Goal: Task Accomplishment & Management: Manage account settings

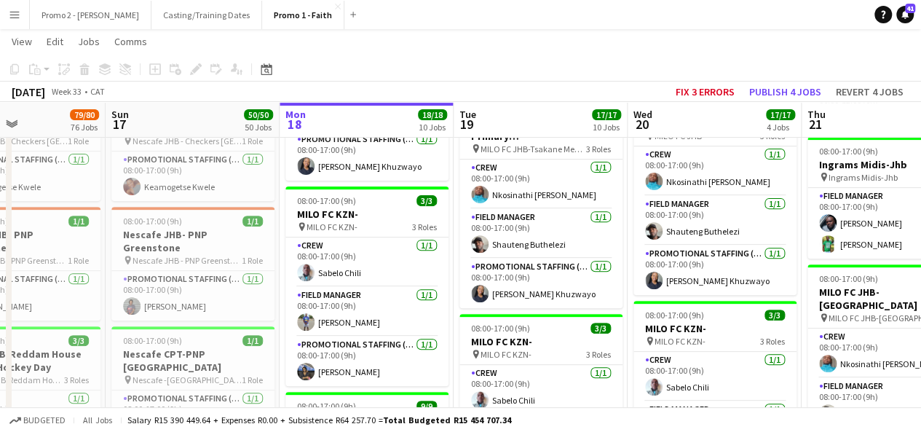
scroll to position [0, 418]
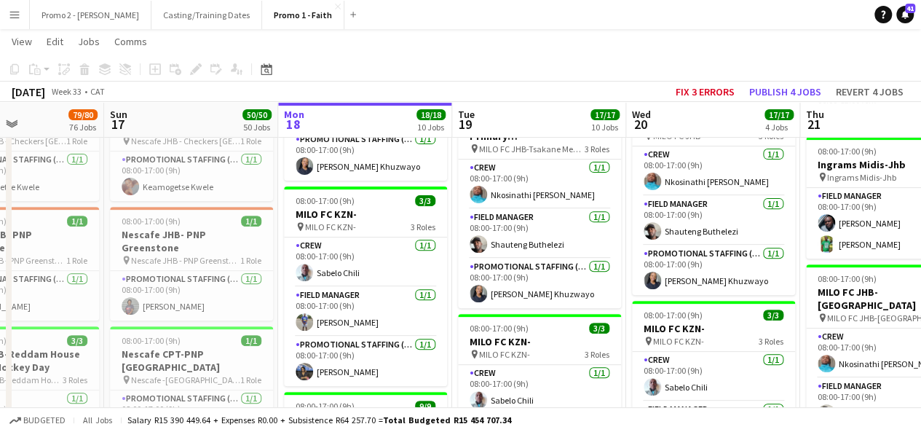
drag, startPoint x: 896, startPoint y: 189, endPoint x: 293, endPoint y: 261, distance: 608.0
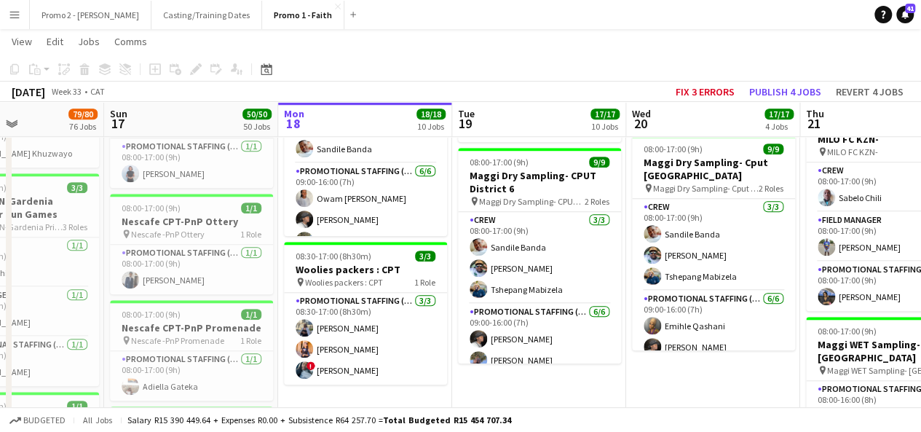
scroll to position [601, 0]
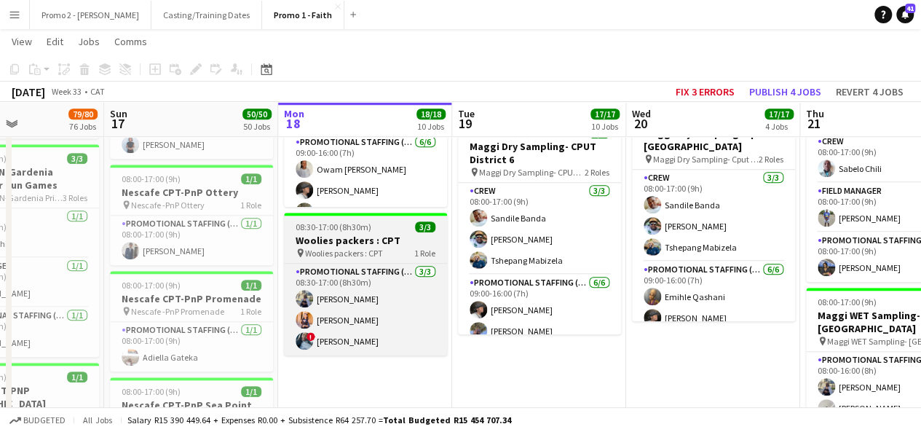
click at [317, 235] on h3 "Woolies packers : CPT" at bounding box center [365, 240] width 163 height 13
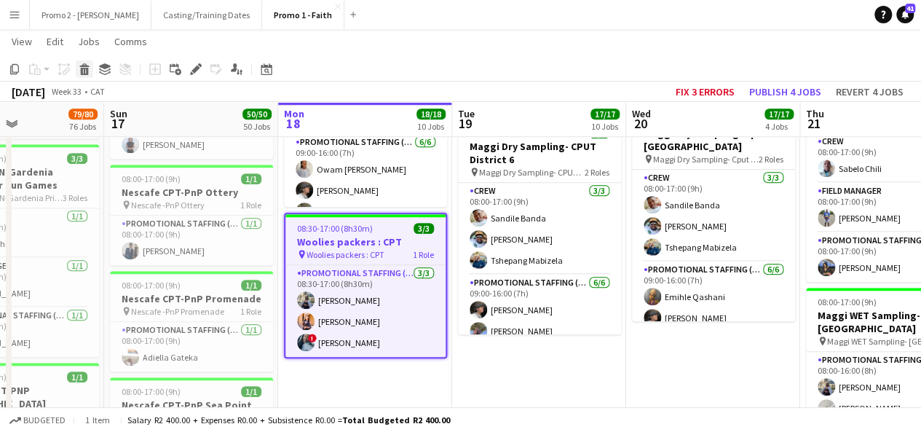
click at [81, 75] on div "Delete" at bounding box center [84, 68] width 17 height 17
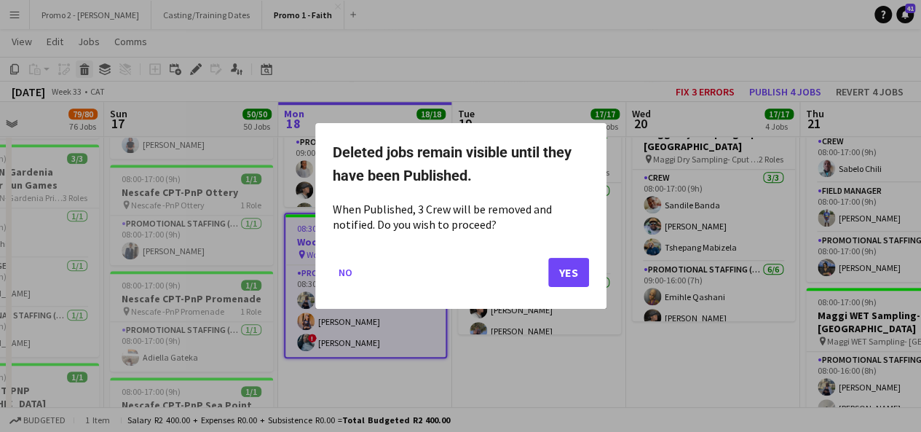
scroll to position [0, 0]
click at [573, 269] on button "Yes" at bounding box center [568, 272] width 41 height 29
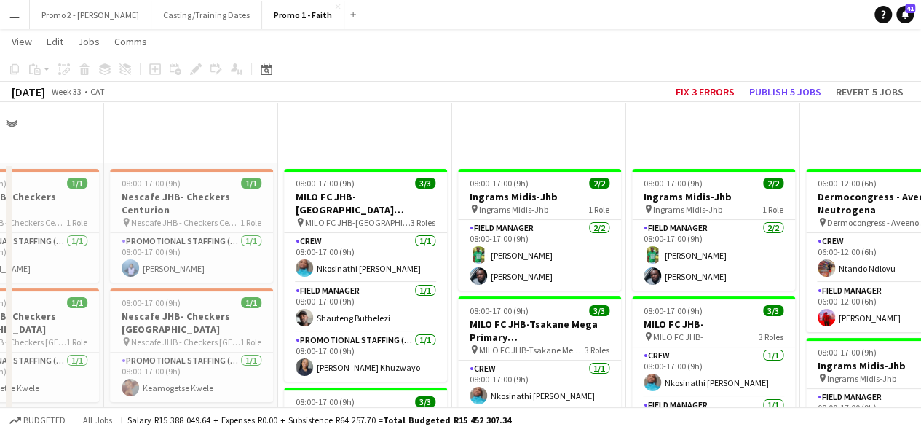
scroll to position [601, 0]
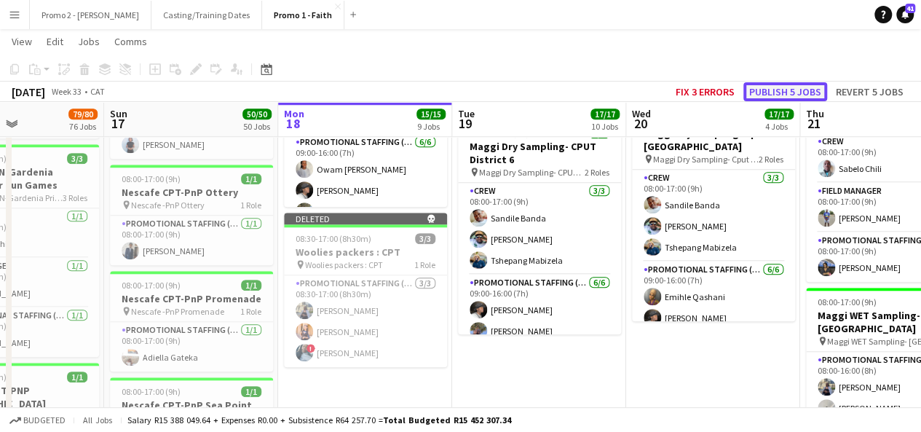
click at [776, 85] on button "Publish 5 jobs" at bounding box center [785, 91] width 84 height 19
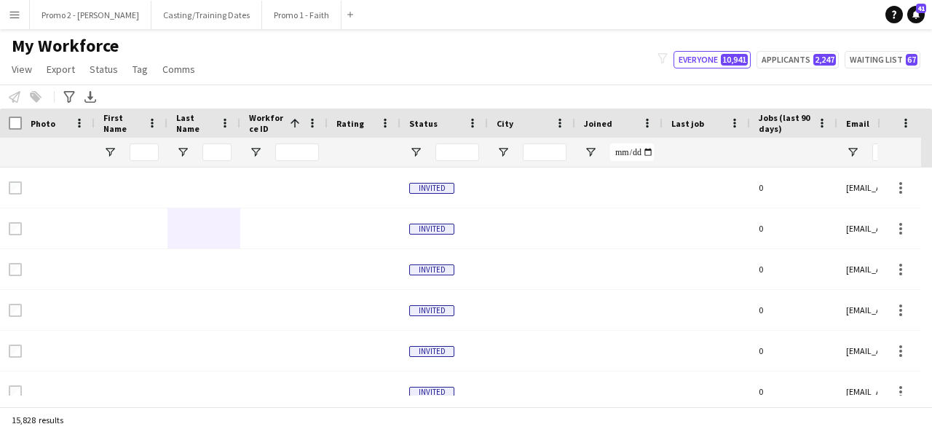
type input "*"
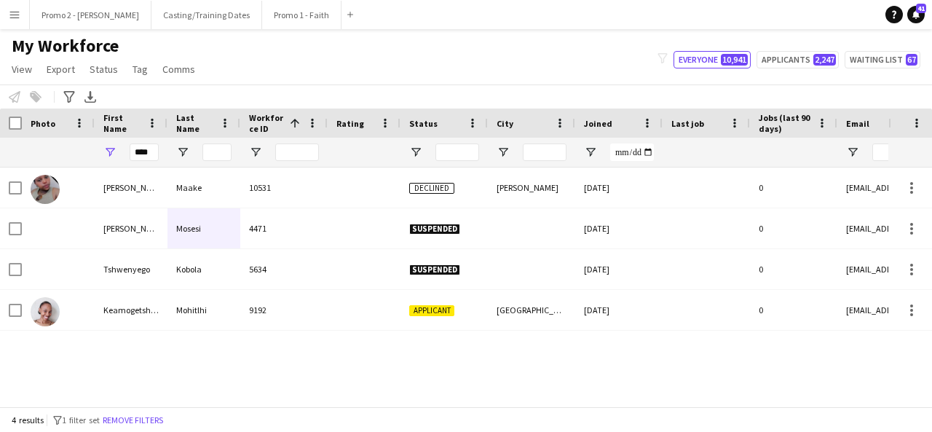
type input "****"
click at [481, 347] on div "Tshegofatso Mmatshwene Maake 10531 Declined Alexandra 17-04-2025 0 vannesatsheg…" at bounding box center [444, 281] width 888 height 228
drag, startPoint x: 134, startPoint y: 148, endPoint x: 283, endPoint y: 125, distance: 150.4
click at [283, 125] on div "Workforce Details Photo First Name 1" at bounding box center [778, 137] width 1557 height 59
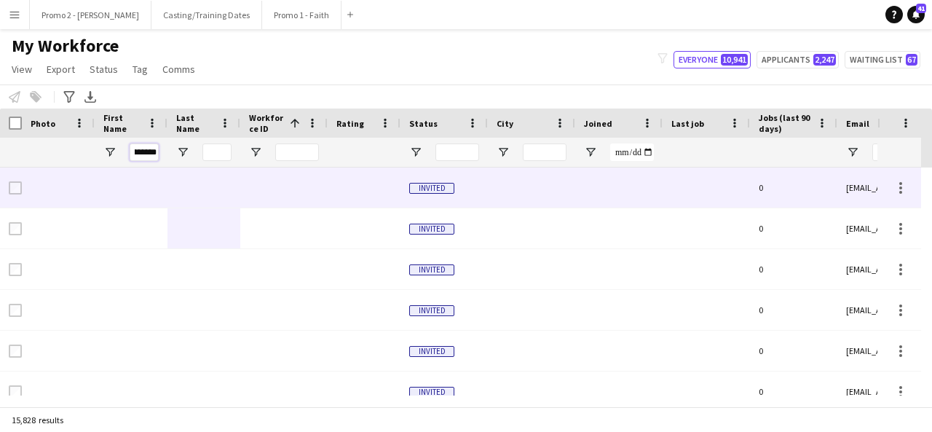
scroll to position [0, 17]
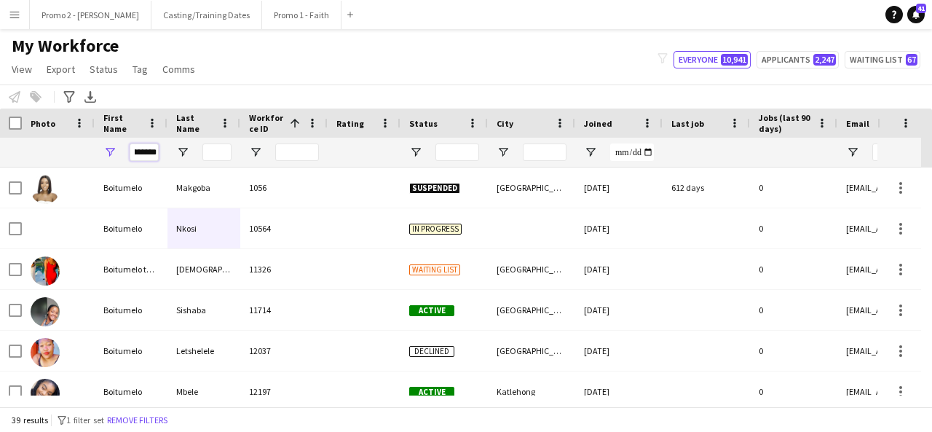
type input "*********"
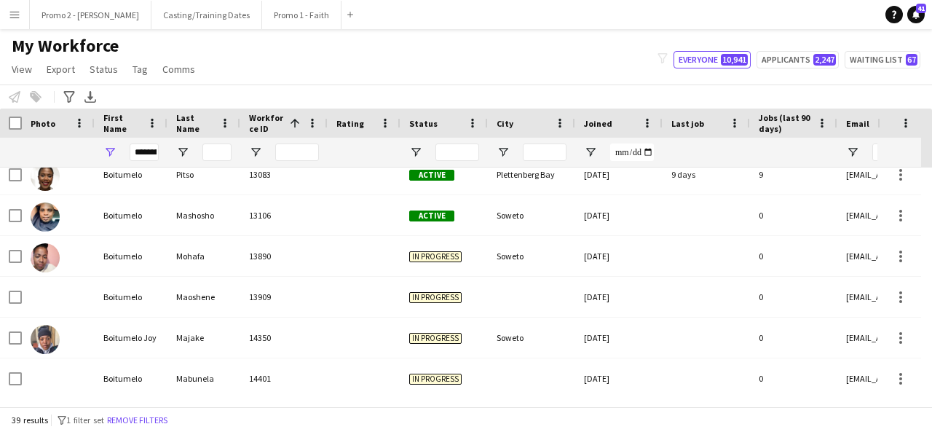
scroll to position [0, 0]
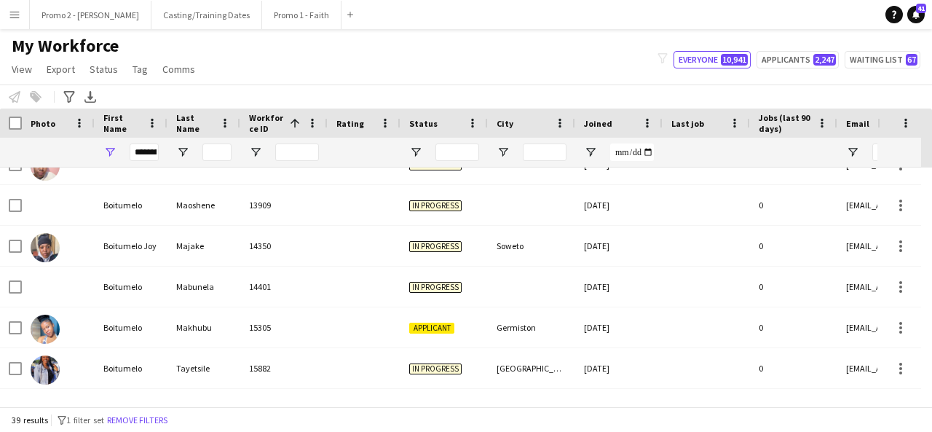
drag, startPoint x: 931, startPoint y: 191, endPoint x: 925, endPoint y: 251, distance: 60.8
click at [925, 251] on div at bounding box center [926, 281] width 11 height 228
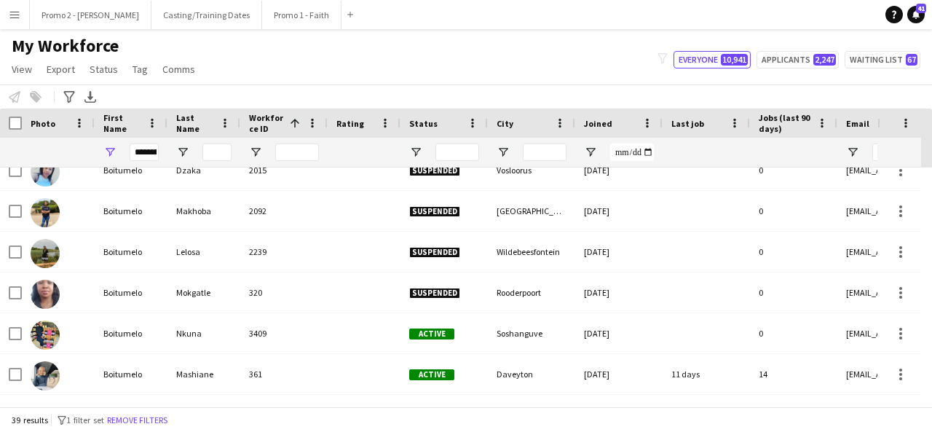
scroll to position [803, 0]
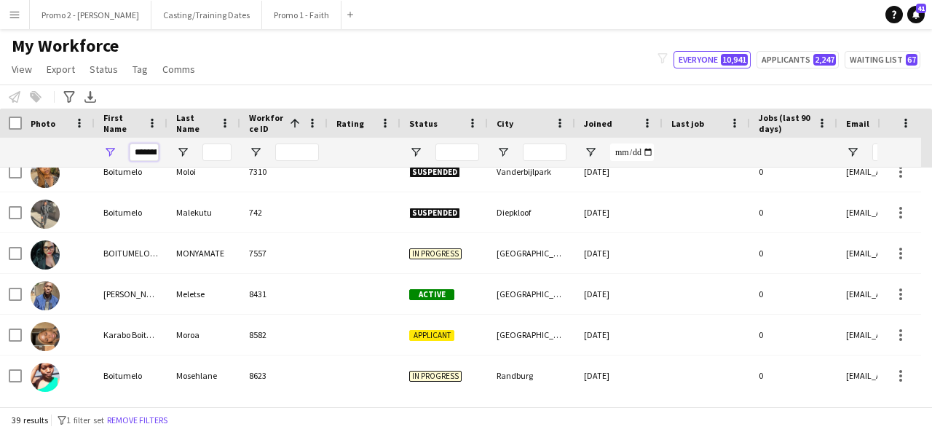
drag, startPoint x: 130, startPoint y: 149, endPoint x: 334, endPoint y: 135, distance: 204.4
click at [334, 135] on div "Workforce Details Photo First Name 1" at bounding box center [778, 137] width 1557 height 59
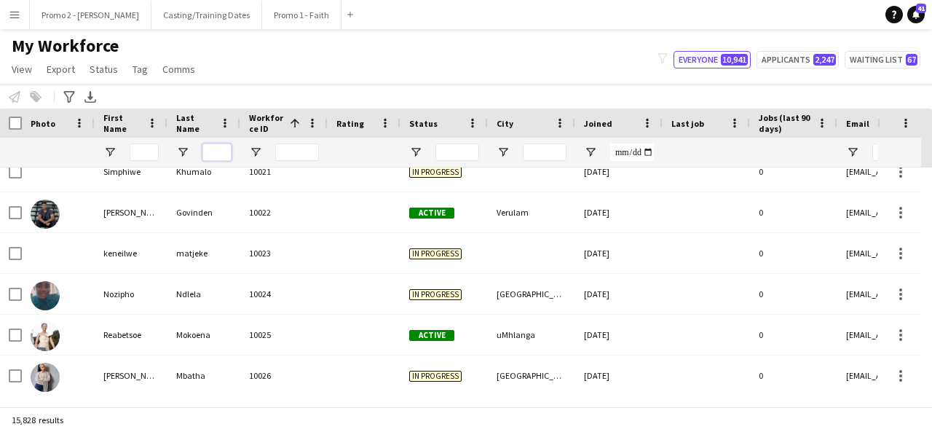
click at [213, 150] on input "Last Name Filter Input" at bounding box center [216, 151] width 29 height 17
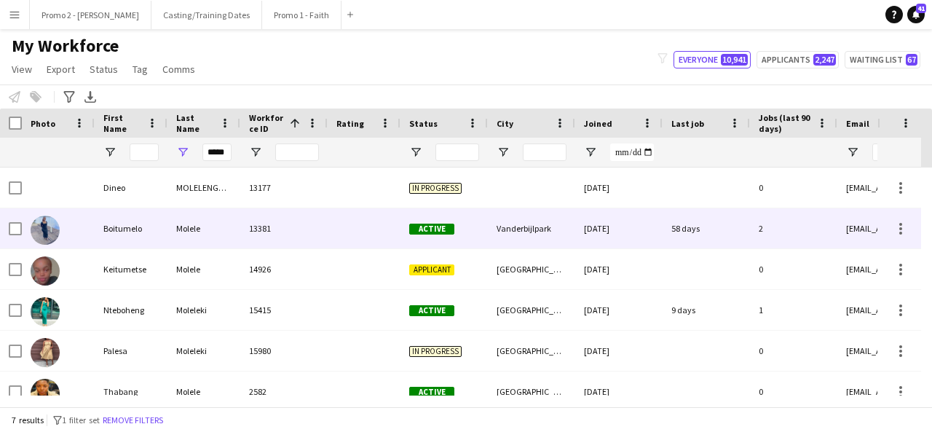
click at [345, 236] on div at bounding box center [364, 228] width 73 height 40
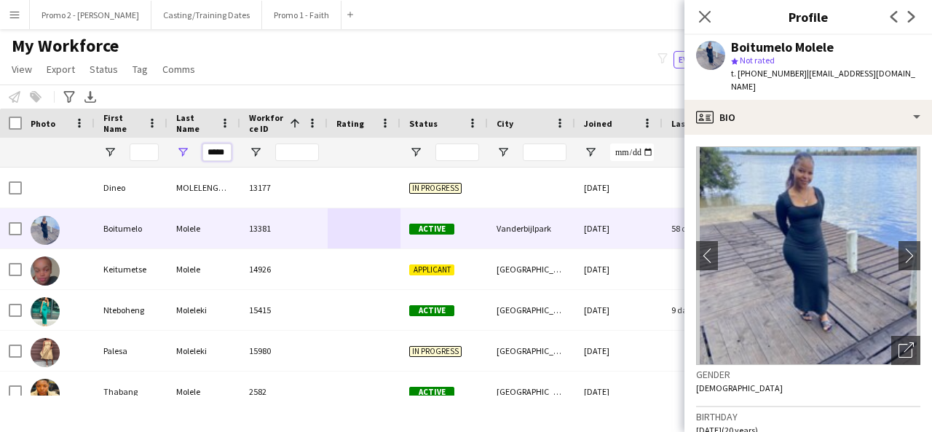
drag, startPoint x: 206, startPoint y: 154, endPoint x: 419, endPoint y: 134, distance: 214.3
click at [419, 134] on div "Workforce Details Photo First Name 1" at bounding box center [778, 137] width 1557 height 59
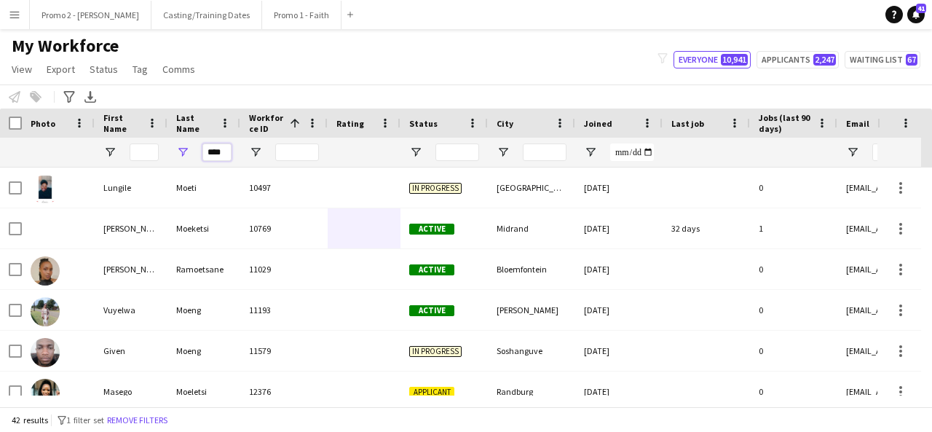
scroll to position [0, 1]
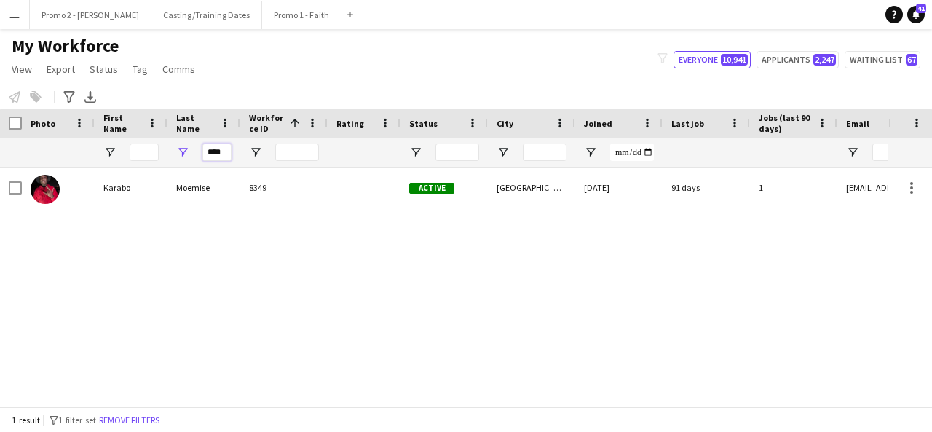
type input "****"
drag, startPoint x: 207, startPoint y: 153, endPoint x: 347, endPoint y: 142, distance: 141.0
click at [347, 142] on div "****" at bounding box center [778, 152] width 1557 height 29
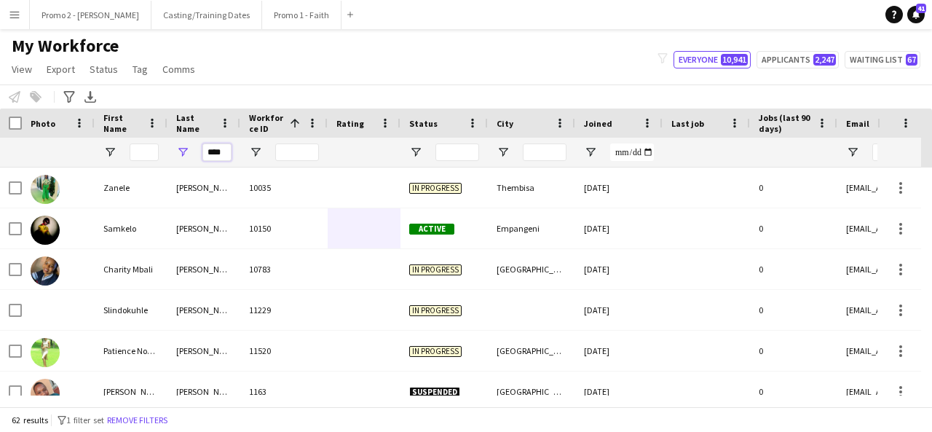
type input "****"
click at [150, 151] on input "First Name Filter Input" at bounding box center [144, 151] width 29 height 17
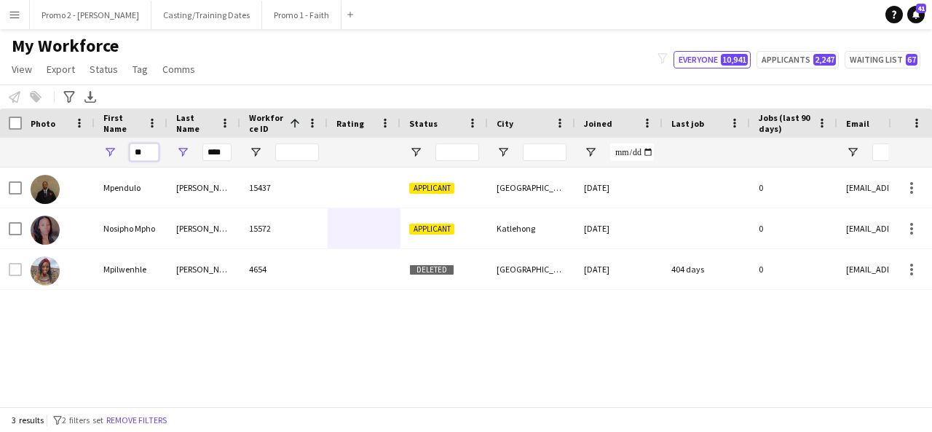
type input "**"
drag, startPoint x: 136, startPoint y: 153, endPoint x: 189, endPoint y: 150, distance: 53.2
click at [189, 150] on div "** ****" at bounding box center [778, 152] width 1557 height 29
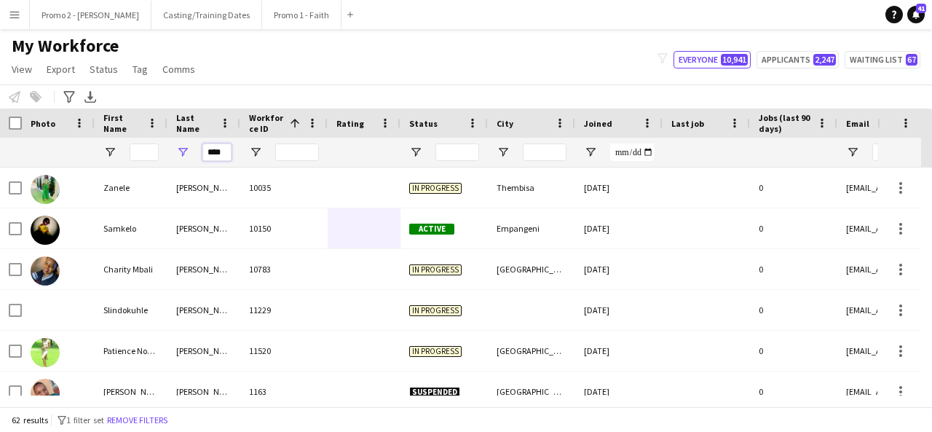
drag, startPoint x: 204, startPoint y: 151, endPoint x: 266, endPoint y: 157, distance: 62.9
click at [266, 157] on div "****" at bounding box center [778, 152] width 1557 height 29
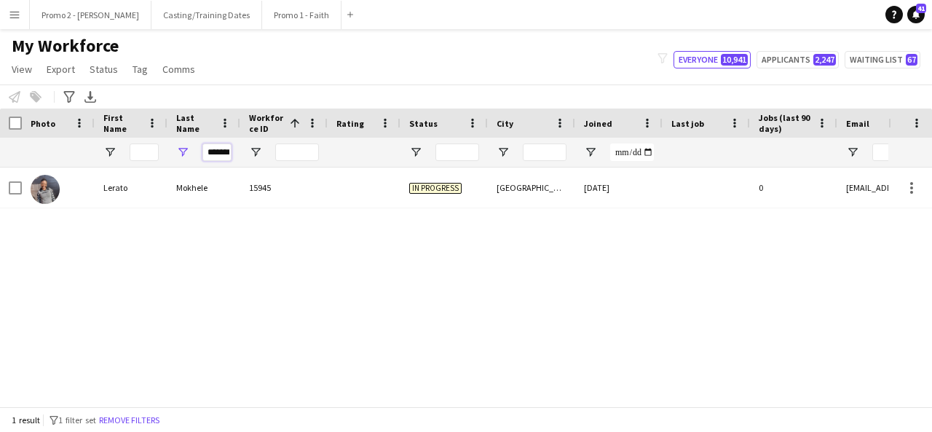
drag, startPoint x: 202, startPoint y: 151, endPoint x: 462, endPoint y: 159, distance: 259.4
click at [462, 159] on div "*******" at bounding box center [778, 152] width 1557 height 29
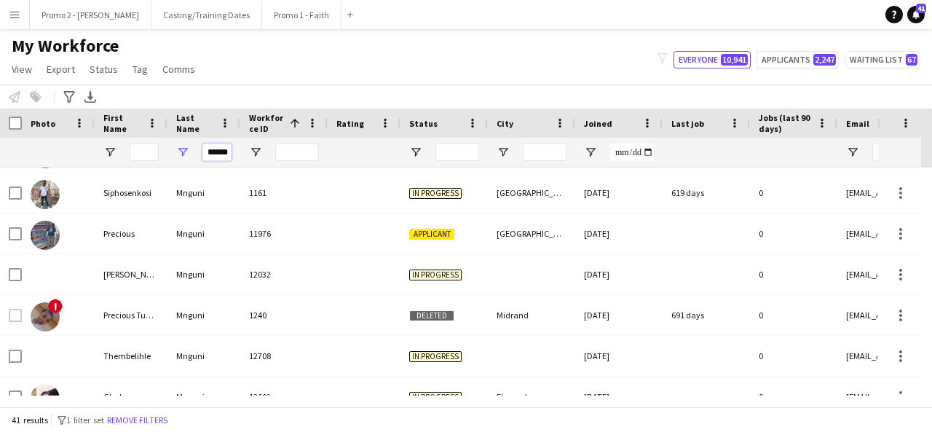
scroll to position [251, 0]
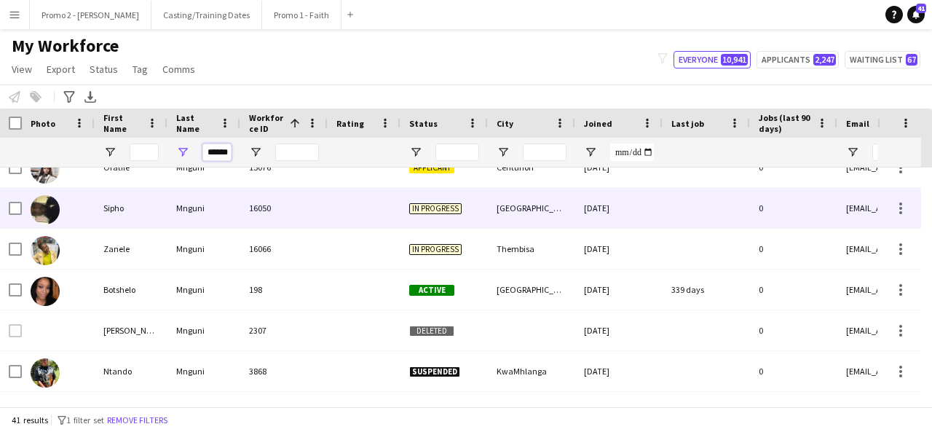
type input "******"
click at [498, 209] on div "[GEOGRAPHIC_DATA]" at bounding box center [531, 208] width 87 height 40
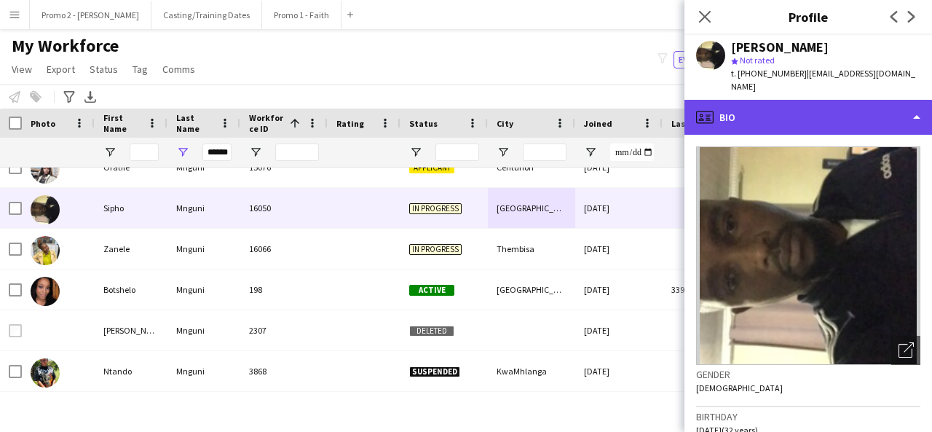
click at [856, 112] on div "profile Bio" at bounding box center [808, 117] width 248 height 35
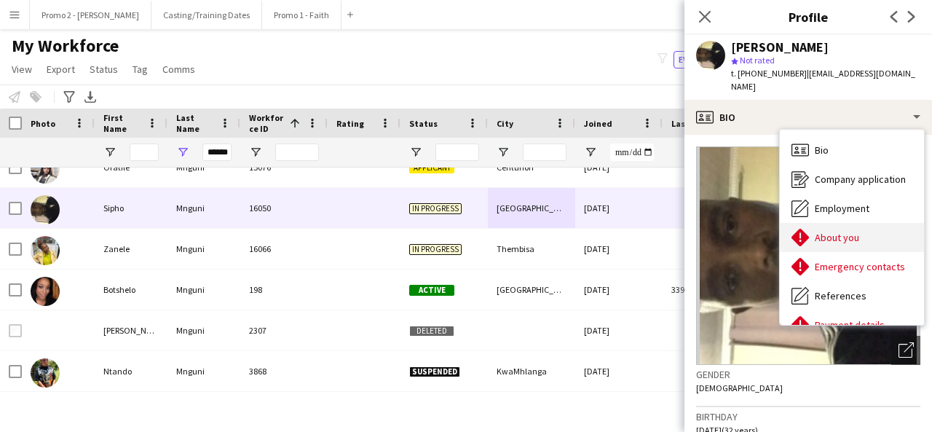
click at [858, 228] on div "About you About you" at bounding box center [852, 237] width 144 height 29
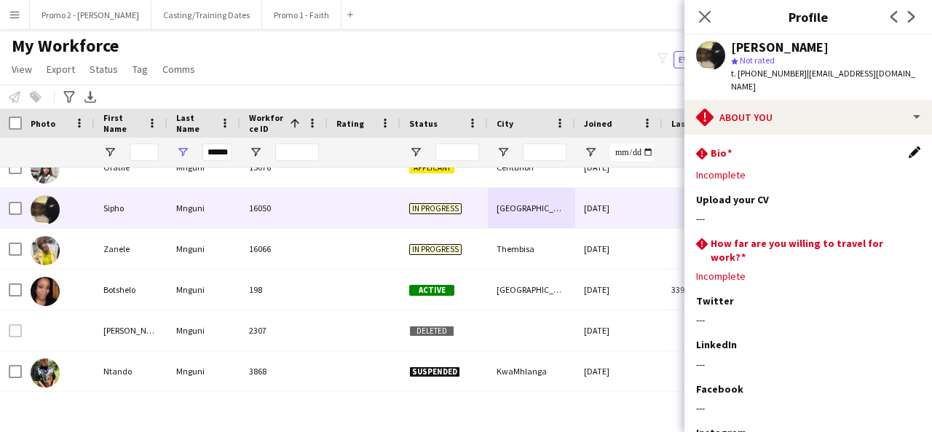
click at [909, 146] on app-icon "Edit this field" at bounding box center [915, 152] width 12 height 12
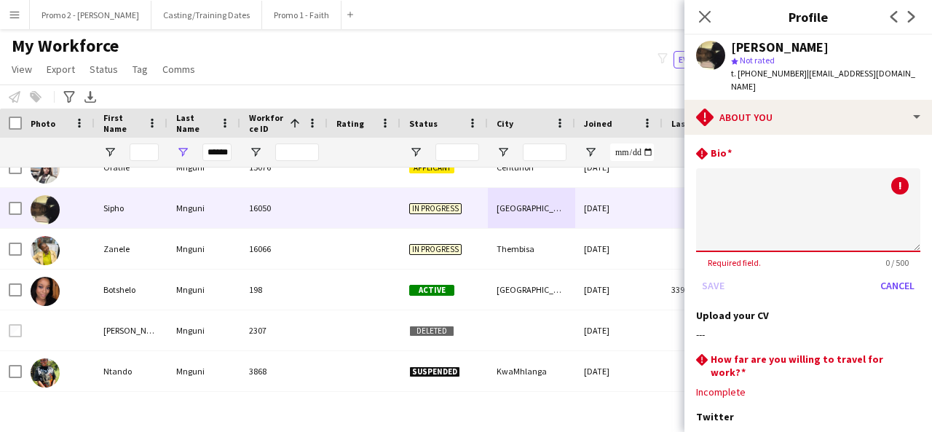
click at [720, 168] on textarea at bounding box center [808, 210] width 224 height 84
type textarea "**********"
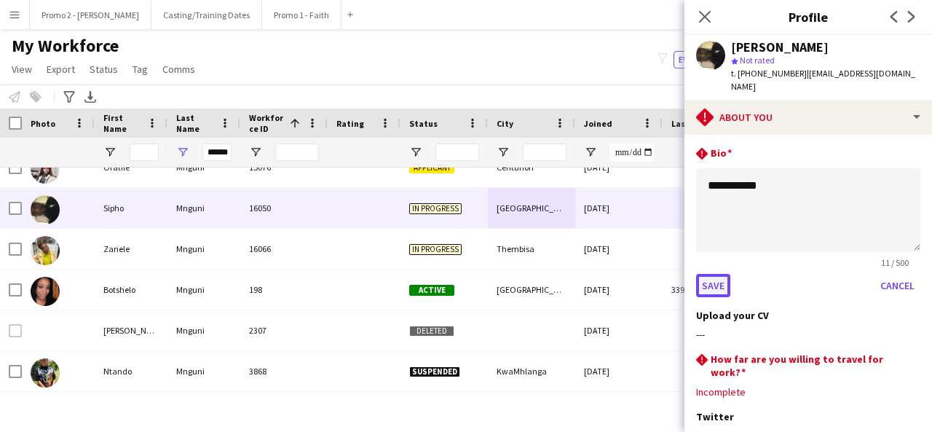
click at [725, 274] on button "Save" at bounding box center [713, 285] width 34 height 23
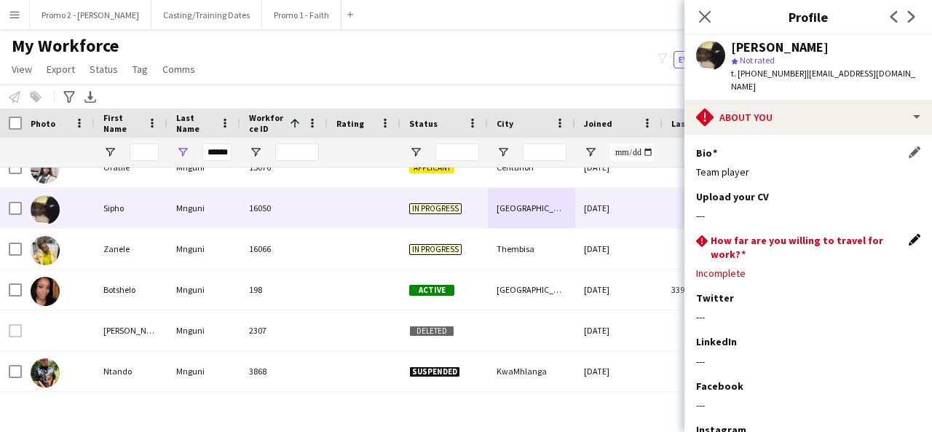
click at [909, 234] on app-icon "Edit this field" at bounding box center [915, 240] width 12 height 12
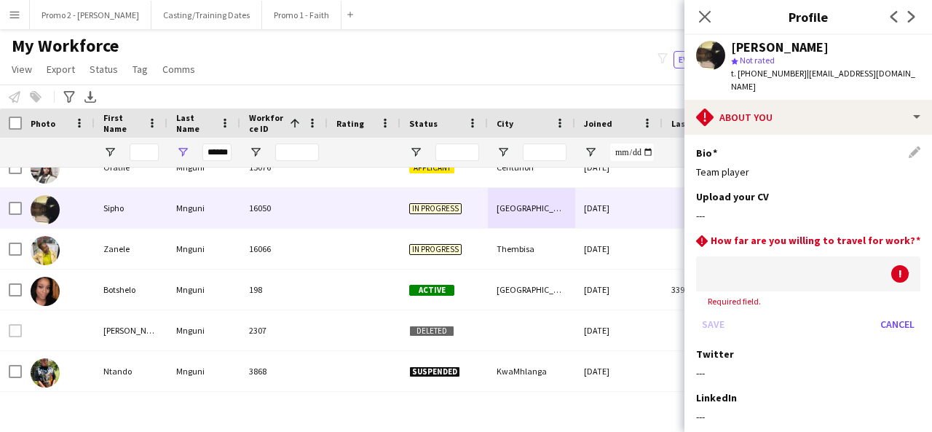
click at [729, 269] on div at bounding box center [793, 273] width 195 height 35
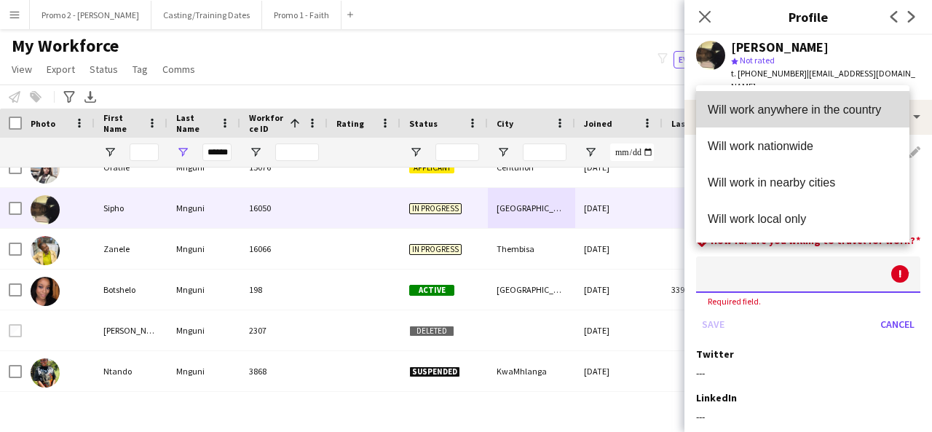
click at [773, 103] on span "Will work anywhere in the country" at bounding box center [803, 110] width 190 height 14
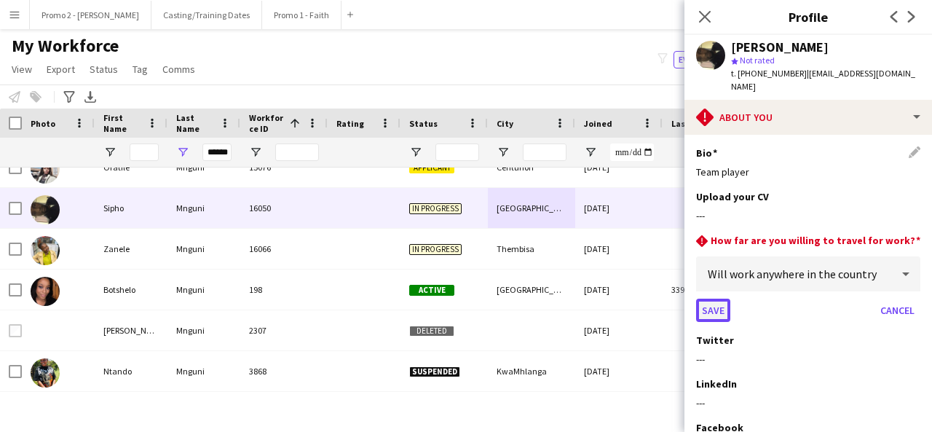
click at [719, 299] on button "Save" at bounding box center [713, 310] width 34 height 23
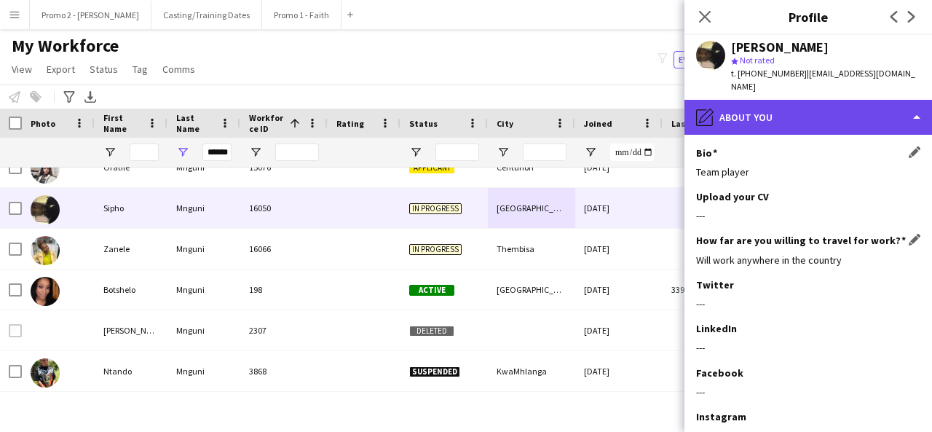
click at [821, 100] on div "pencil4 About you" at bounding box center [808, 117] width 248 height 35
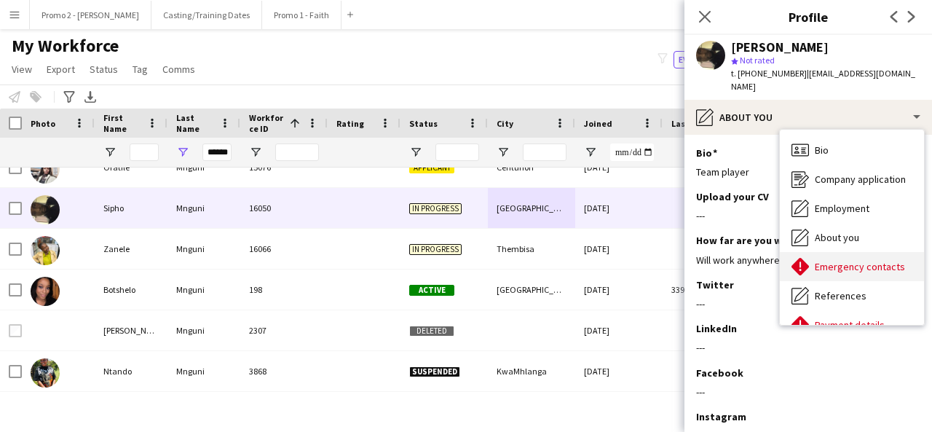
click at [853, 260] on span "Emergency contacts" at bounding box center [860, 266] width 90 height 13
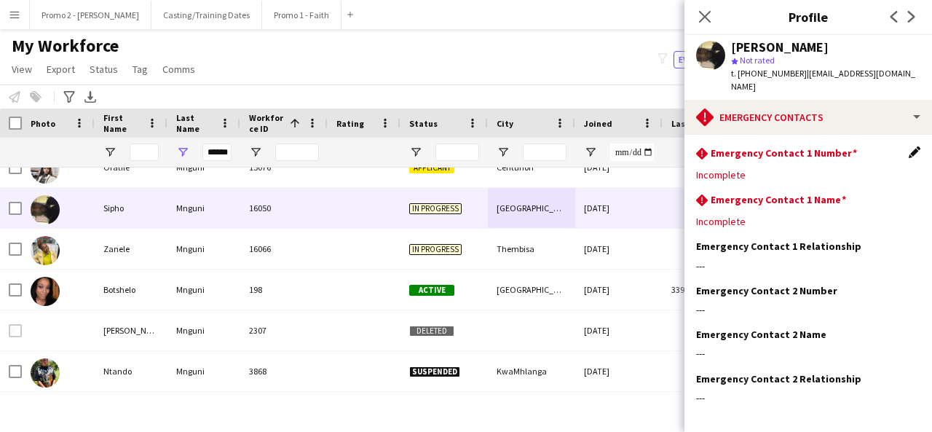
click at [909, 146] on app-icon "Edit this field" at bounding box center [915, 152] width 12 height 12
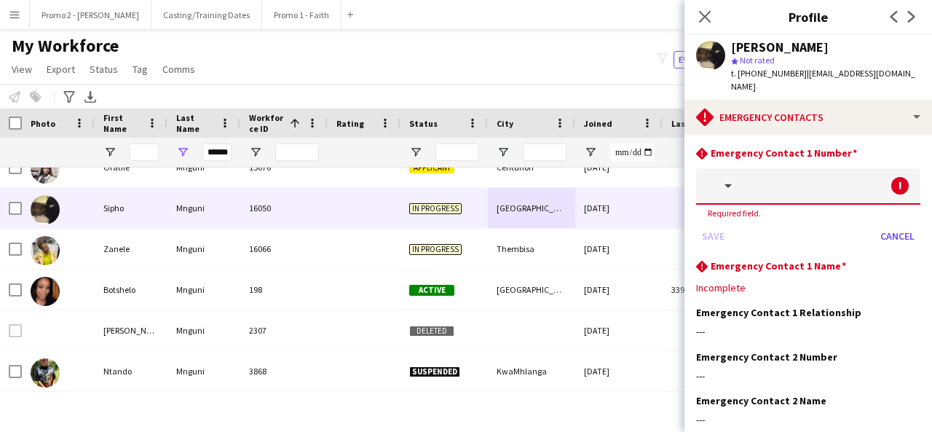
click at [757, 173] on input "text" at bounding box center [831, 186] width 180 height 36
click at [732, 175] on button "button" at bounding box center [718, 186] width 44 height 36
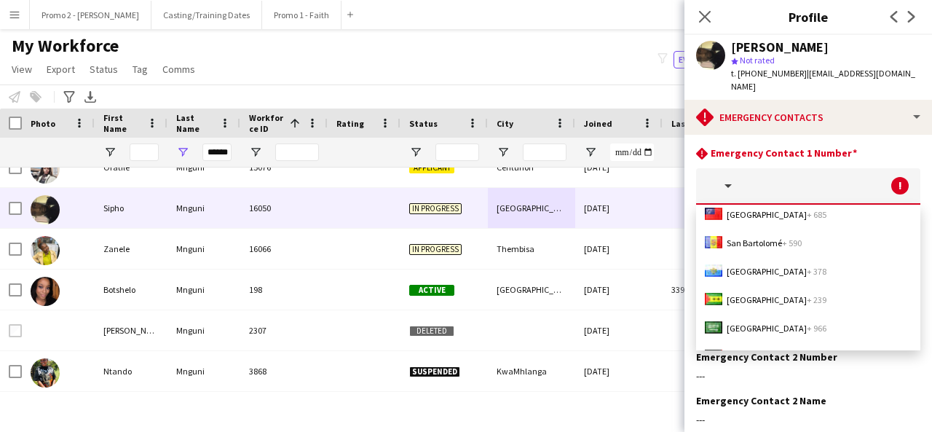
click at [596, 71] on div "My Workforce View Views Default view Applicants New view Update view Delete vie…" at bounding box center [466, 60] width 932 height 50
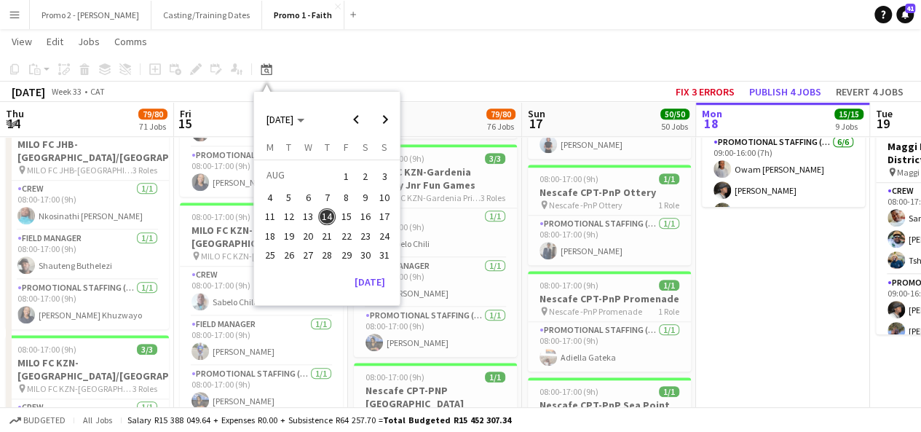
scroll to position [0, 418]
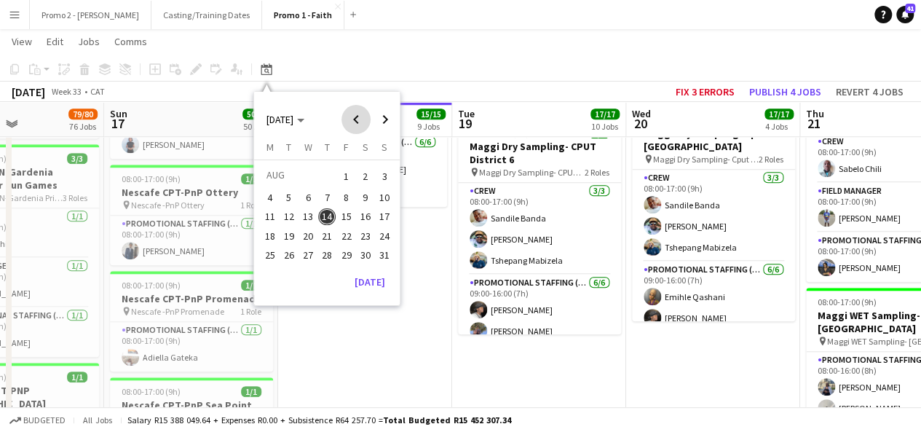
click at [364, 109] on span "Previous month" at bounding box center [355, 119] width 29 height 29
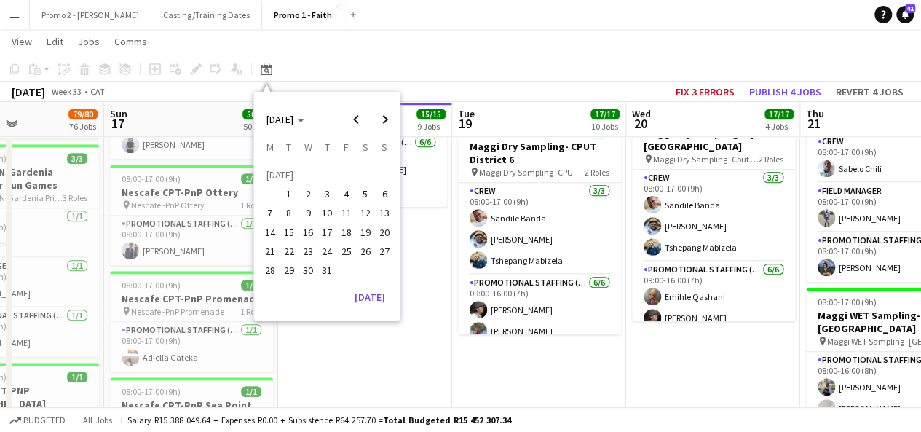
click at [365, 245] on span "26" at bounding box center [365, 250] width 17 height 17
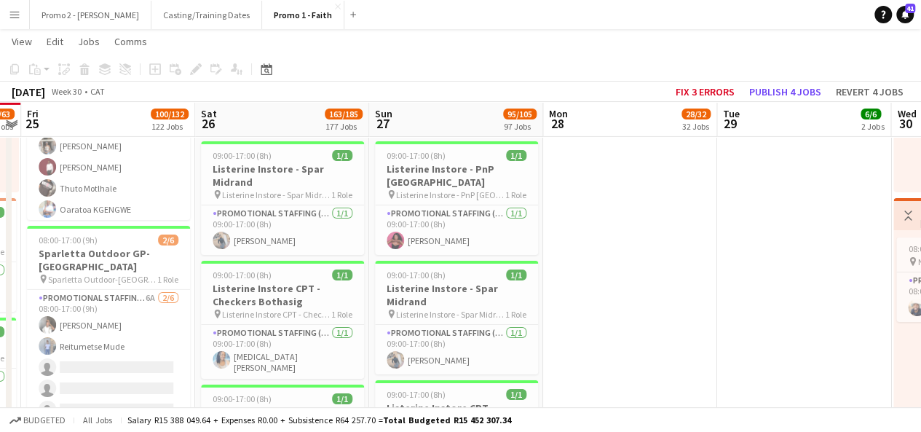
scroll to position [5156, 0]
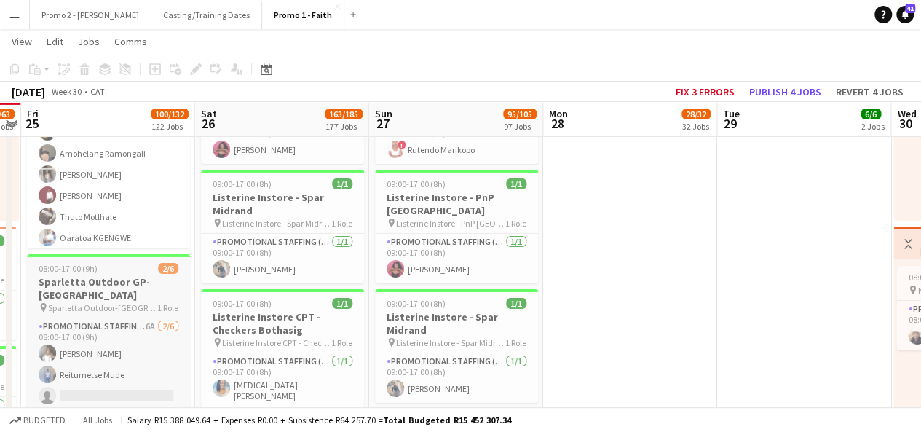
click at [54, 263] on span "08:00-17:00 (9h)" at bounding box center [68, 268] width 59 height 11
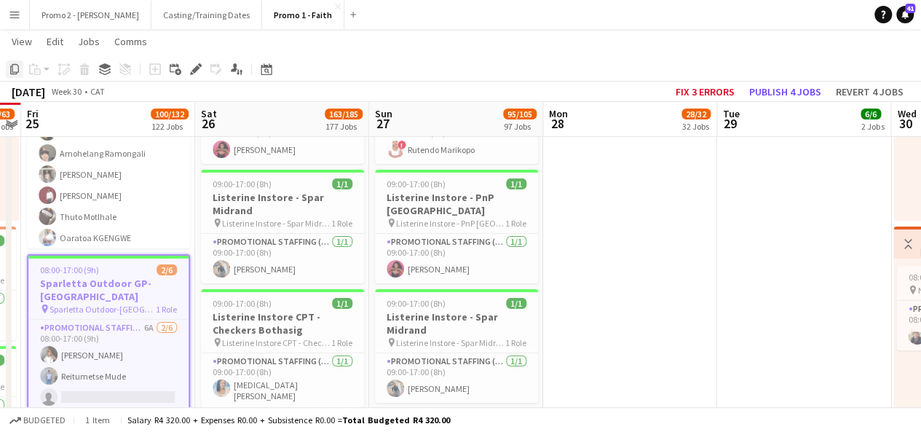
click at [12, 65] on icon at bounding box center [14, 69] width 9 height 10
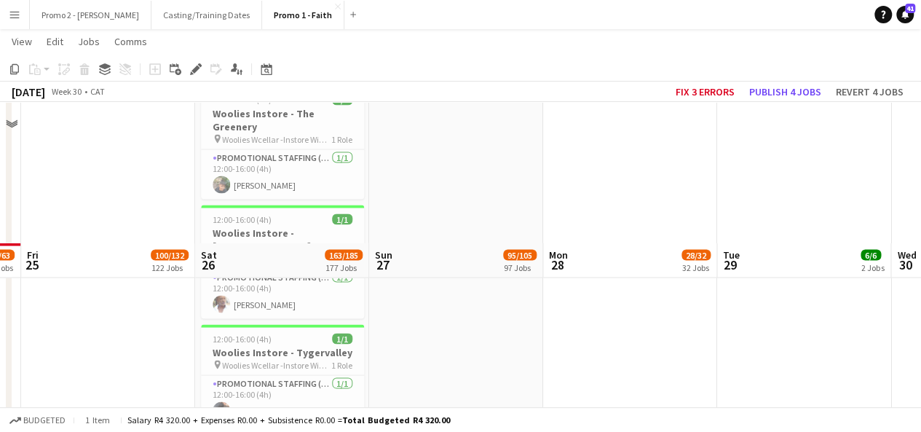
scroll to position [20808, 0]
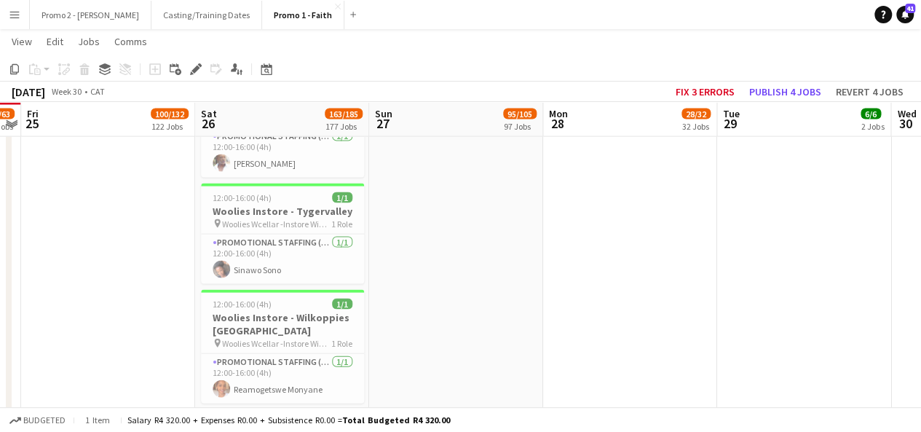
click at [44, 65] on app-action-btn "Paste" at bounding box center [39, 68] width 26 height 17
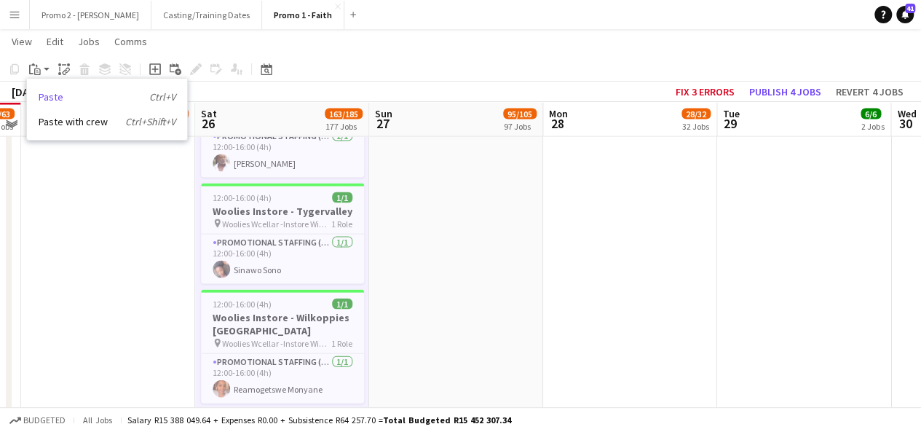
click at [92, 94] on link "Paste Ctrl+V" at bounding box center [107, 96] width 137 height 13
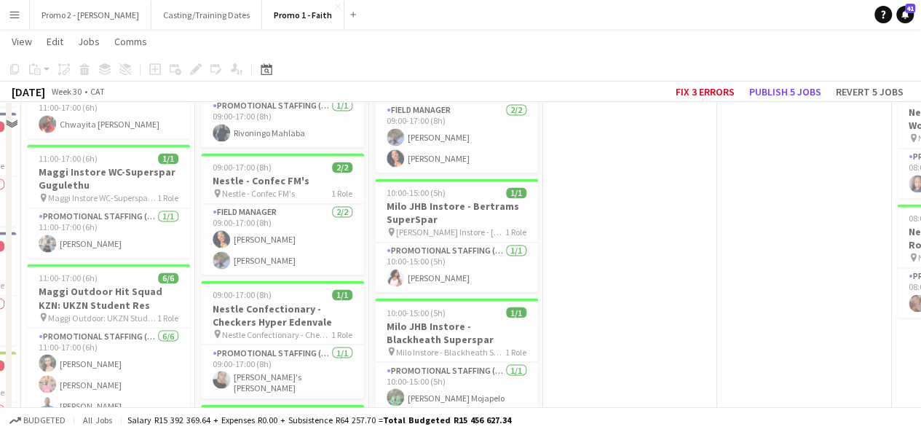
scroll to position [3798, 0]
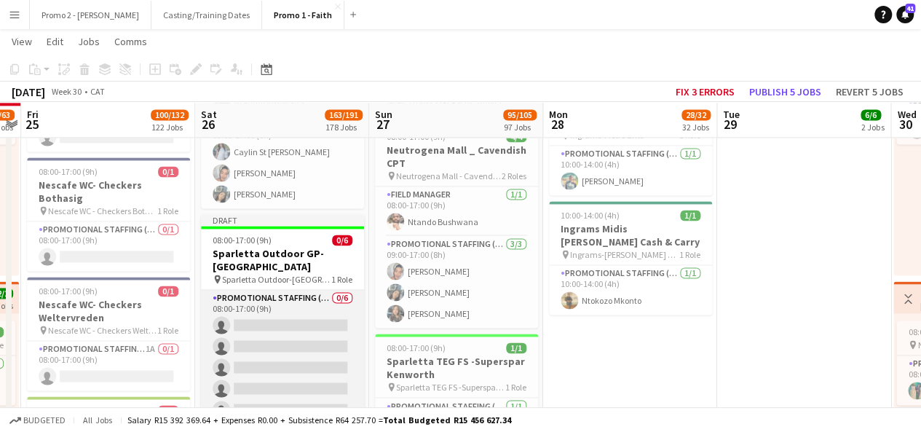
click at [311, 290] on app-card-role "Promotional Staffing (Brand Ambassadors) 0/6 08:00-17:00 (9h) single-neutral-ac…" at bounding box center [282, 367] width 163 height 155
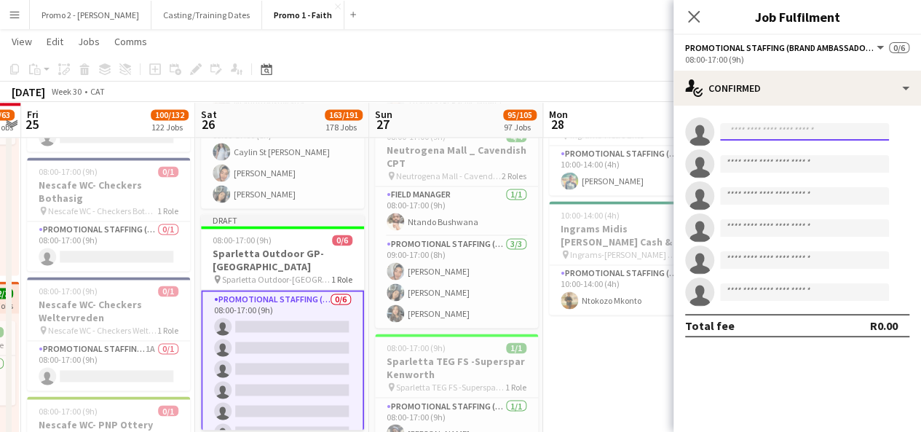
click at [759, 127] on input at bounding box center [804, 131] width 169 height 17
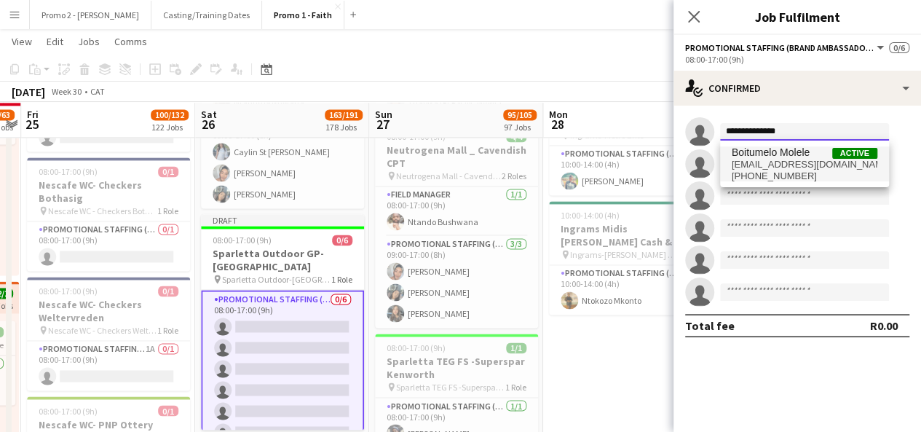
type input "**********"
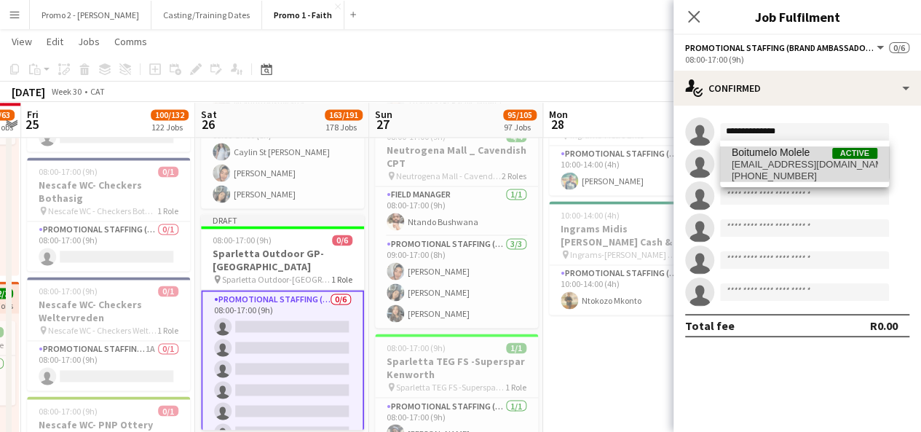
click at [788, 157] on span "Boitumelo Molele" at bounding box center [771, 152] width 78 height 12
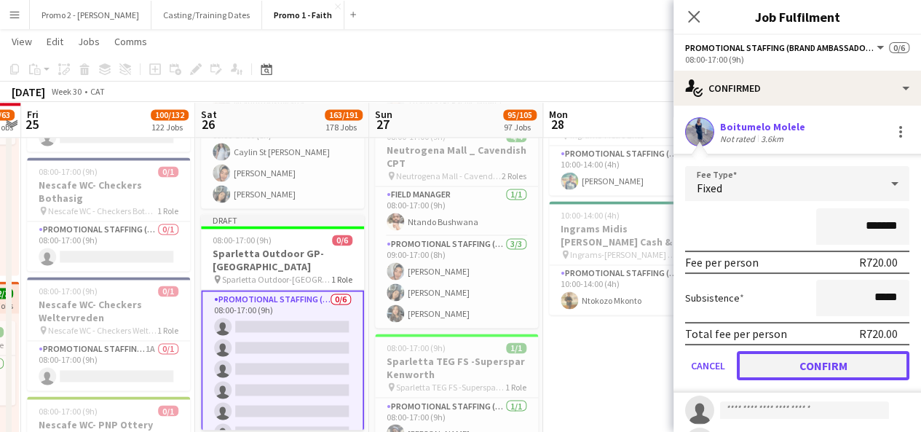
click at [868, 358] on button "Confirm" at bounding box center [823, 365] width 173 height 29
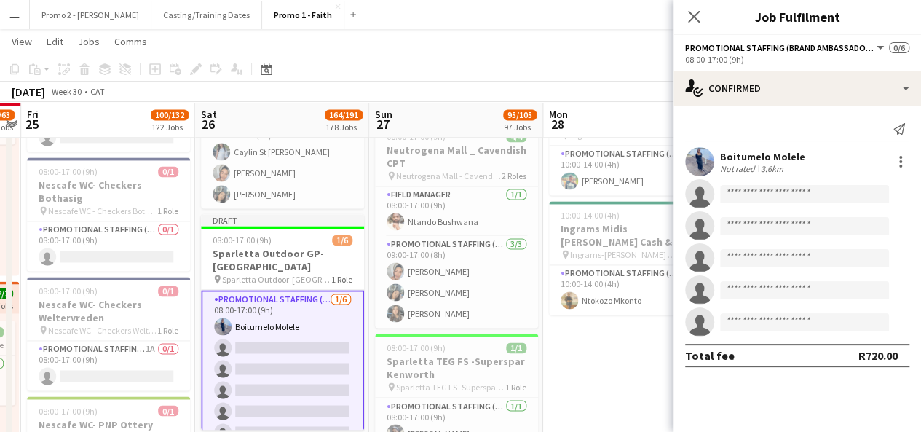
click at [418, 91] on div "July 2025 Week 30 • CAT Fix 3 errors Publish 1 job Revert 1 job" at bounding box center [460, 92] width 921 height 20
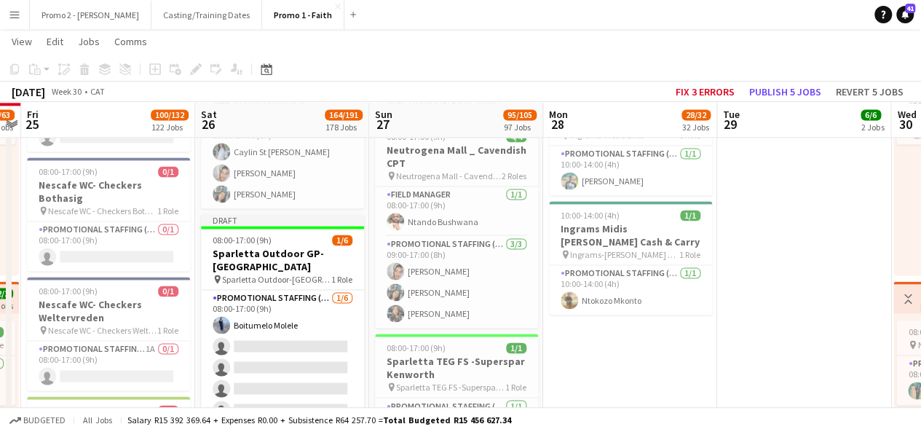
drag, startPoint x: 310, startPoint y: 296, endPoint x: 418, endPoint y: 307, distance: 108.2
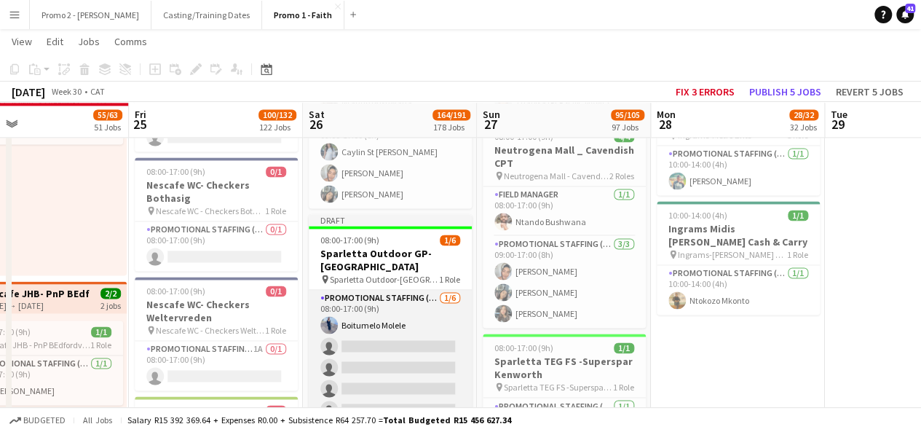
click at [368, 290] on app-card-role "Promotional Staffing (Brand Ambassadors) 1/6 08:00-17:00 (9h) Boitumelo Molele …" at bounding box center [390, 367] width 163 height 155
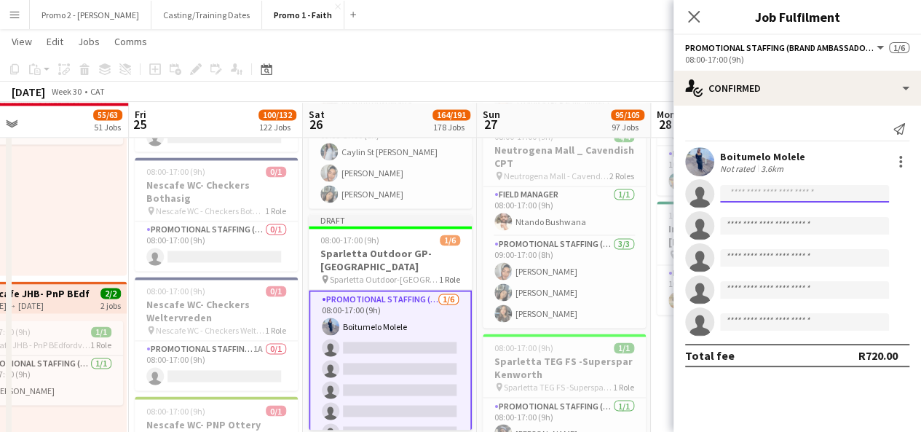
click at [786, 200] on input at bounding box center [804, 193] width 169 height 17
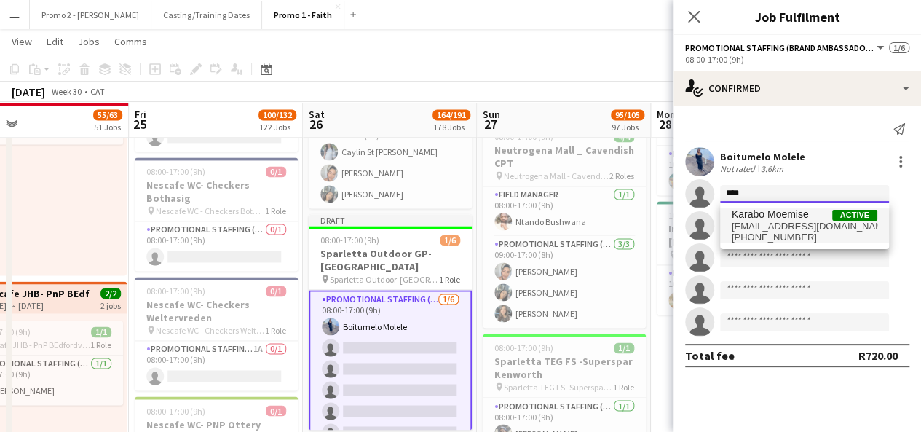
type input "****"
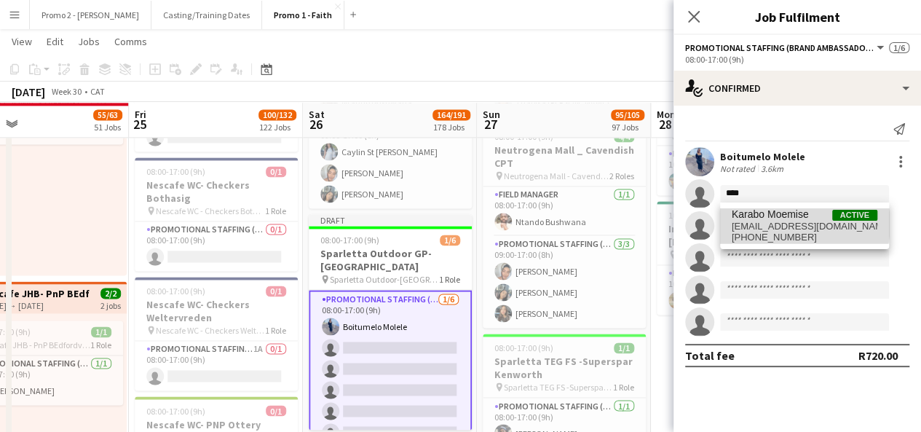
click at [782, 224] on span "karabomoe0603@gmail.com" at bounding box center [805, 227] width 146 height 12
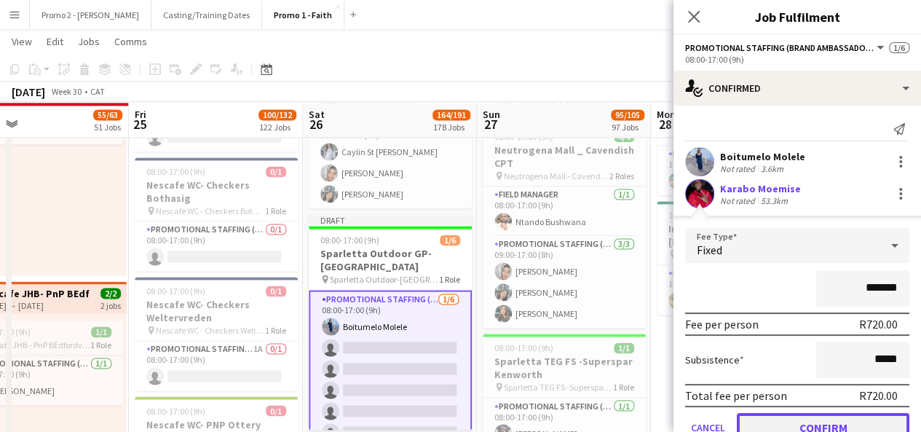
click at [832, 421] on button "Confirm" at bounding box center [823, 427] width 173 height 29
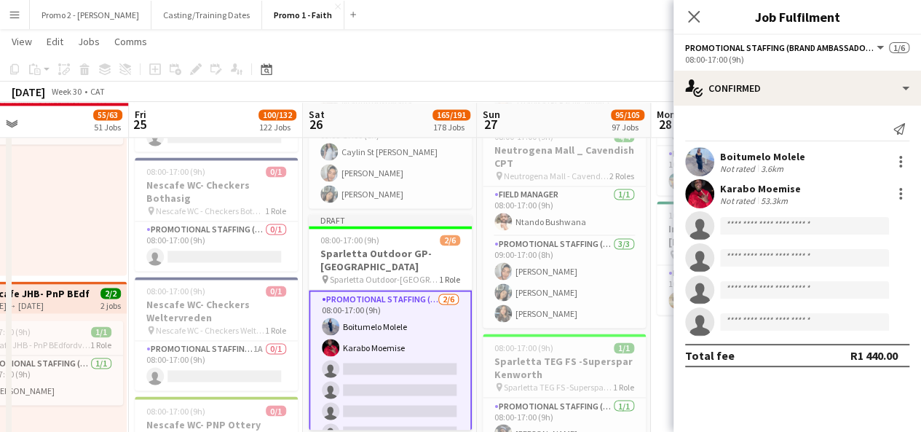
click at [743, 182] on div "Karabo Moemise" at bounding box center [760, 188] width 81 height 13
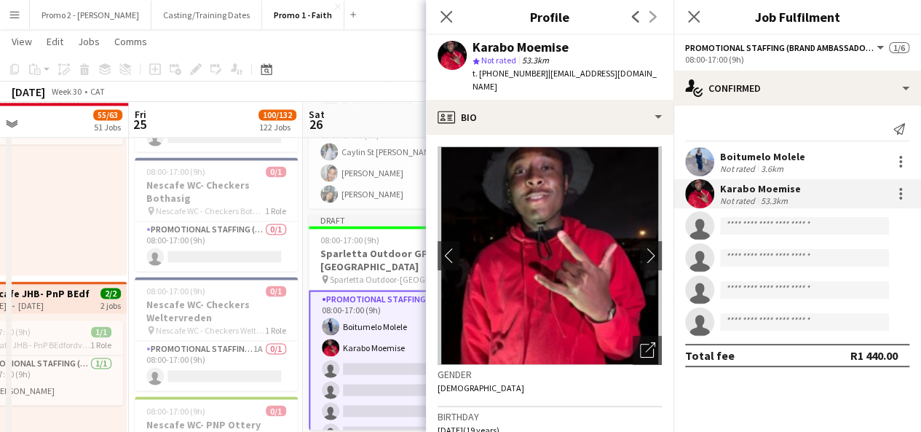
click at [329, 79] on app-toolbar "Copy Paste Paste Ctrl+V Paste with crew Ctrl+Shift+V Paste linked Job Delete Gr…" at bounding box center [460, 69] width 921 height 25
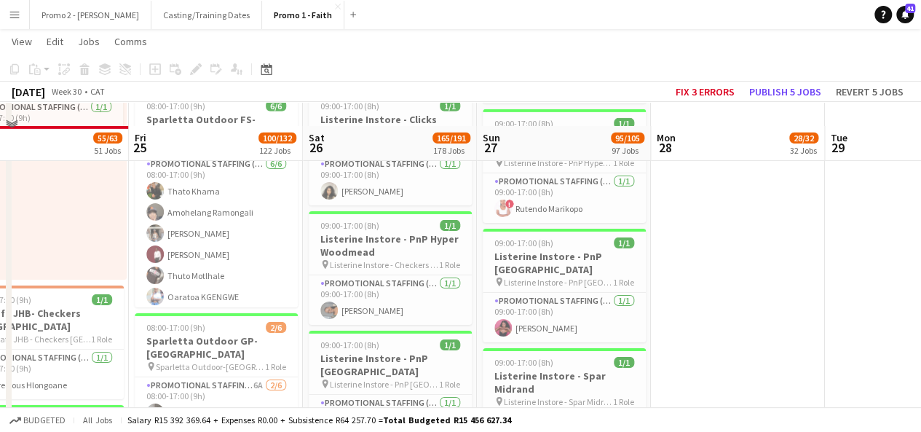
scroll to position [5126, 0]
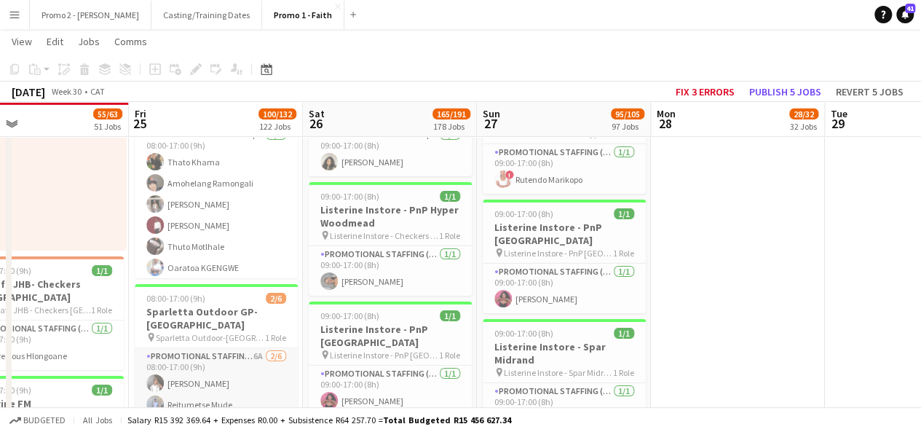
click at [216, 348] on app-card-role "Promotional Staffing (Brand Ambassadors) 6A 2/6 08:00-17:00 (9h) Unathi Fongoqa…" at bounding box center [216, 425] width 163 height 155
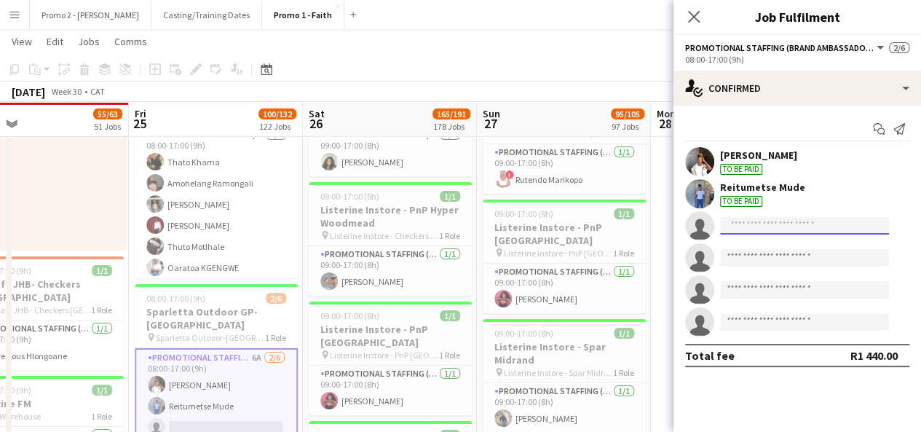
click at [753, 224] on input at bounding box center [804, 225] width 169 height 17
drag, startPoint x: 765, startPoint y: 226, endPoint x: 722, endPoint y: 226, distance: 42.2
click at [722, 226] on input "****" at bounding box center [804, 225] width 169 height 17
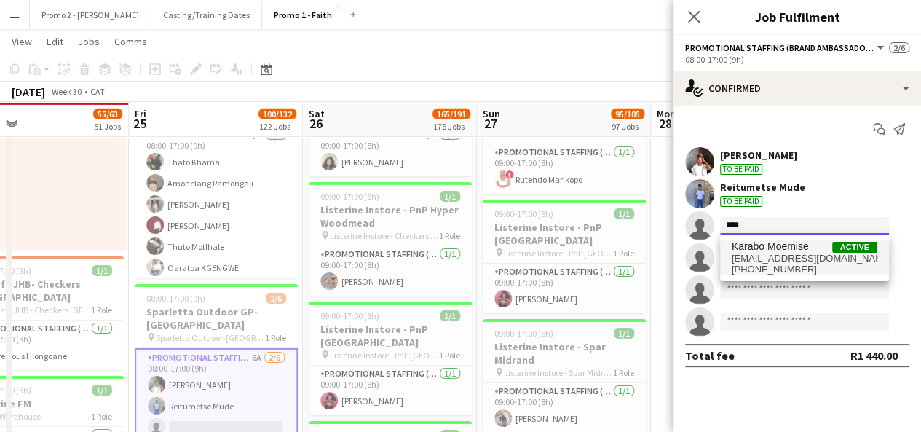
type input "****"
click at [772, 251] on span "Karabo Moemise" at bounding box center [770, 246] width 77 height 12
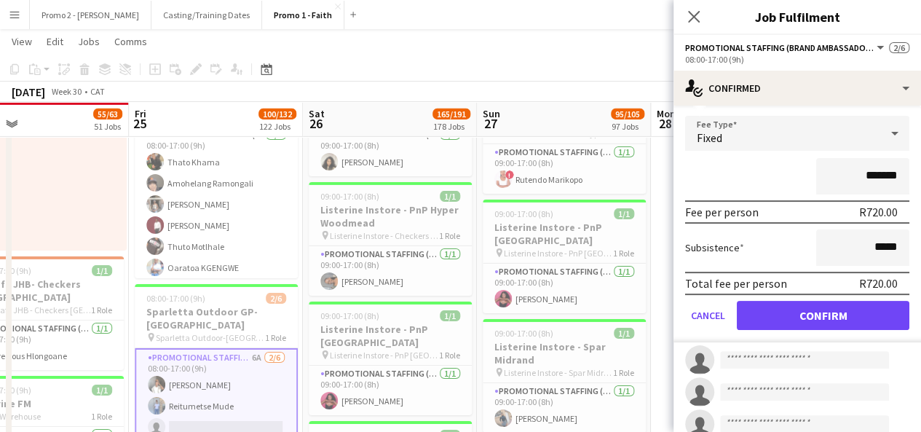
scroll to position [156, 0]
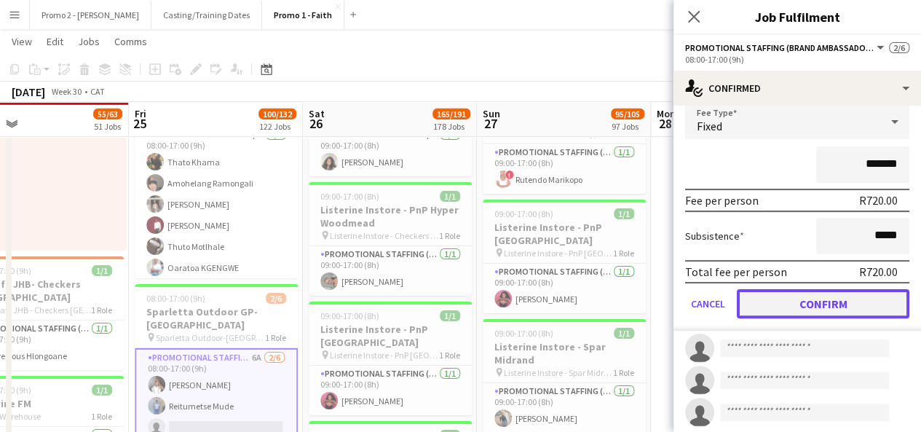
click at [850, 293] on button "Confirm" at bounding box center [823, 303] width 173 height 29
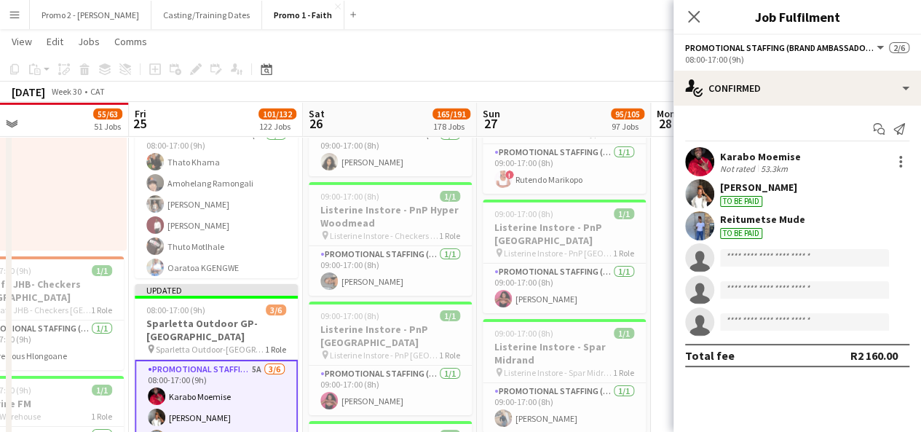
scroll to position [0, 0]
click at [772, 261] on input at bounding box center [804, 257] width 169 height 17
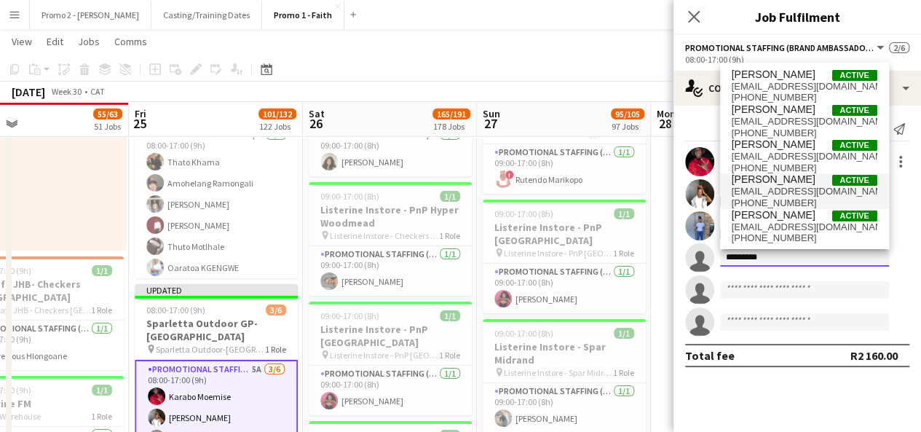
type input "*********"
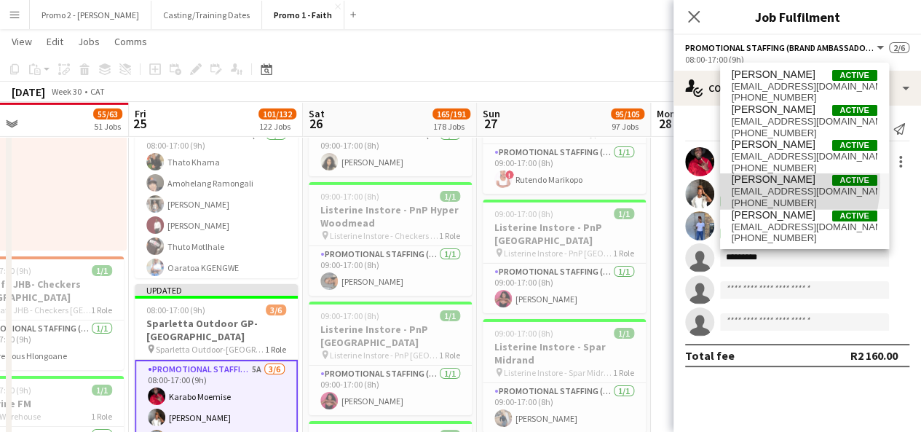
click at [756, 183] on span "[PERSON_NAME]" at bounding box center [774, 179] width 84 height 12
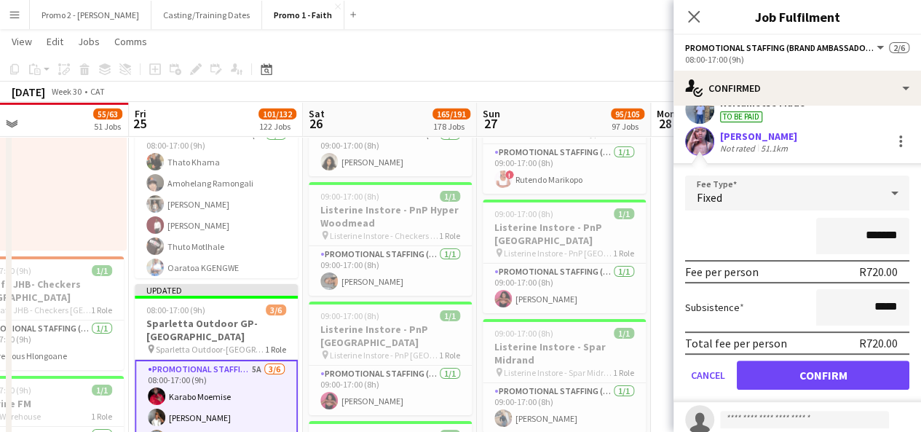
scroll to position [148, 0]
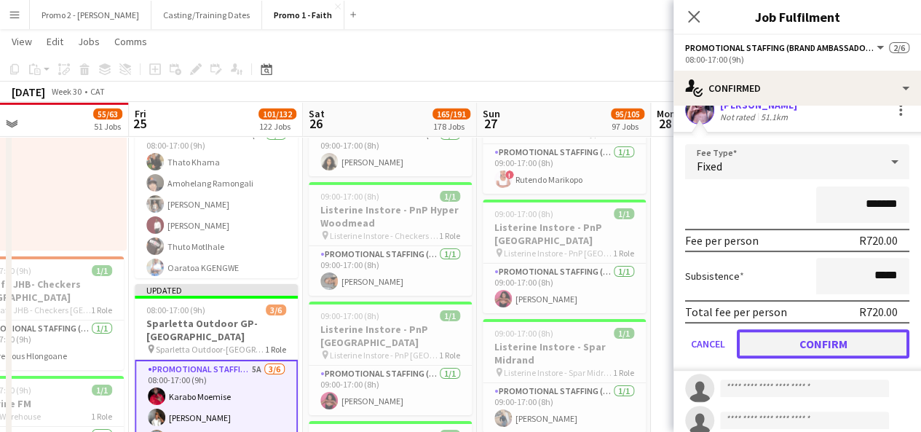
click at [853, 339] on button "Confirm" at bounding box center [823, 343] width 173 height 29
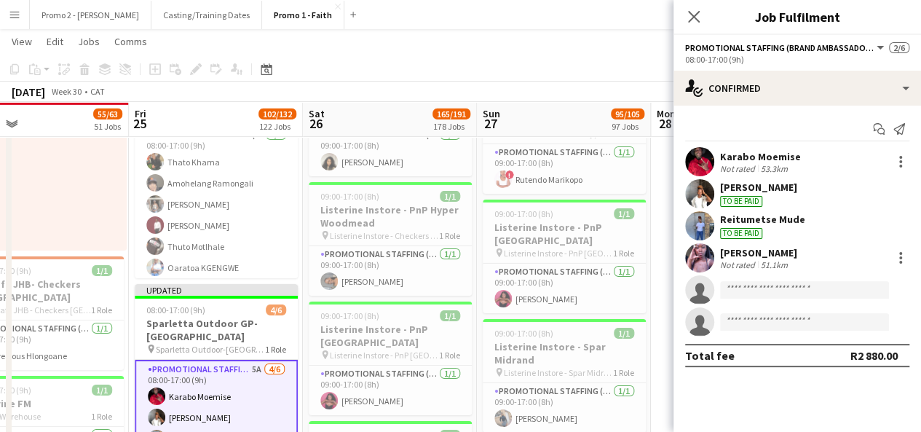
scroll to position [0, 0]
click at [576, 84] on div "July 2025 Week 30 • CAT Fix 3 errors Publish 1 job Revert 1 job" at bounding box center [460, 92] width 921 height 20
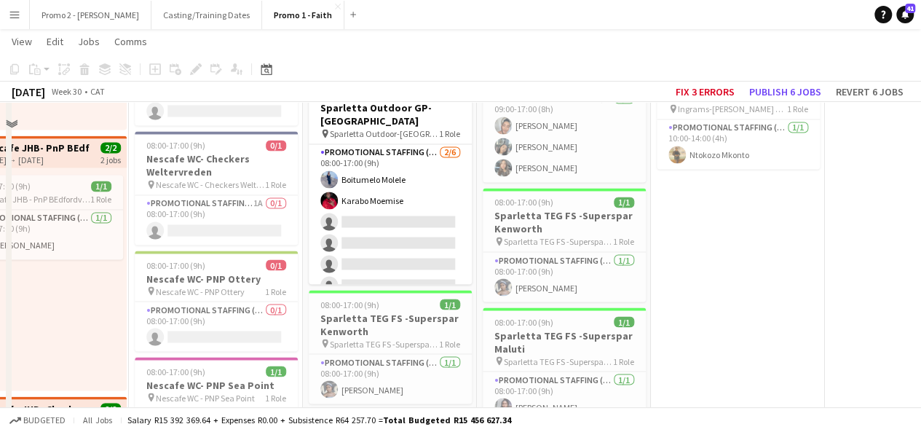
scroll to position [3745, 0]
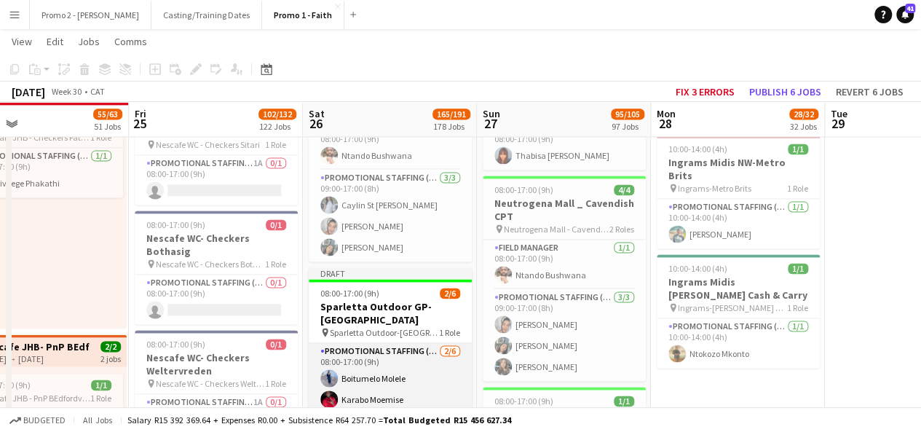
click at [389, 343] on app-card-role "Promotional Staffing (Brand Ambassadors) 2/6 08:00-17:00 (9h) Boitumelo Molele …" at bounding box center [390, 420] width 163 height 155
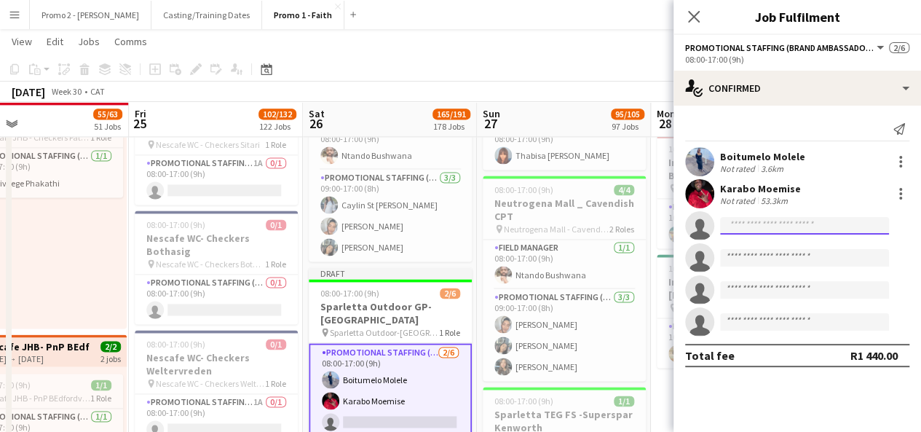
click at [761, 218] on input at bounding box center [804, 225] width 169 height 17
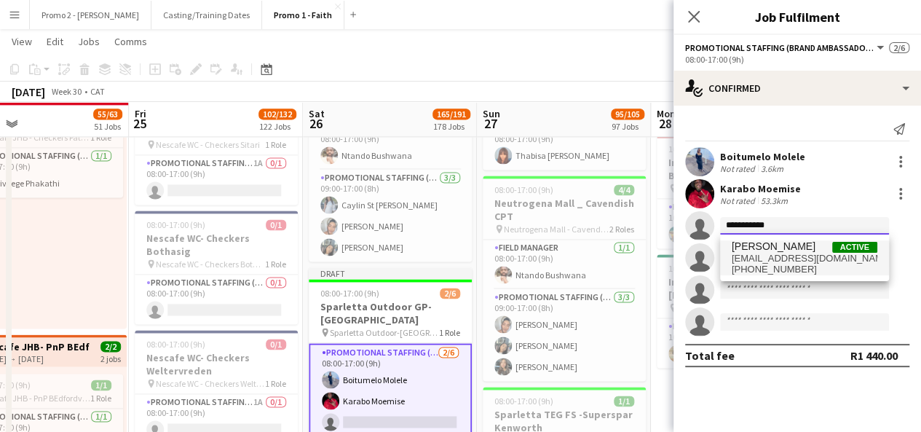
type input "**********"
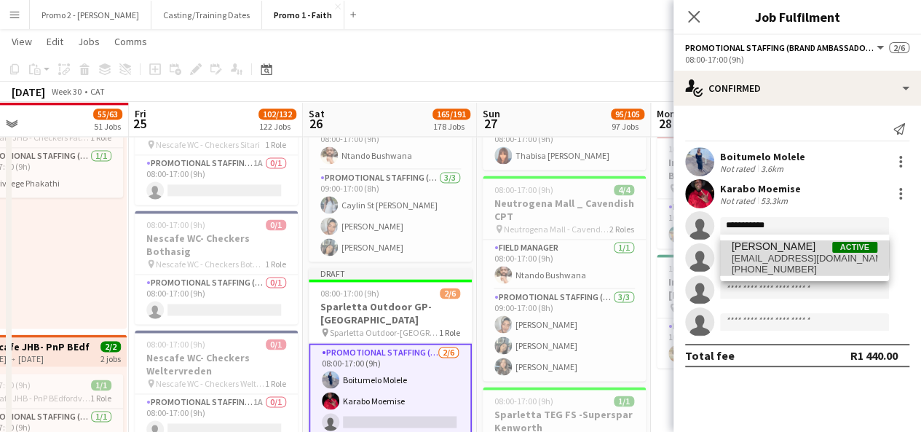
click at [781, 254] on span "anelisampondo21@gmail.com" at bounding box center [805, 259] width 146 height 12
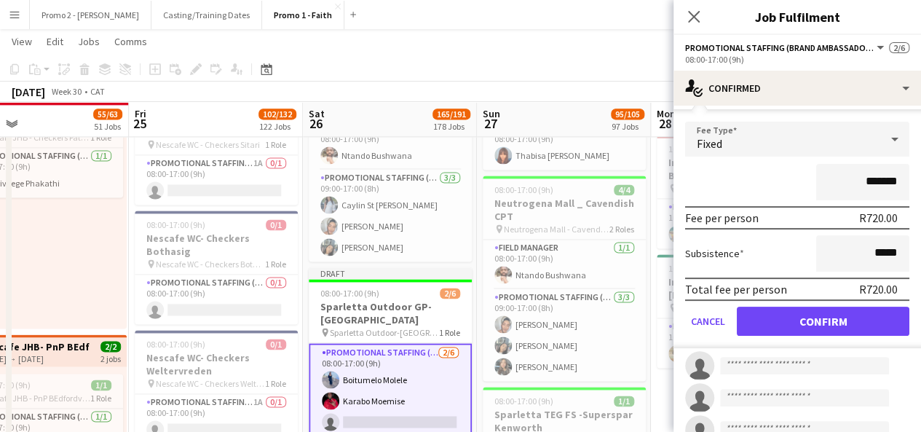
scroll to position [187, 0]
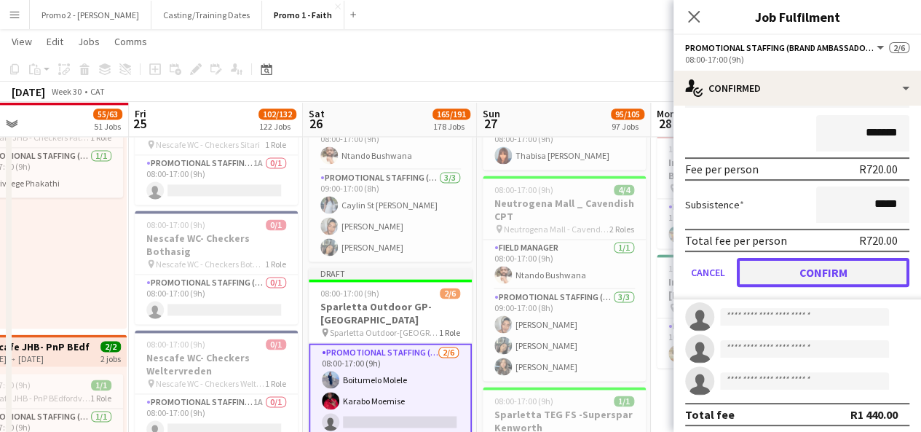
click at [845, 273] on button "Confirm" at bounding box center [823, 272] width 173 height 29
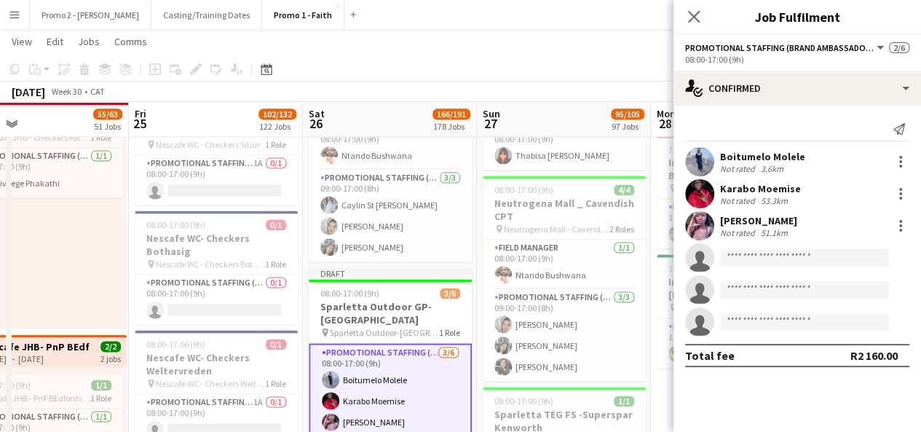
scroll to position [0, 0]
click at [653, 82] on div "July 2025 Week 30 • CAT Fix 3 errors Publish 1 job Revert 1 job" at bounding box center [460, 92] width 921 height 20
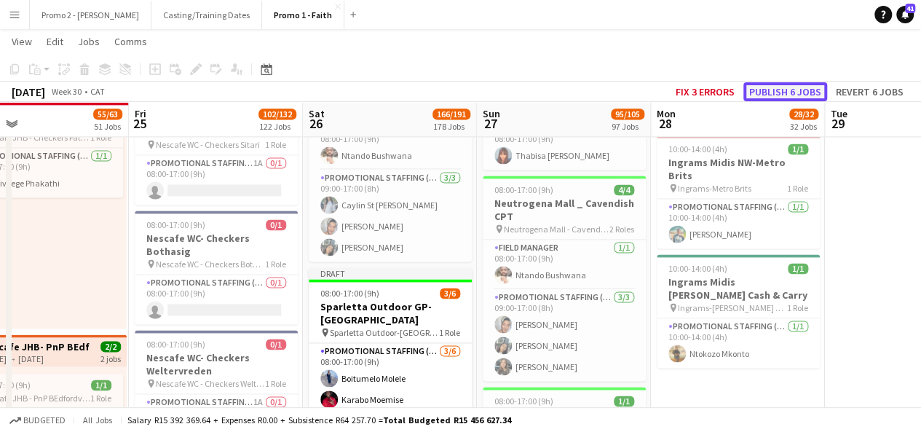
click at [794, 91] on button "Publish 6 jobs" at bounding box center [785, 91] width 84 height 19
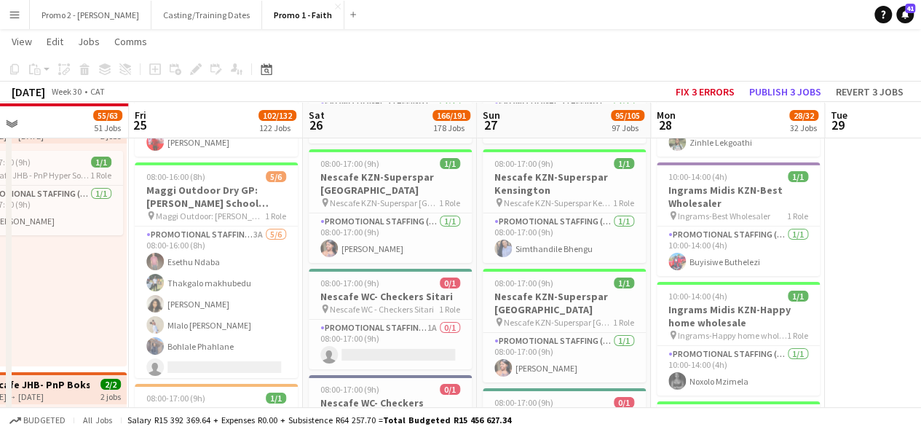
scroll to position [2405, 0]
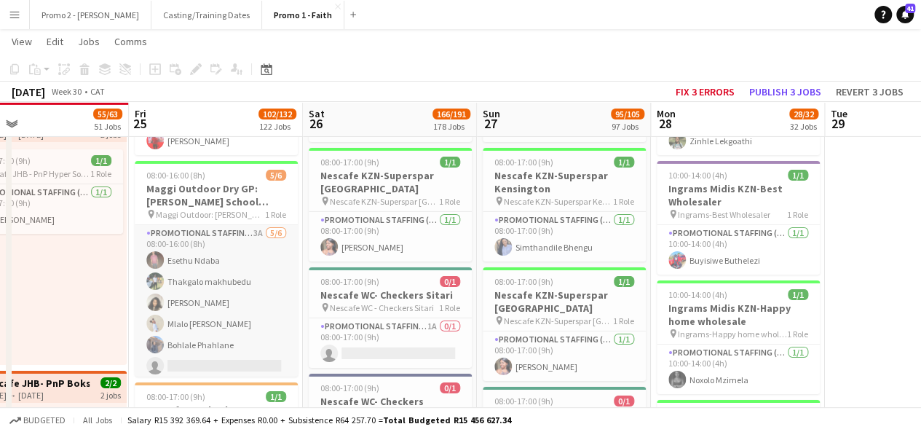
click at [218, 348] on app-card-role "Promotional Staffing (Brand Ambassadors) 3A 5/6 08:00-16:00 (8h) Esethu Ndaba T…" at bounding box center [216, 302] width 163 height 155
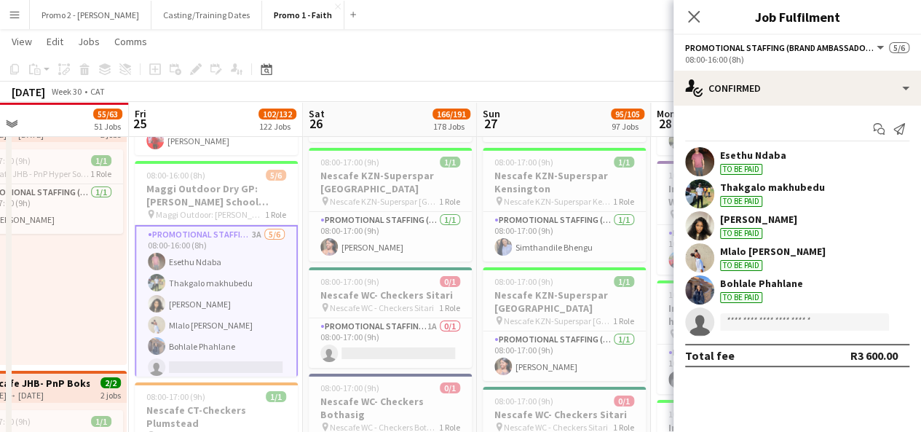
click at [589, 89] on div "July 2025 Week 30 • CAT Fix 3 errors Publish 3 jobs Revert 3 jobs" at bounding box center [460, 92] width 921 height 20
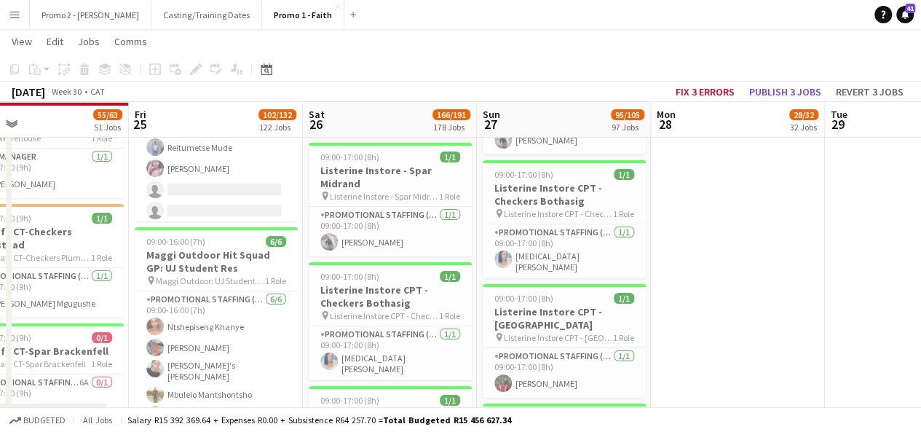
scroll to position [5405, 0]
drag, startPoint x: 136, startPoint y: 286, endPoint x: 291, endPoint y: 283, distance: 154.4
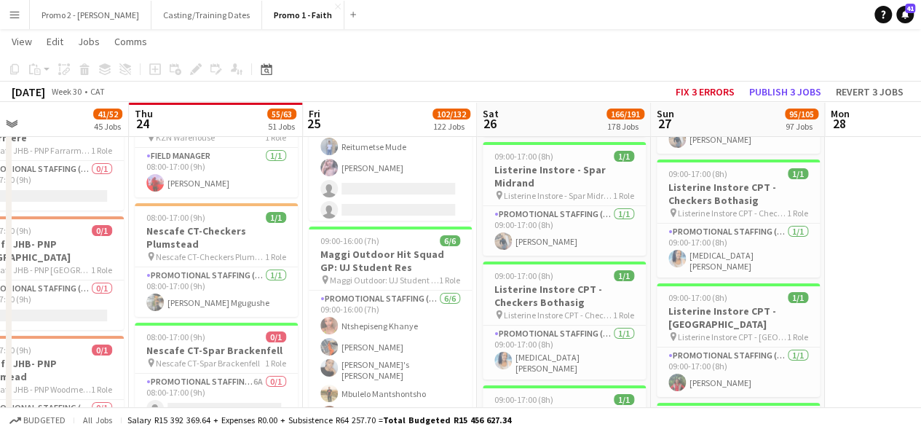
scroll to position [0, 413]
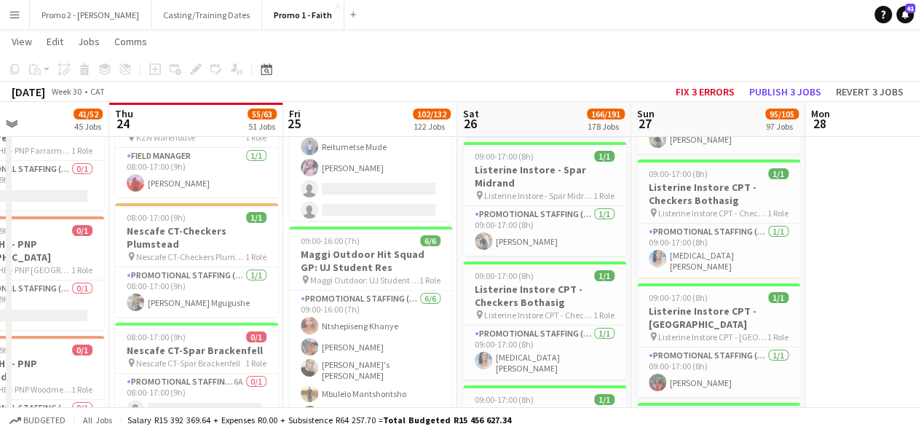
drag, startPoint x: 253, startPoint y: 339, endPoint x: 302, endPoint y: 336, distance: 48.9
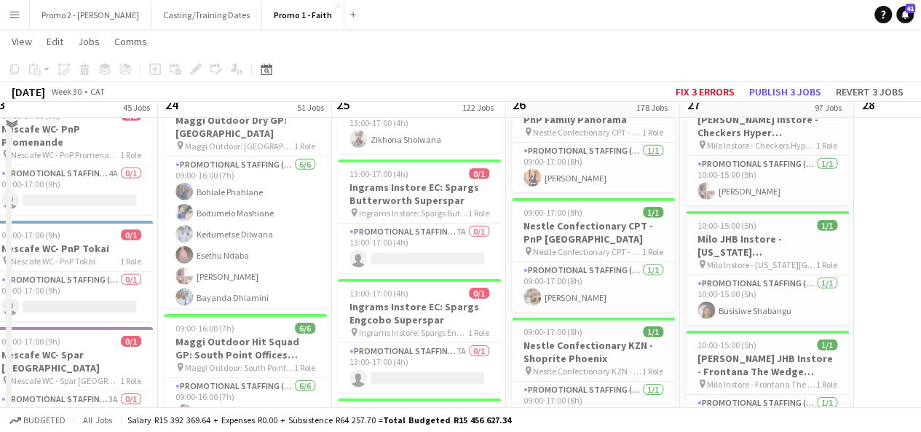
scroll to position [7677, 0]
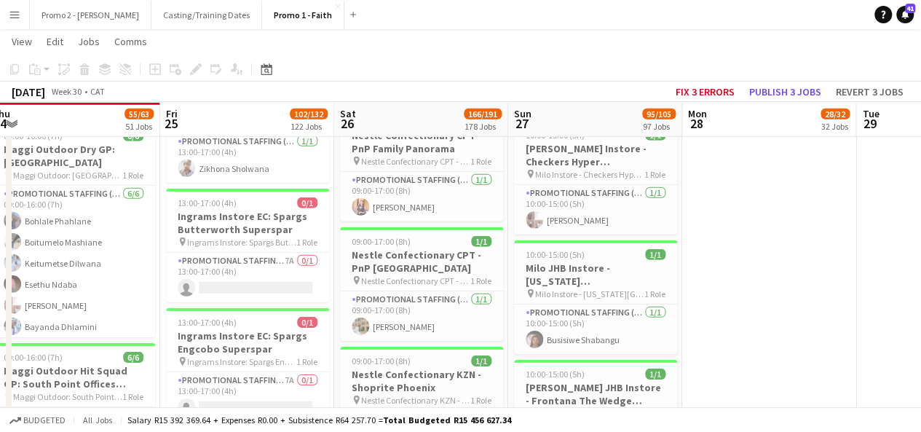
drag, startPoint x: 467, startPoint y: 216, endPoint x: 328, endPoint y: 222, distance: 139.2
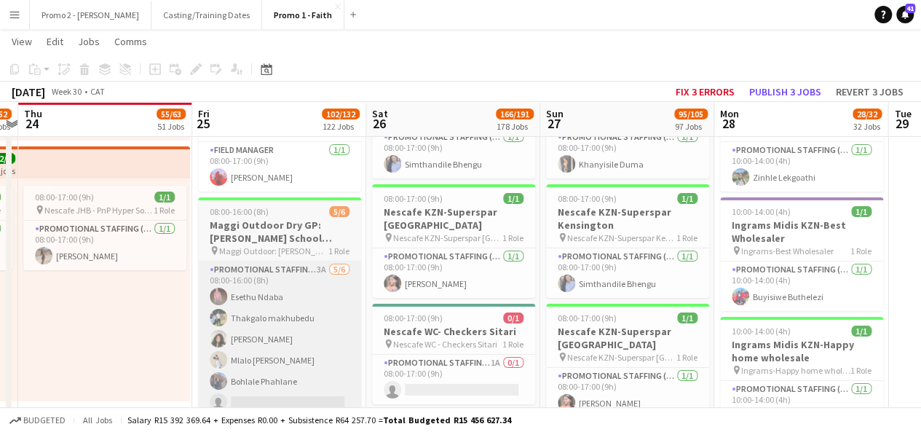
scroll to position [3, 0]
click at [285, 387] on app-card-role "Promotional Staffing (Brand Ambassadors) 3A 5/6 08:00-16:00 (8h) Esethu Ndaba T…" at bounding box center [279, 335] width 163 height 155
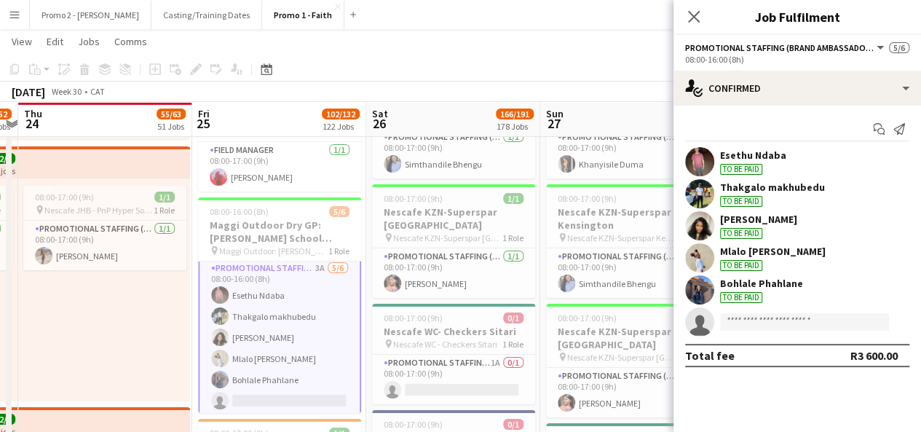
scroll to position [4, 0]
click at [759, 323] on input at bounding box center [804, 321] width 169 height 17
type input "*"
type input "****"
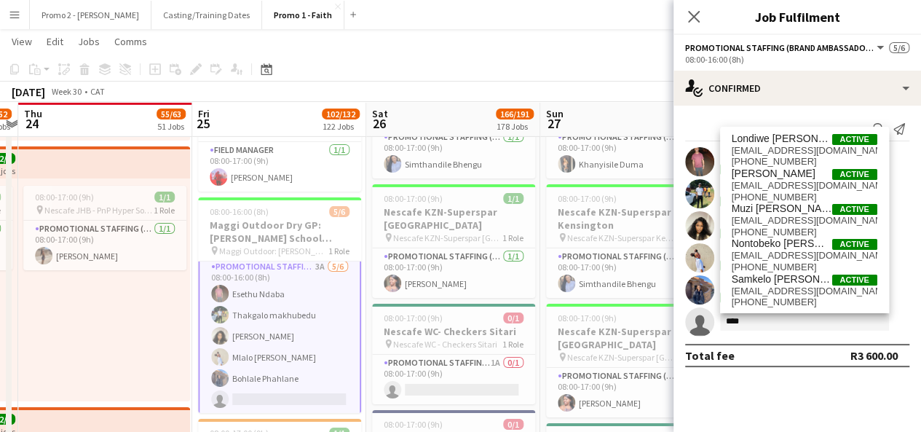
click at [418, 87] on div "July 2025 Week 30 • CAT Fix 3 errors Publish 3 jobs Revert 3 jobs" at bounding box center [460, 92] width 921 height 20
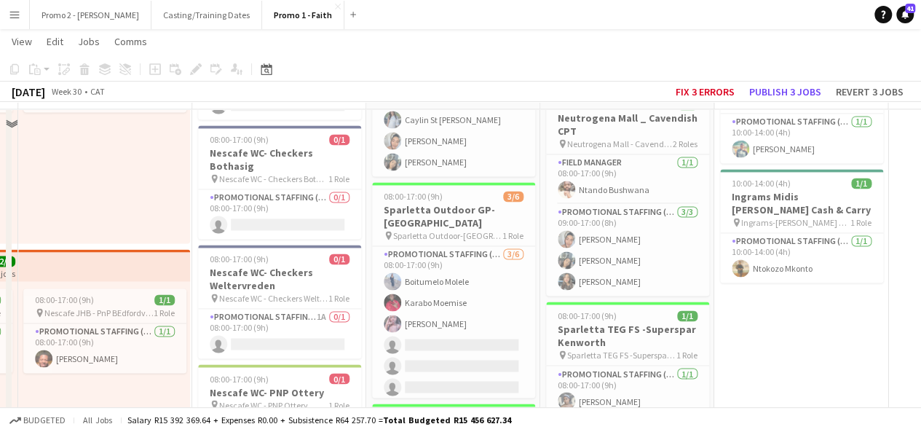
scroll to position [3802, 0]
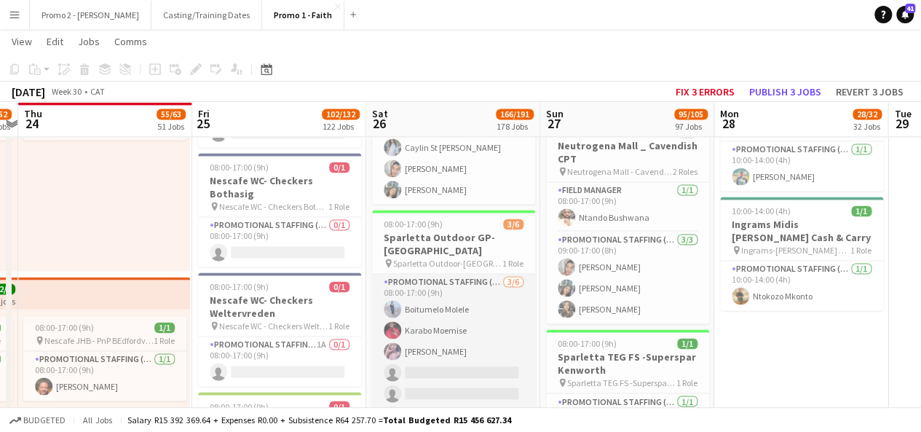
click at [470, 291] on app-card-role "Promotional Staffing (Brand Ambassadors) 3/6 08:00-17:00 (9h) Boitumelo Molele …" at bounding box center [453, 351] width 163 height 155
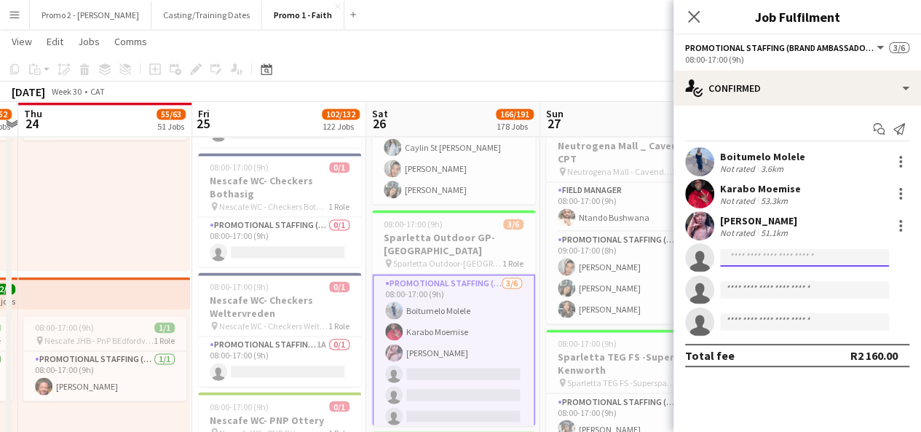
click at [757, 258] on input at bounding box center [804, 257] width 169 height 17
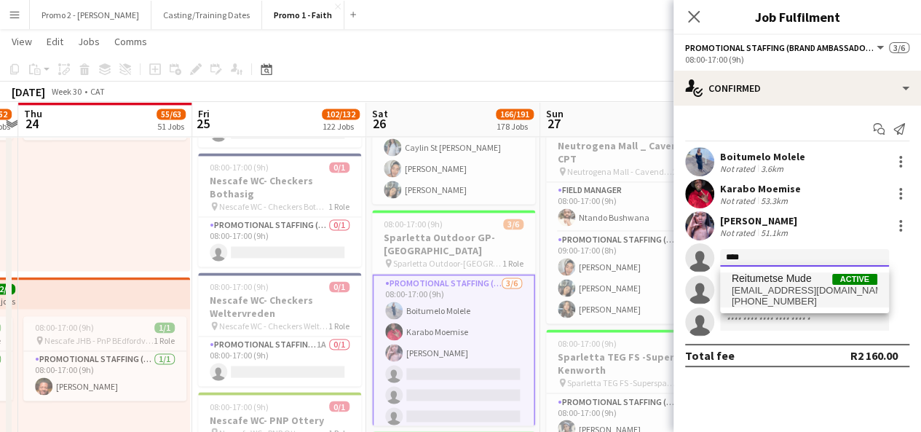
type input "****"
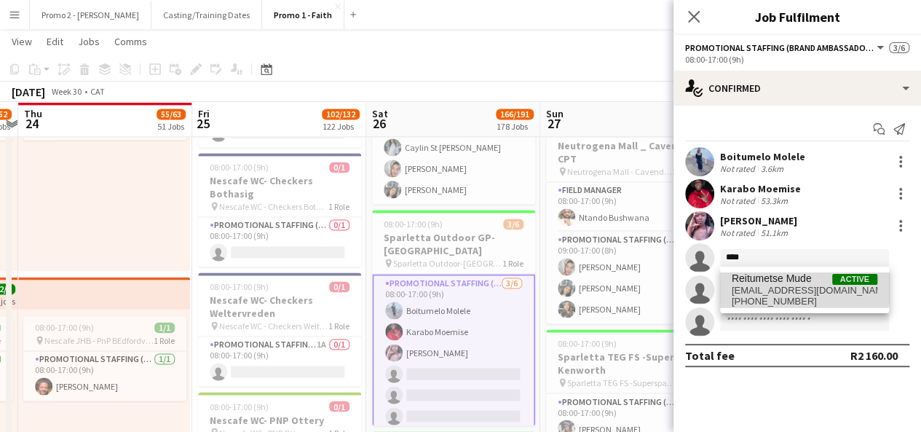
click at [765, 278] on span "Reitumetse Mude" at bounding box center [772, 278] width 80 height 12
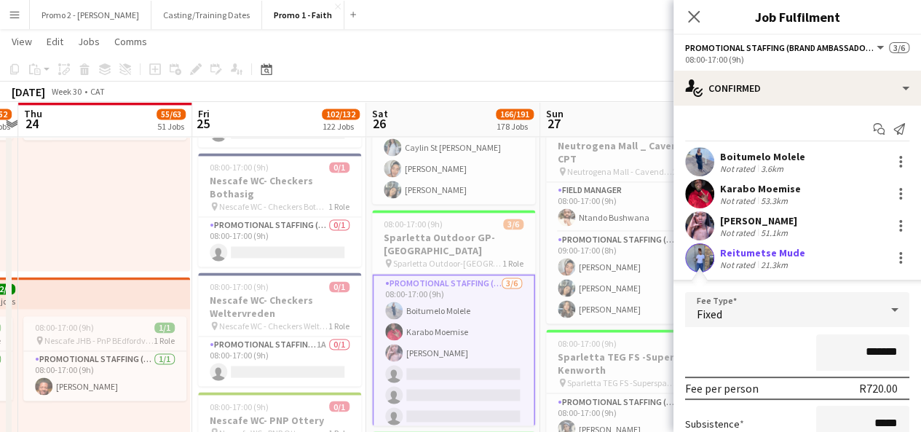
scroll to position [105, 0]
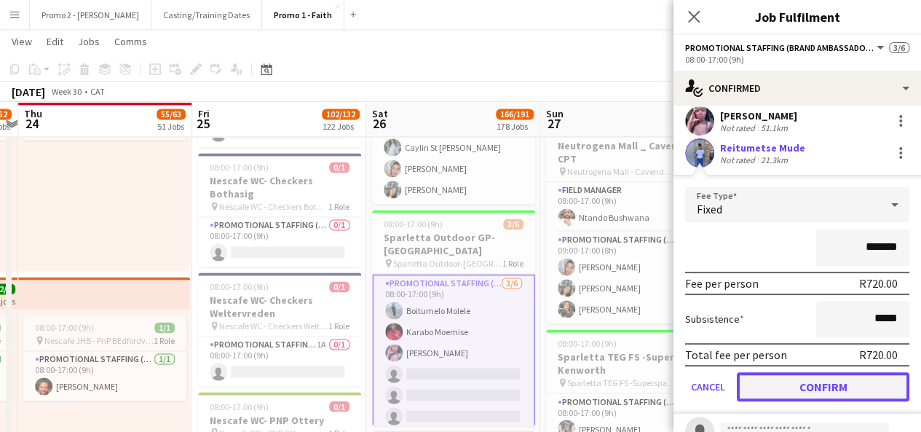
click at [818, 385] on button "Confirm" at bounding box center [823, 386] width 173 height 29
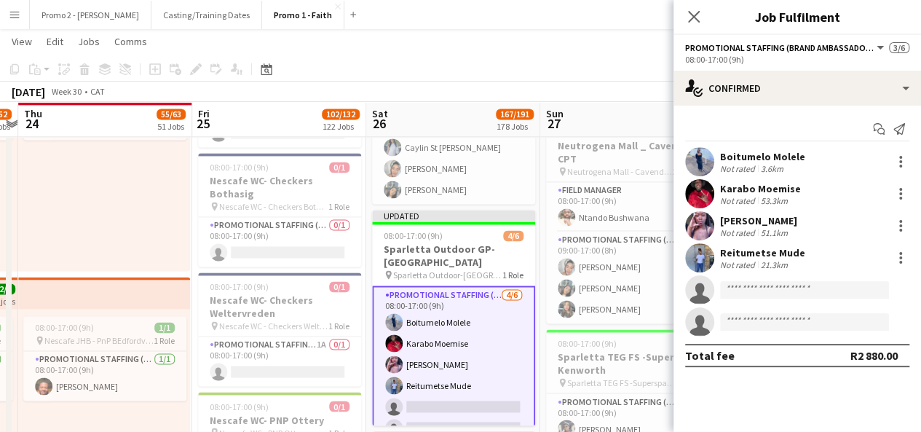
scroll to position [0, 0]
click at [628, 76] on app-toolbar "Copy Paste Paste Ctrl+V Paste with crew Ctrl+Shift+V Paste linked Job Delete Gr…" at bounding box center [460, 69] width 921 height 25
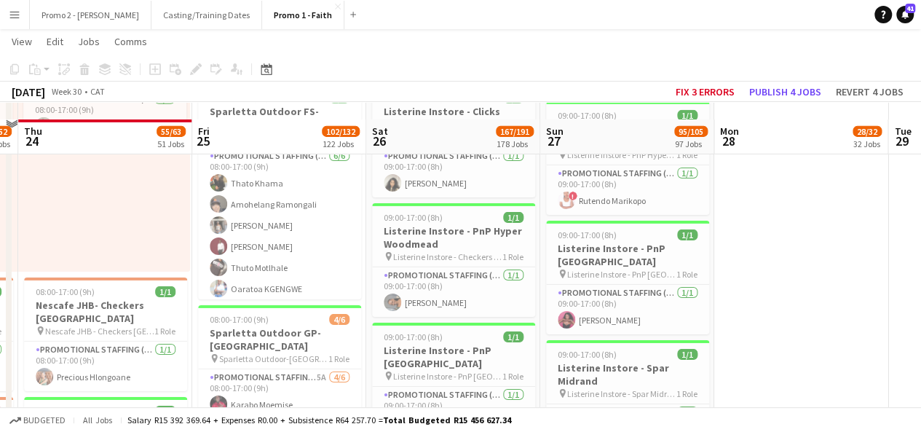
scroll to position [5134, 0]
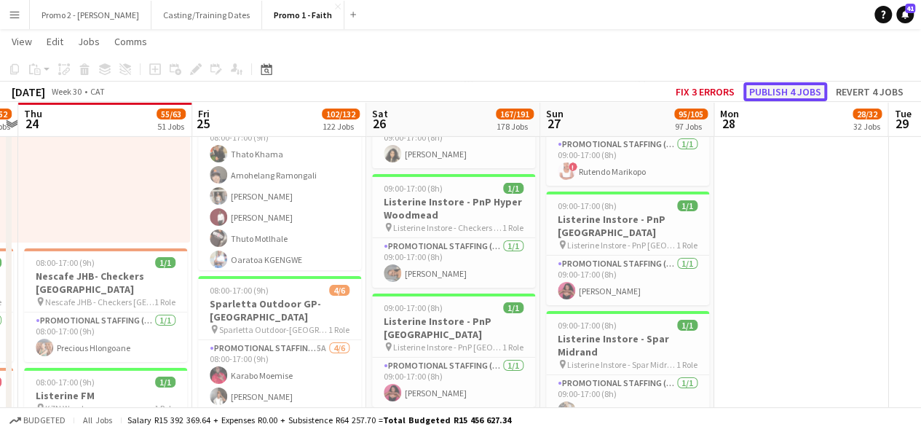
click at [788, 87] on button "Publish 4 jobs" at bounding box center [785, 91] width 84 height 19
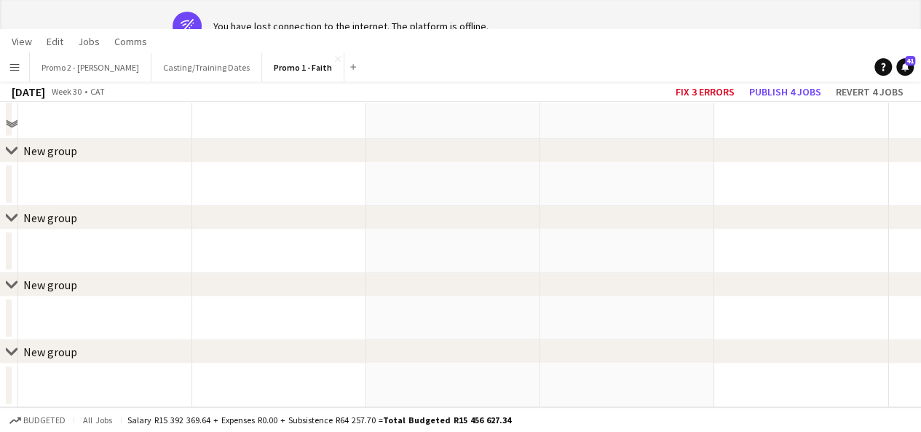
scroll to position [201, 0]
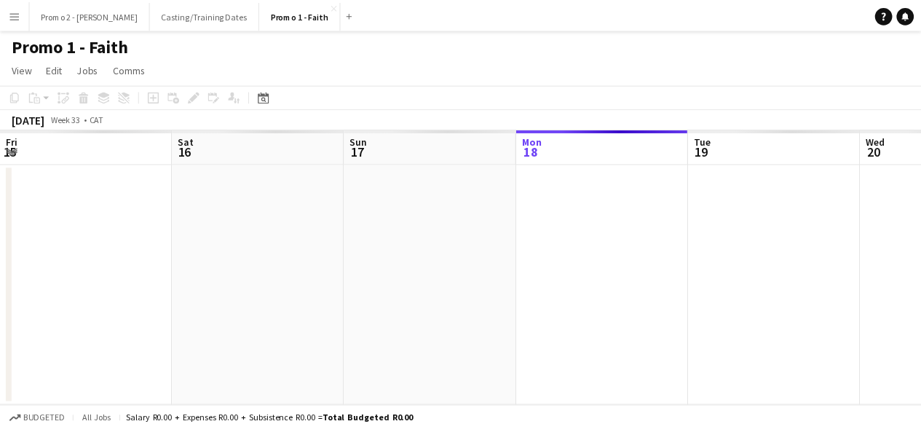
scroll to position [0, 348]
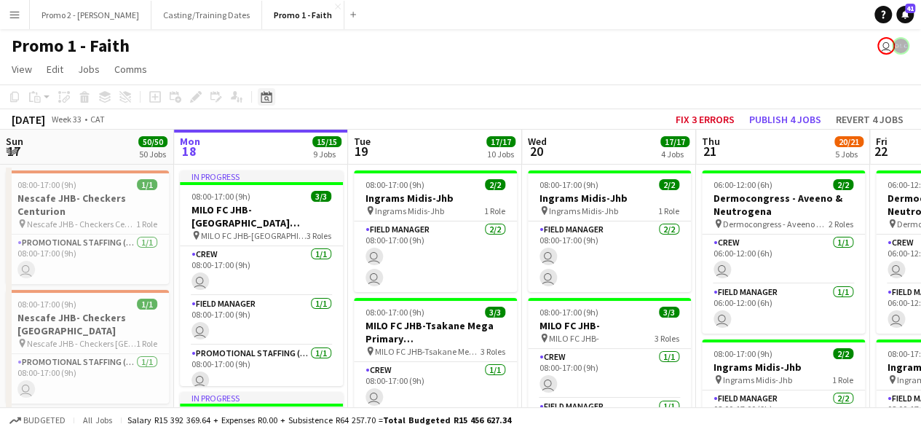
click at [267, 92] on icon at bounding box center [266, 97] width 11 height 12
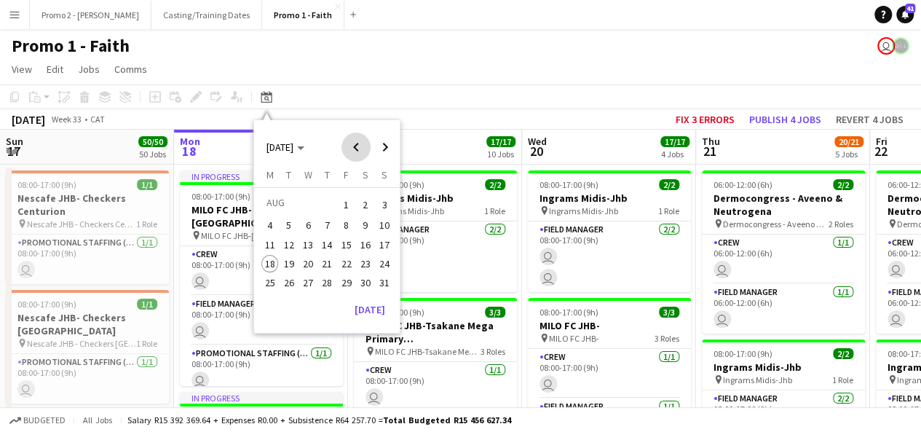
click at [358, 146] on span "Previous month" at bounding box center [355, 147] width 29 height 29
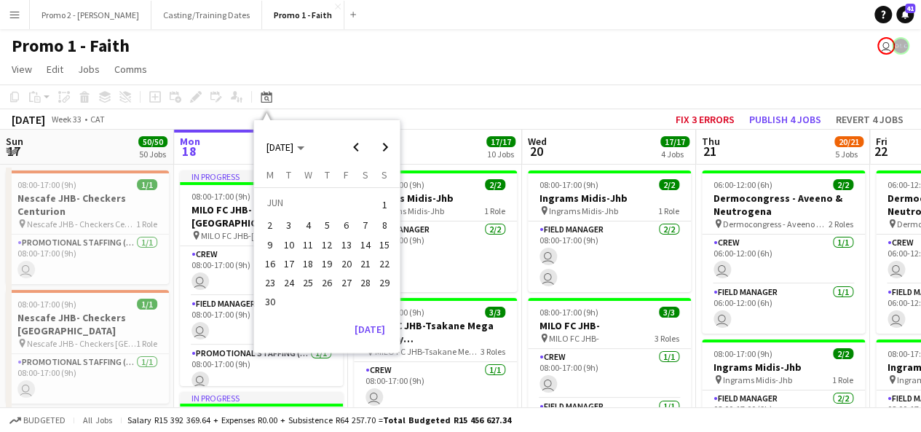
click at [266, 224] on span "2" at bounding box center [269, 225] width 17 height 17
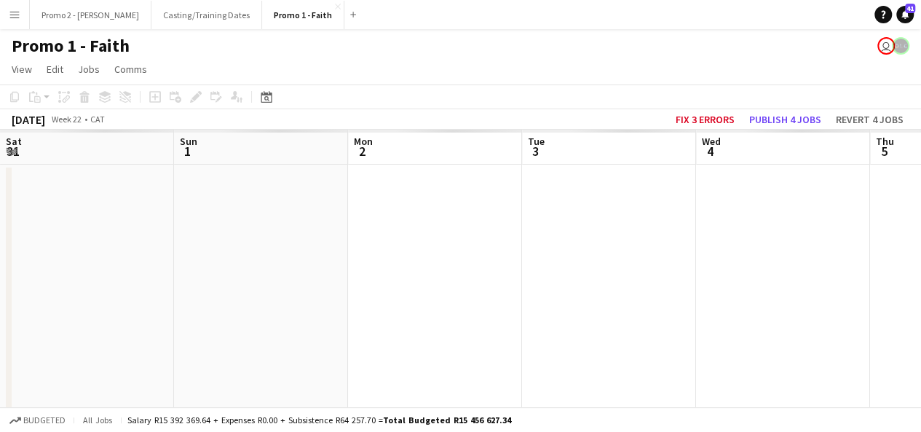
scroll to position [0, 501]
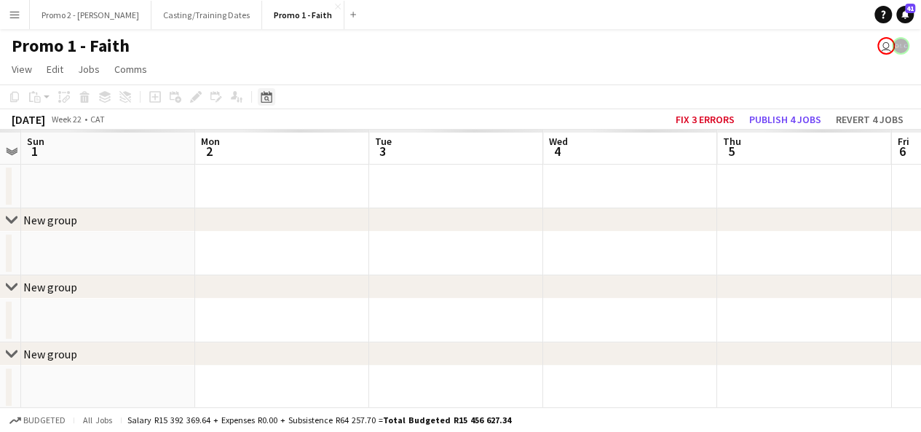
click at [266, 91] on icon "Date picker" at bounding box center [267, 97] width 12 height 12
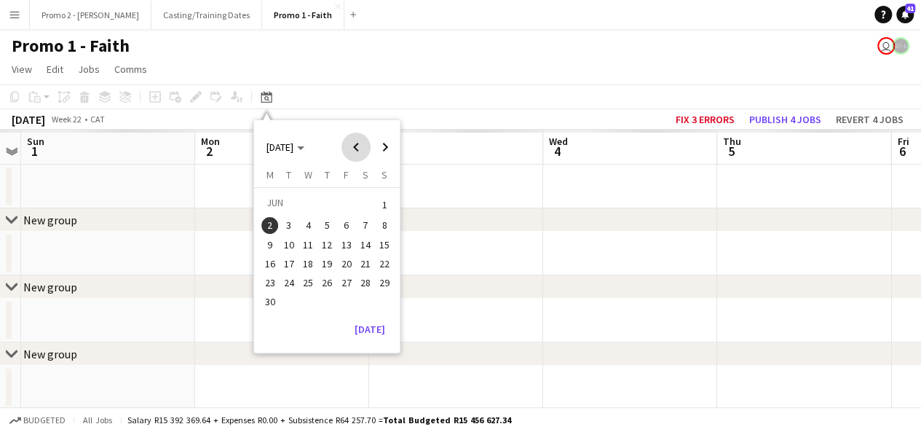
click at [358, 152] on span "Previous month" at bounding box center [355, 147] width 29 height 29
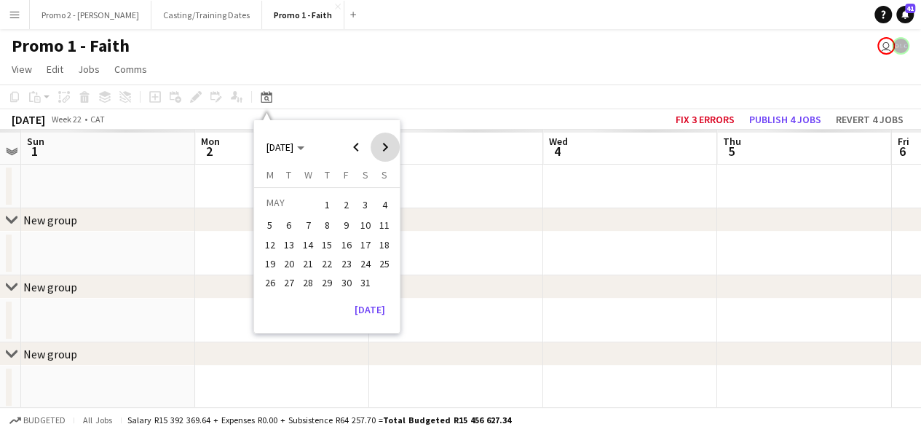
click at [382, 152] on span "Next month" at bounding box center [385, 147] width 29 height 29
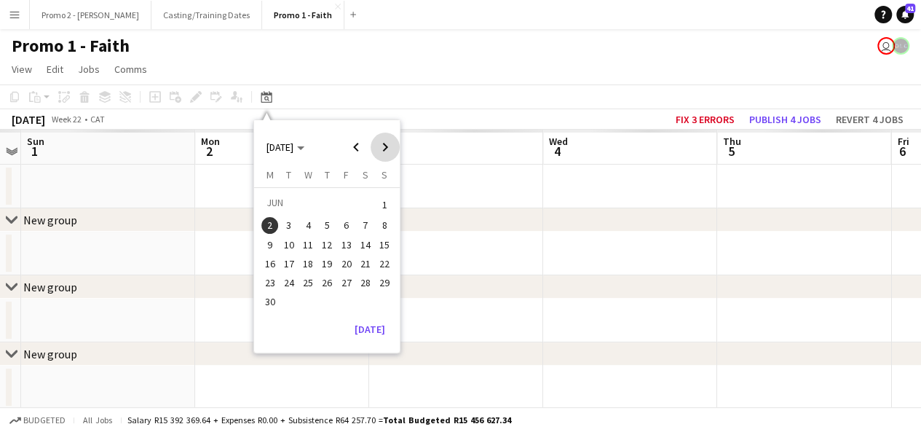
click at [374, 153] on span "Next month" at bounding box center [385, 147] width 29 height 29
click at [349, 279] on span "25" at bounding box center [346, 278] width 17 height 17
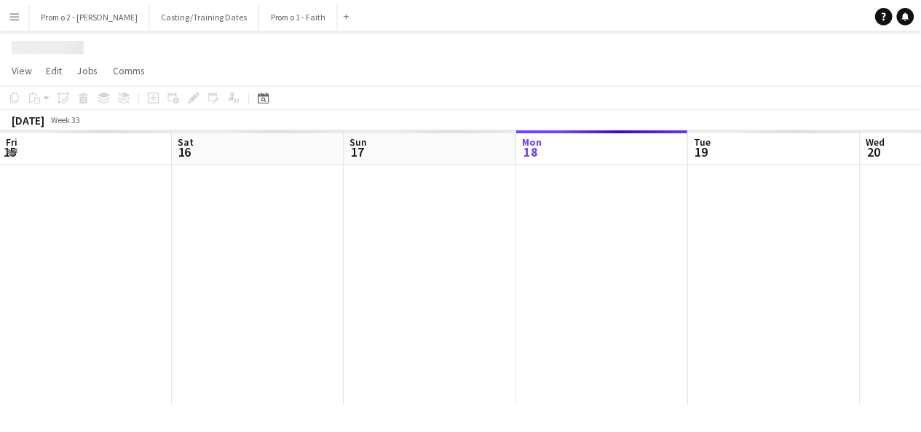
scroll to position [0, 348]
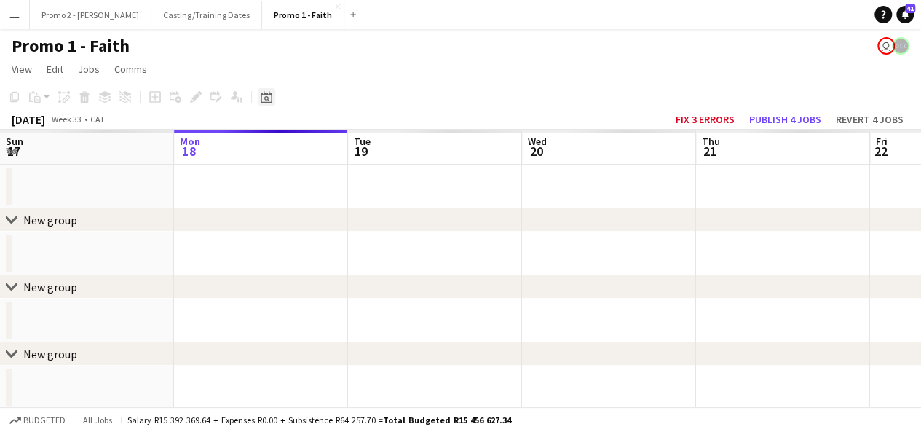
click at [268, 90] on div "Date picker" at bounding box center [266, 96] width 17 height 17
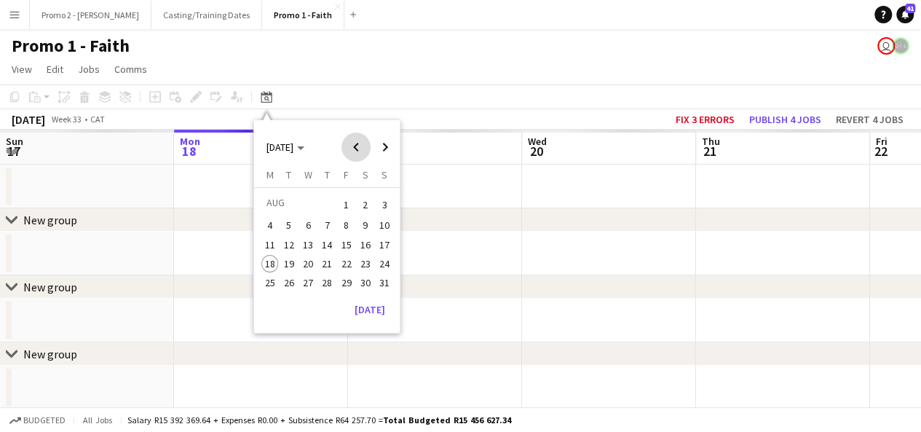
click at [352, 142] on span "Previous month" at bounding box center [355, 147] width 29 height 29
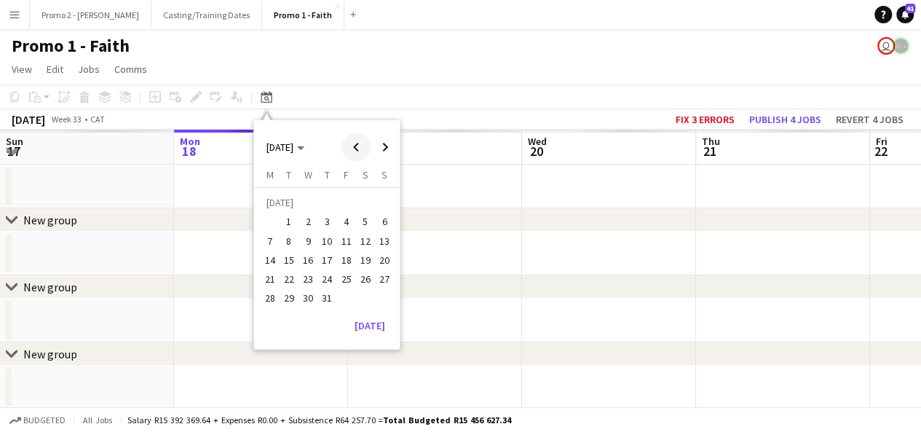
click at [352, 142] on span "Previous month" at bounding box center [355, 147] width 29 height 29
click at [383, 154] on span "Next month" at bounding box center [385, 147] width 29 height 29
click at [344, 277] on span "25" at bounding box center [346, 278] width 17 height 17
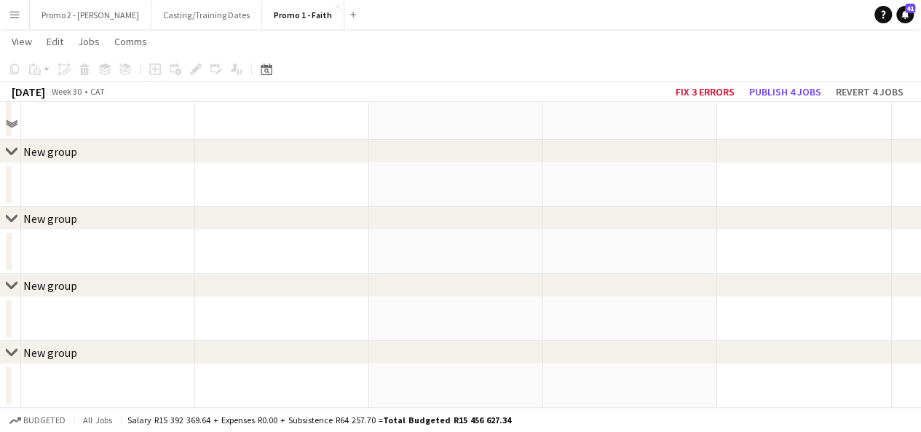
scroll to position [0, 0]
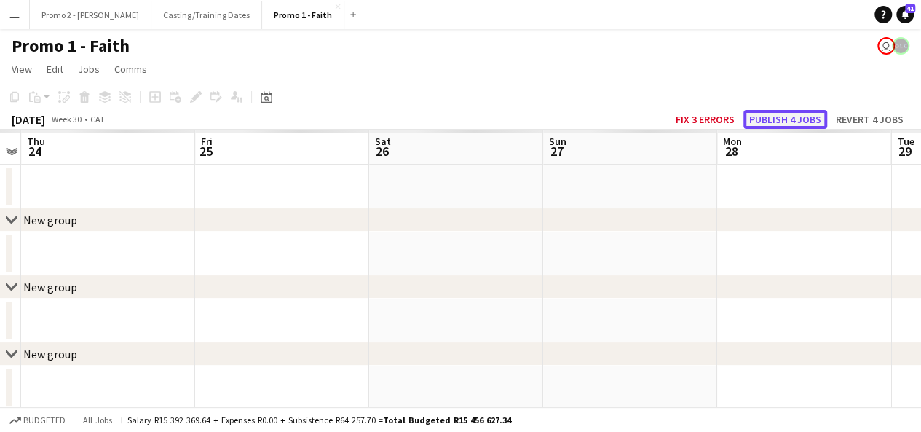
click at [801, 118] on button "Publish 4 jobs" at bounding box center [785, 119] width 84 height 19
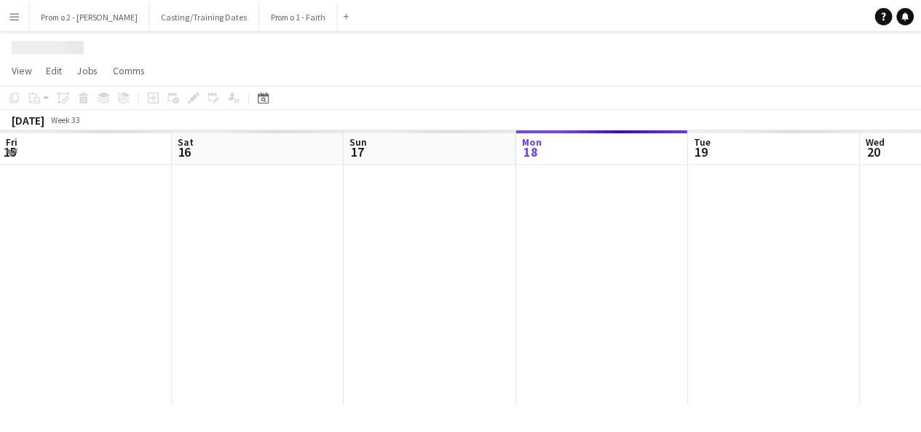
scroll to position [0, 348]
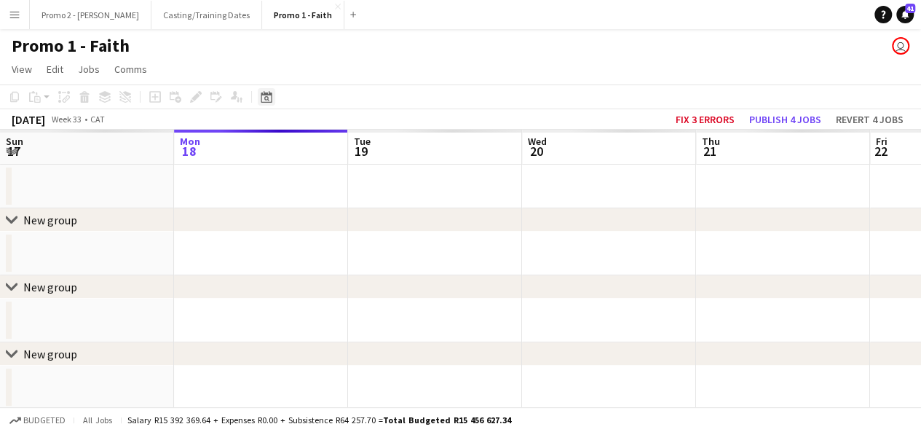
click at [265, 94] on icon at bounding box center [266, 97] width 11 height 12
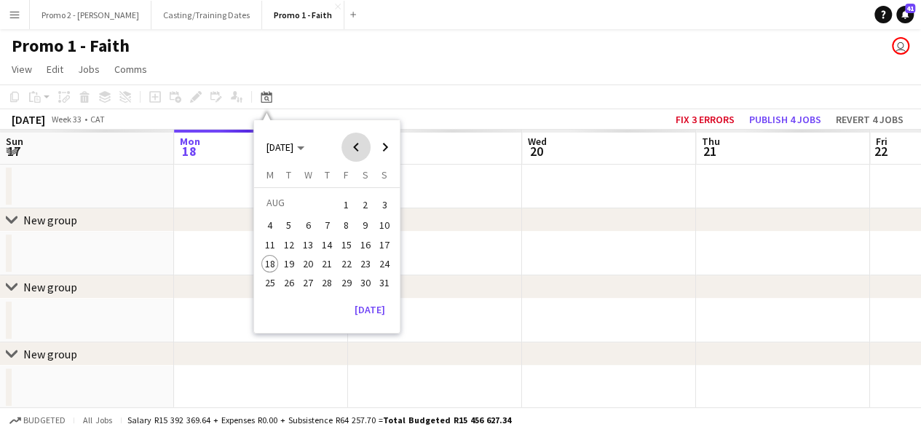
click at [354, 146] on span "Previous month" at bounding box center [355, 147] width 29 height 29
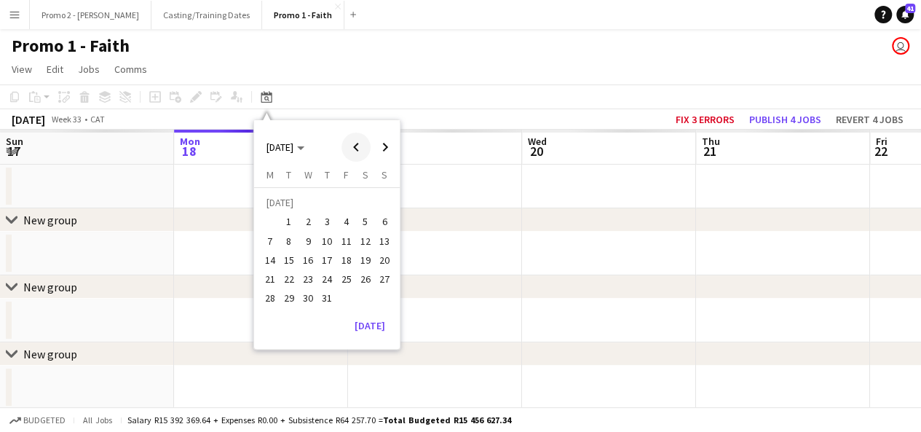
click at [354, 146] on span "Previous month" at bounding box center [355, 147] width 29 height 29
click at [382, 151] on span "Next month" at bounding box center [385, 147] width 29 height 29
click at [342, 275] on span "25" at bounding box center [346, 278] width 17 height 17
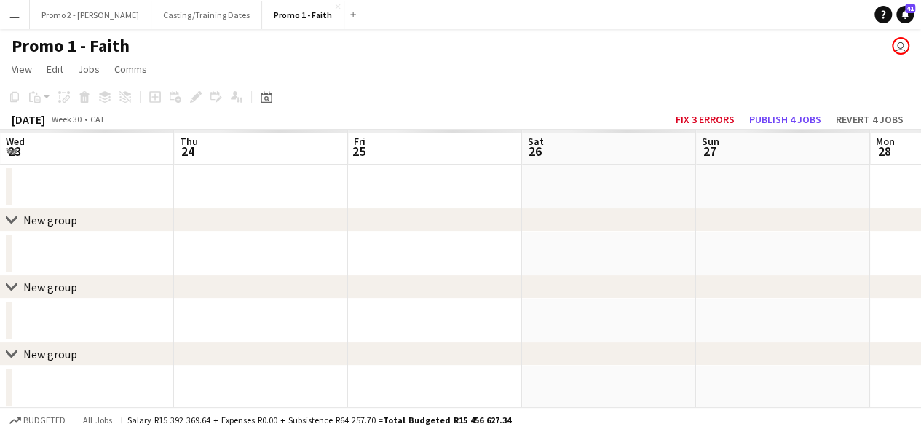
scroll to position [0, 501]
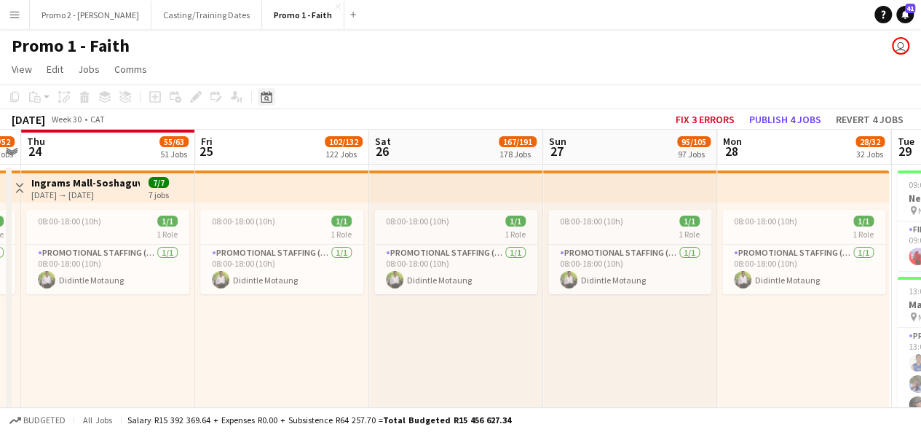
click at [271, 92] on icon "Date picker" at bounding box center [267, 97] width 12 height 12
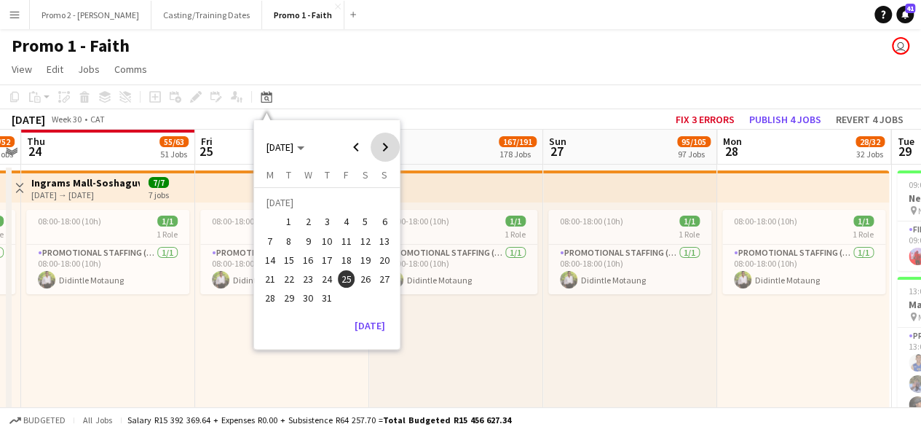
click at [383, 144] on span "Next month" at bounding box center [385, 147] width 29 height 29
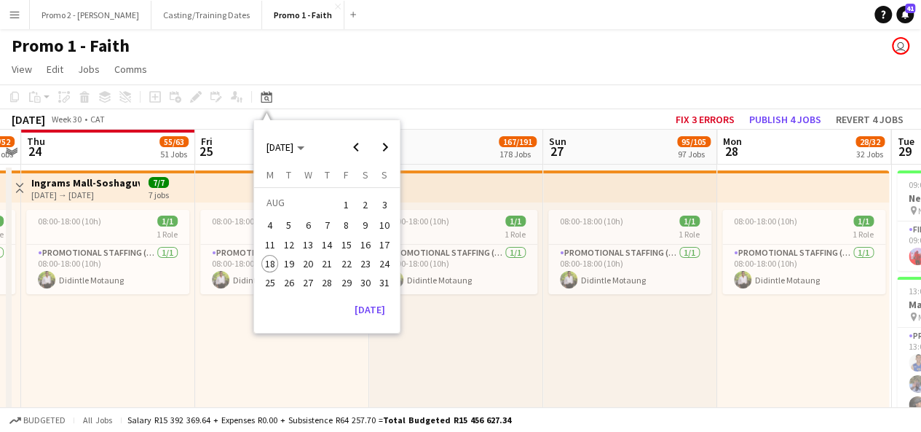
click at [331, 242] on span "14" at bounding box center [326, 244] width 17 height 17
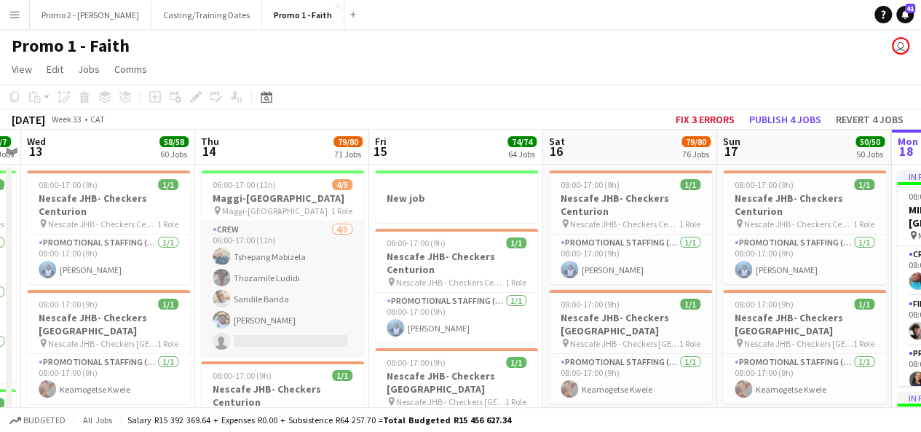
click at [280, 355] on app-card-role "Crew [DATE] 06:00-17:00 (11h) Tshepang Mabizela Thozamile Ludidi Sandile Banda …" at bounding box center [282, 288] width 163 height 134
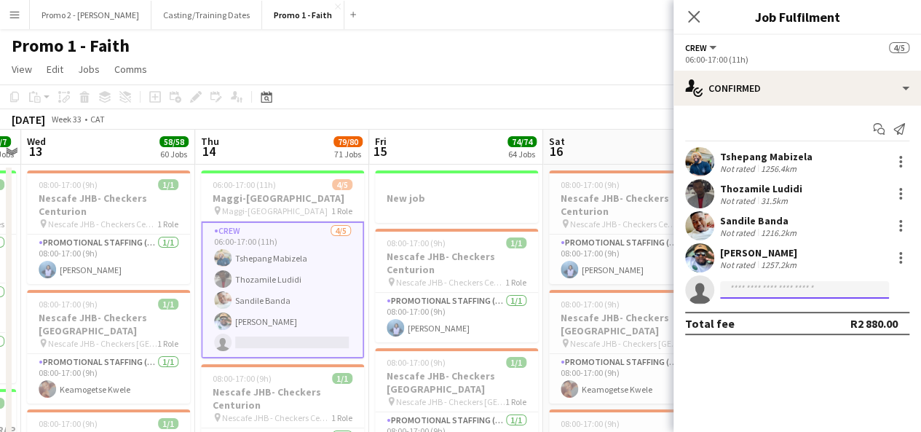
click at [773, 286] on input at bounding box center [804, 289] width 169 height 17
type input "******"
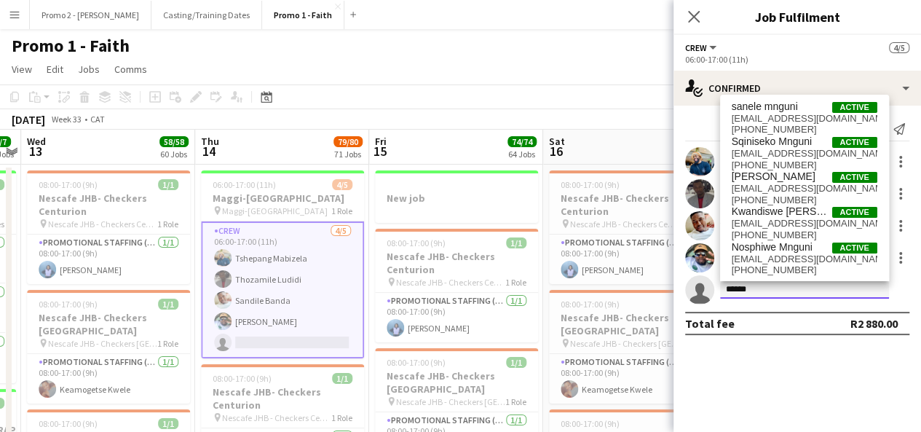
scroll to position [1, 0]
drag, startPoint x: 758, startPoint y: 285, endPoint x: 714, endPoint y: 293, distance: 45.3
click at [714, 293] on app-invite-slot "single-neutral-actions ******" at bounding box center [798, 289] width 248 height 29
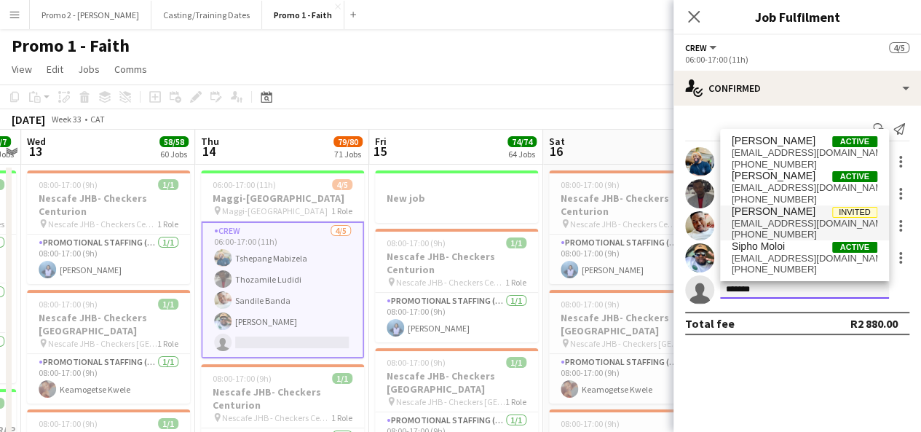
type input "*******"
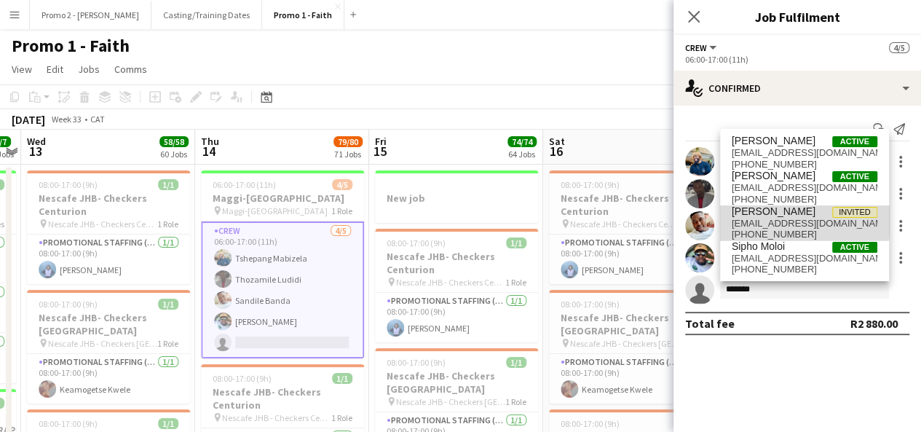
click at [769, 221] on span "[EMAIL_ADDRESS][DOMAIN_NAME]" at bounding box center [805, 224] width 146 height 12
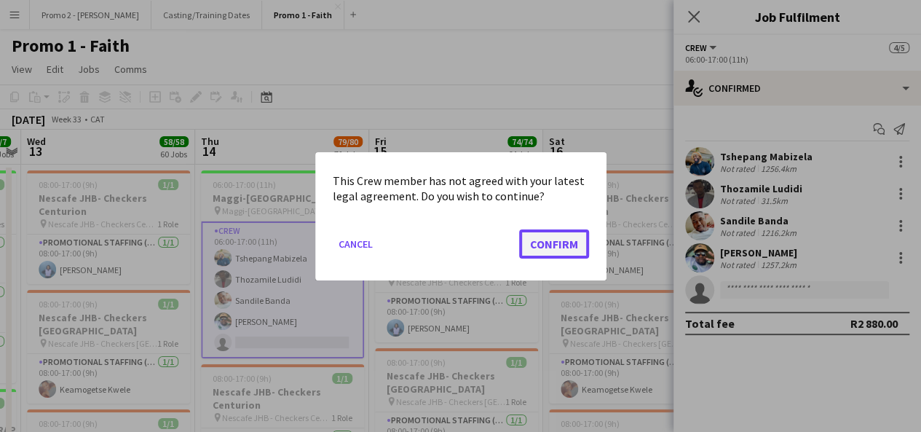
click at [566, 232] on button "Confirm" at bounding box center [554, 243] width 70 height 29
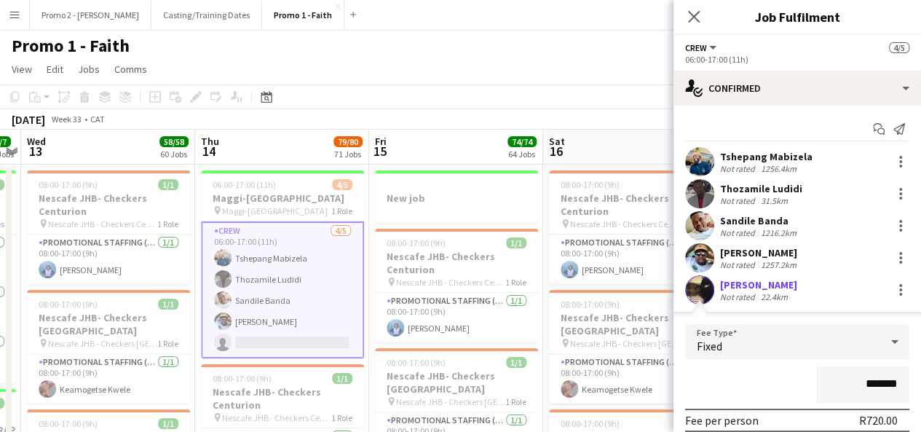
scroll to position [107, 0]
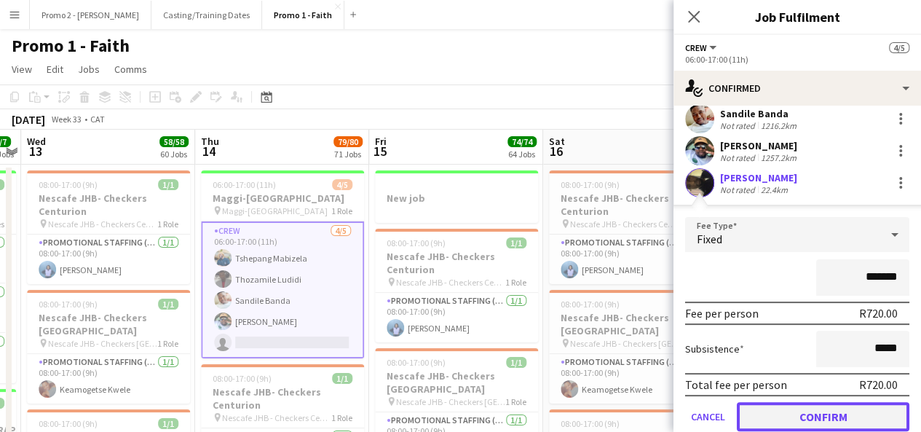
click at [833, 408] on button "Confirm" at bounding box center [823, 416] width 173 height 29
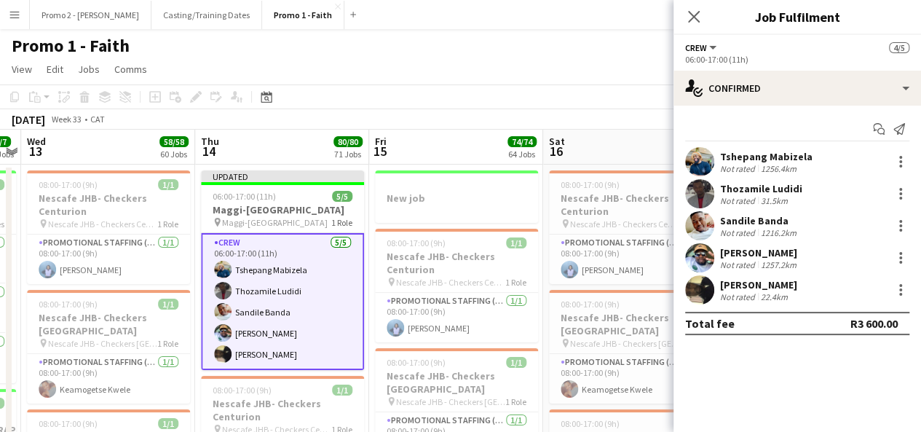
scroll to position [0, 0]
click at [467, 113] on div "[DATE] Week 33 • CAT Fix 3 errors Publish 1 job Revert 1 job" at bounding box center [460, 119] width 921 height 20
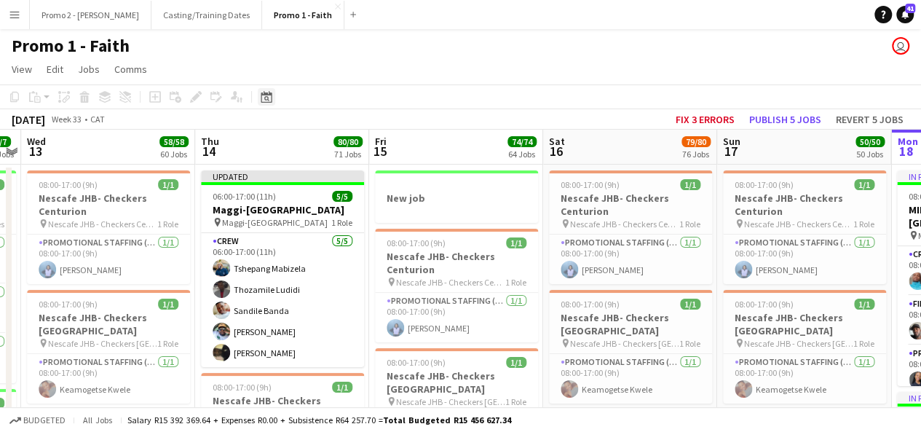
click at [270, 100] on icon "Date picker" at bounding box center [267, 97] width 12 height 12
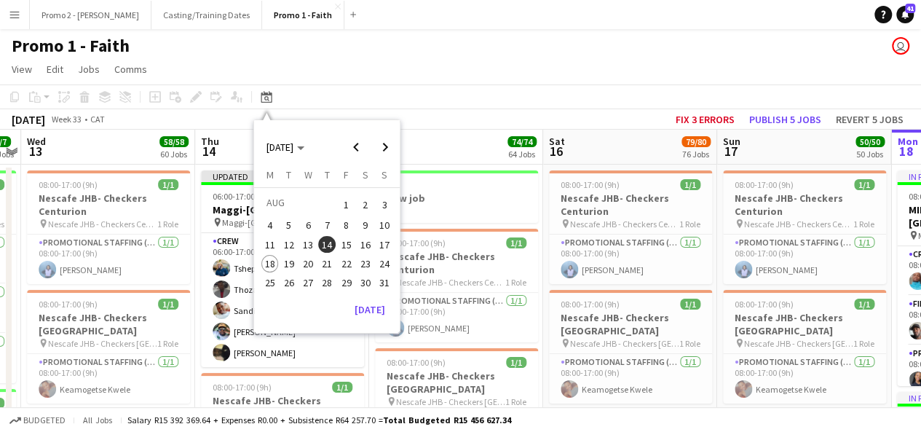
click at [315, 264] on span "20" at bounding box center [307, 263] width 17 height 17
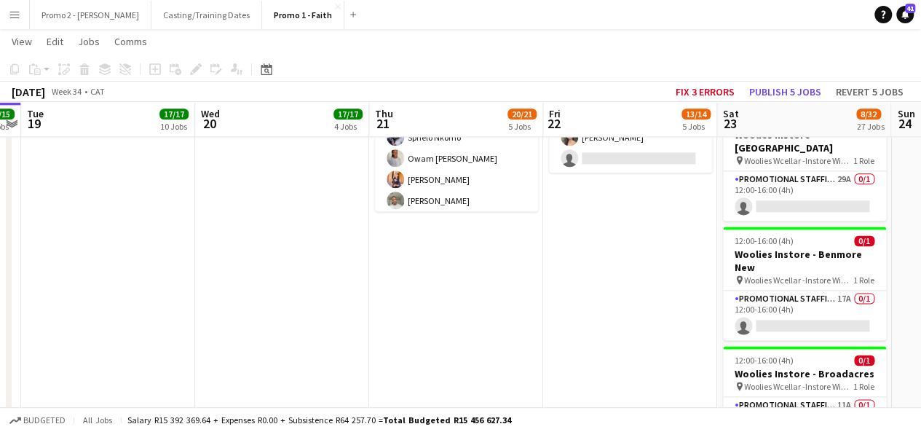
scroll to position [695, 0]
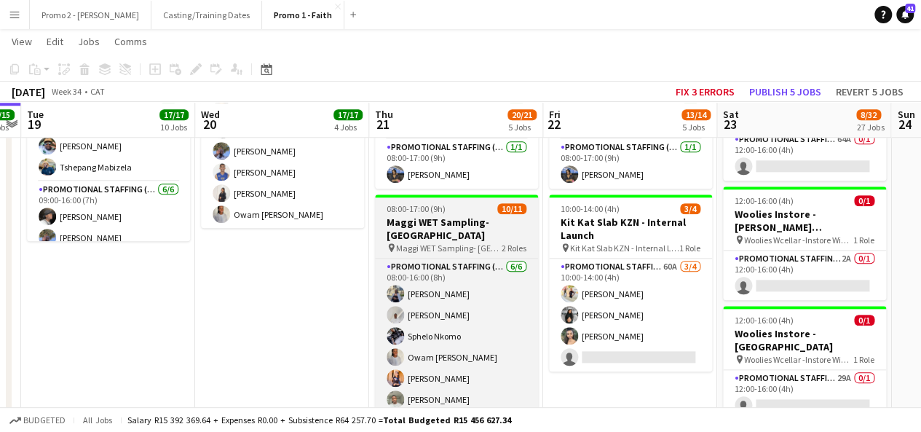
click at [424, 213] on app-job-card "08:00-17:00 (9h) 10/11 Maggi WET Sampling- [GEOGRAPHIC_DATA] pin Maggi WET Samp…" at bounding box center [456, 302] width 163 height 216
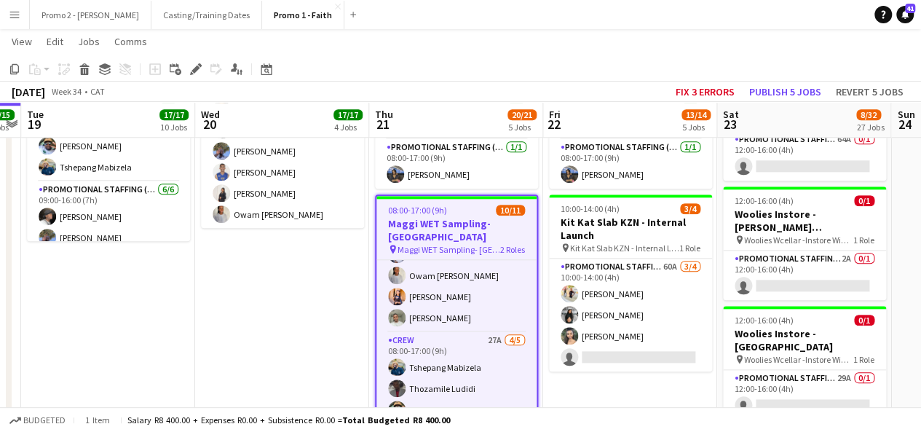
scroll to position [140, 0]
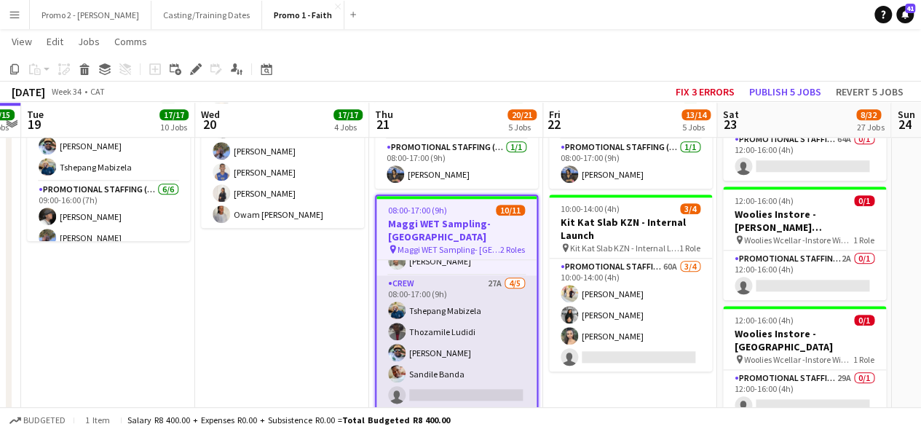
click at [448, 391] on app-card-role "Crew 27A [DATE] 08:00-17:00 (9h) Tshepang Mabizela Thozamile Ludidi Bukosi Ngob…" at bounding box center [456, 342] width 160 height 134
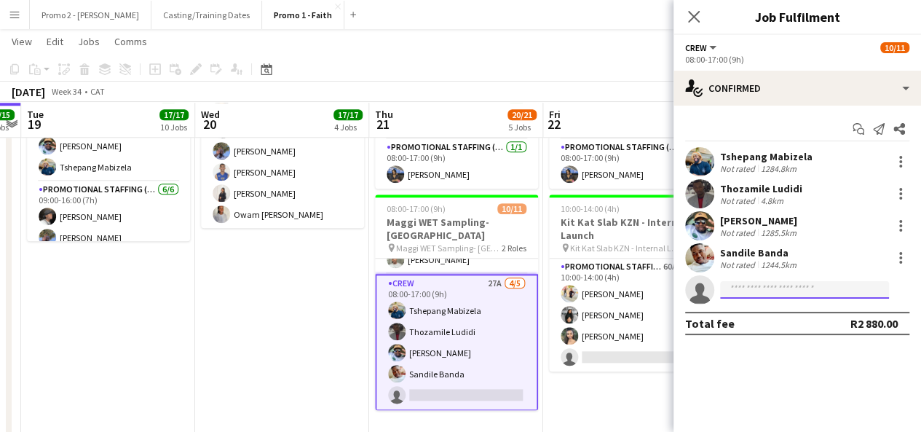
click at [810, 296] on input at bounding box center [804, 289] width 169 height 17
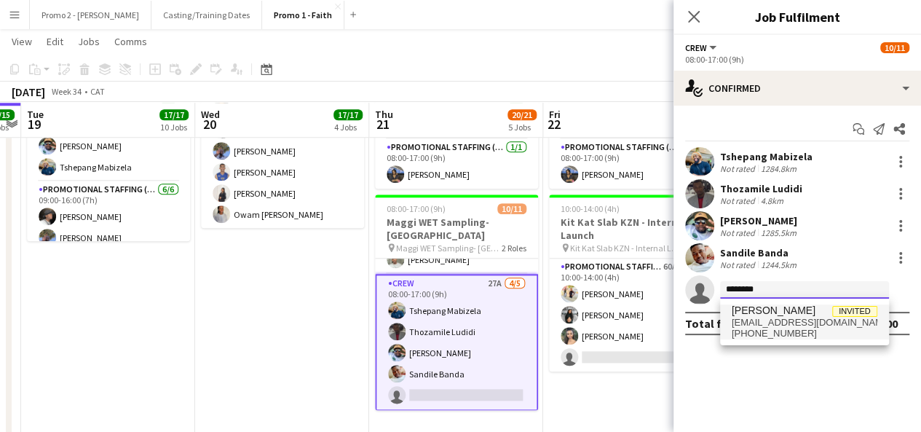
type input "********"
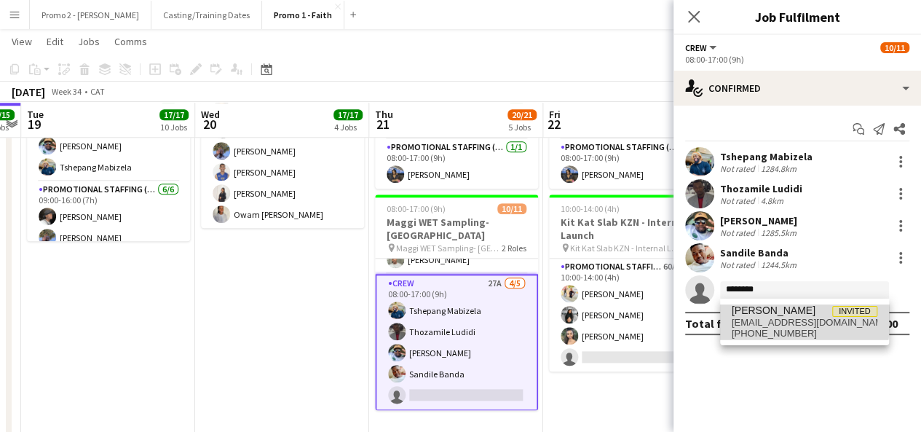
click at [770, 318] on span "[EMAIL_ADDRESS][DOMAIN_NAME]" at bounding box center [805, 323] width 146 height 12
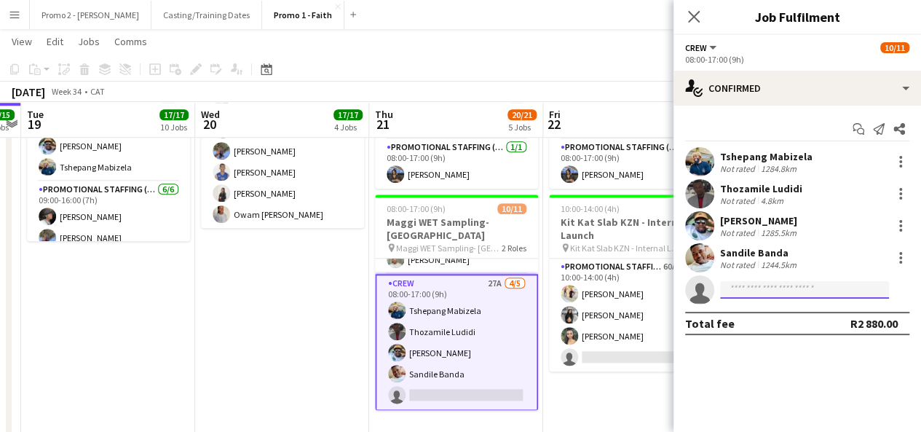
scroll to position [0, 0]
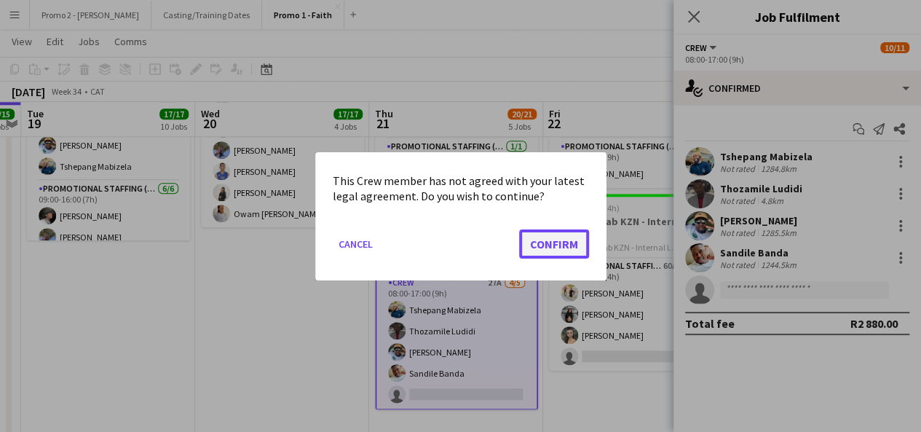
click at [581, 253] on button "Confirm" at bounding box center [554, 243] width 70 height 29
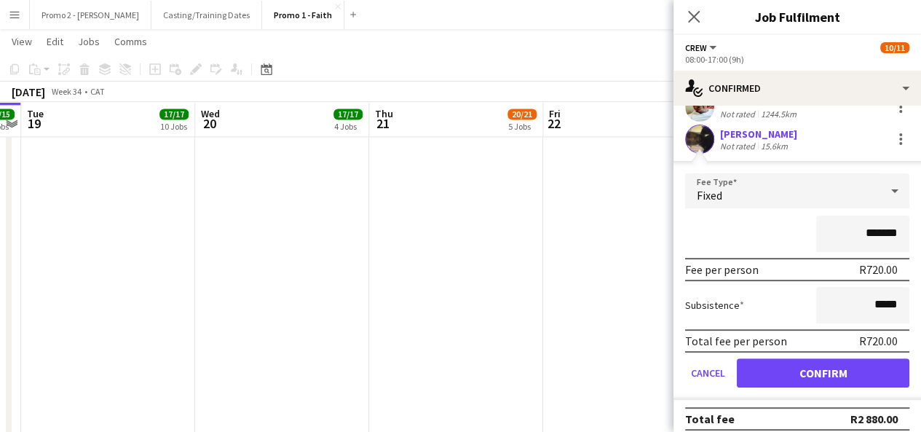
scroll to position [160, 0]
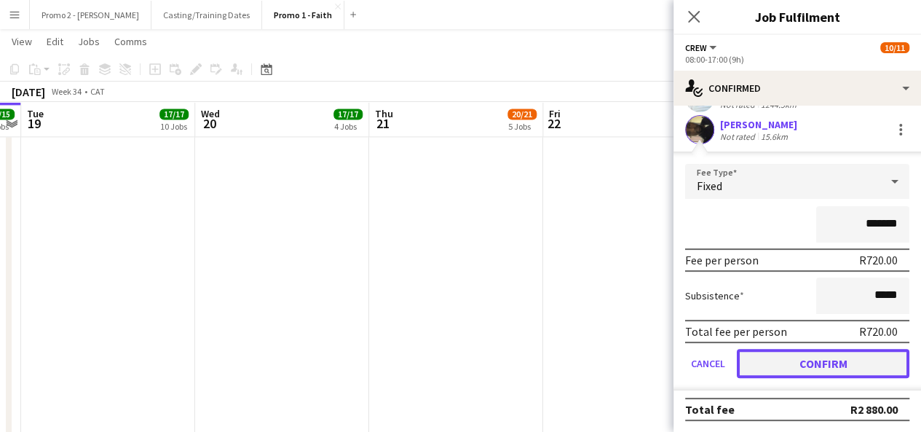
click at [833, 363] on button "Confirm" at bounding box center [823, 363] width 173 height 29
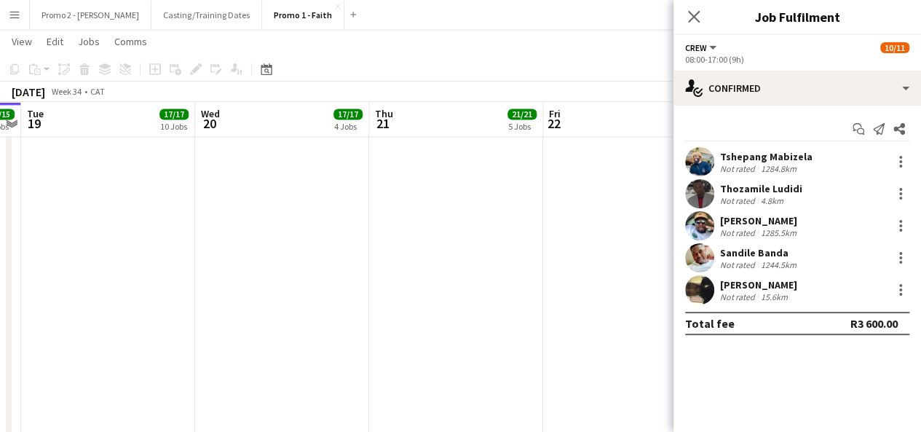
scroll to position [0, 0]
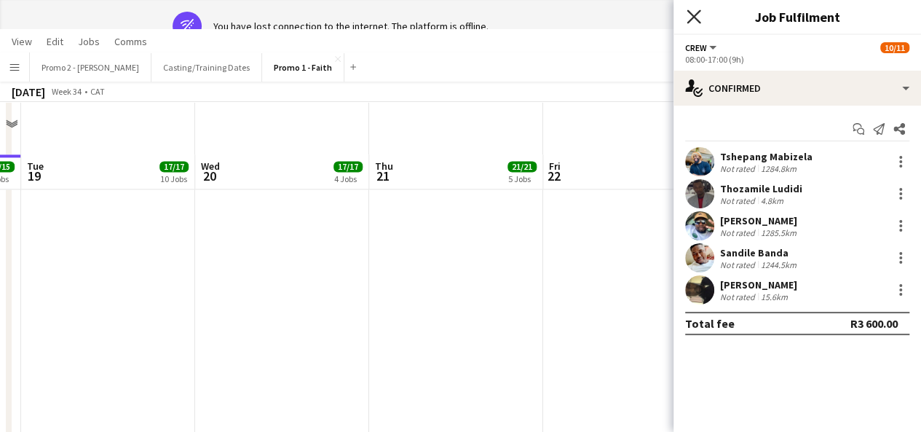
click at [690, 17] on icon "Close pop-in" at bounding box center [694, 16] width 14 height 14
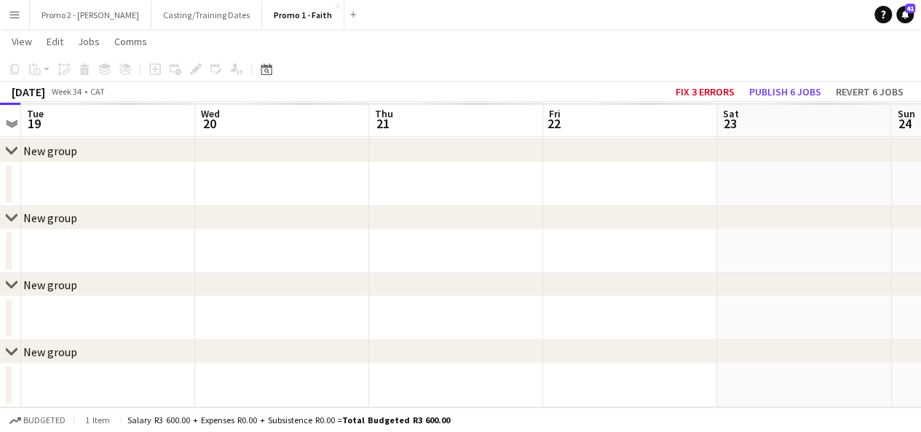
scroll to position [201, 0]
click at [265, 64] on icon "Date picker" at bounding box center [267, 69] width 12 height 12
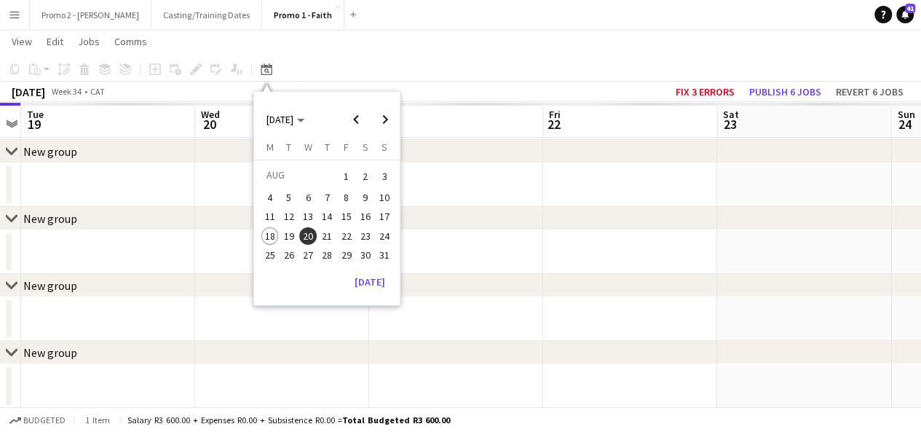
click at [331, 194] on span "7" at bounding box center [326, 197] width 17 height 17
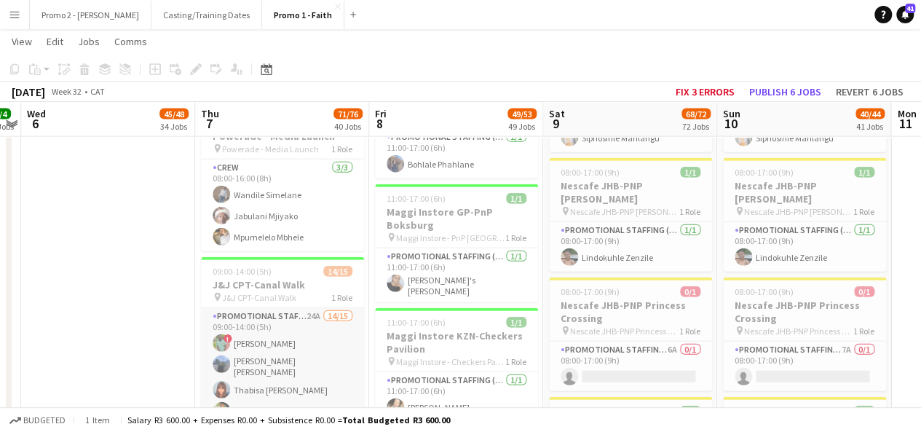
scroll to position [180, 0]
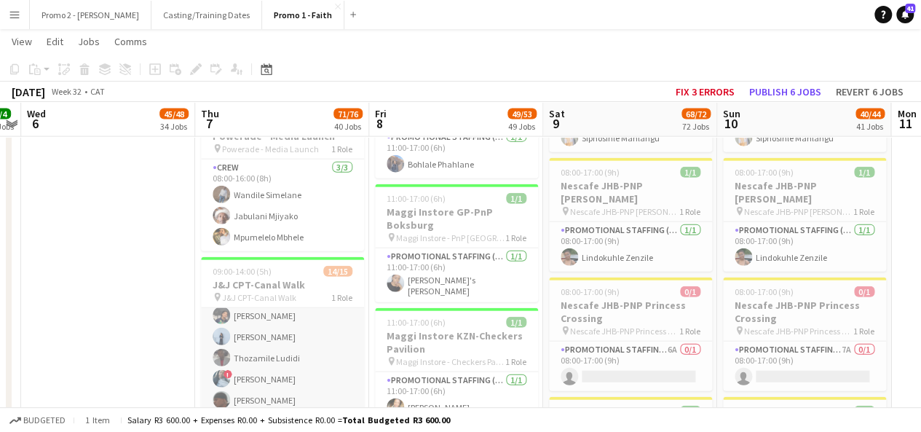
click at [293, 349] on app-card-role "Promotional Staffing (Brand Ambassadors) 24A 14/15 09:00-14:00 (5h) ! [PERSON_N…" at bounding box center [282, 302] width 163 height 349
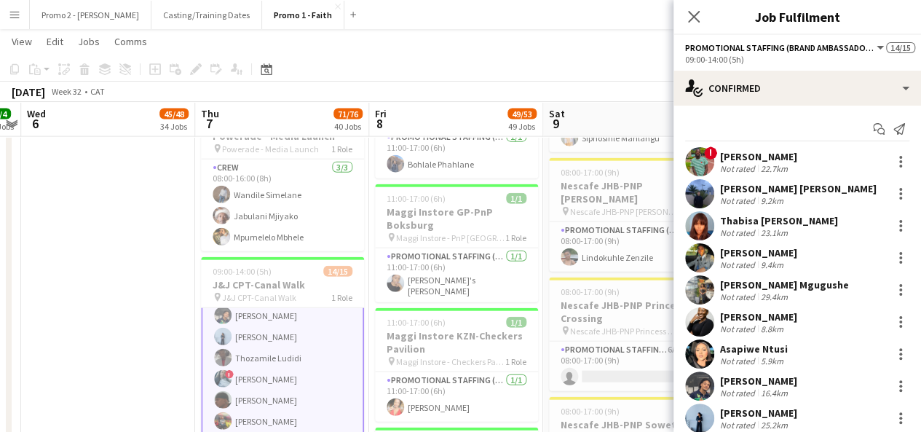
scroll to position [234, 0]
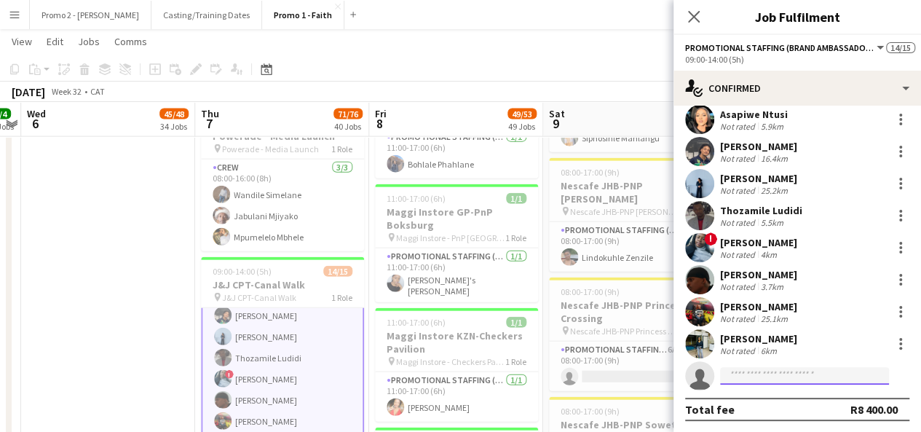
click at [785, 380] on input at bounding box center [804, 375] width 169 height 17
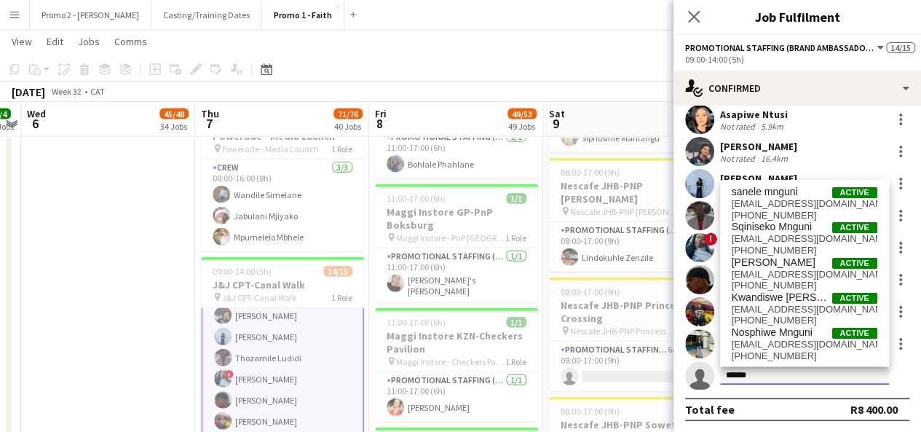
drag, startPoint x: 773, startPoint y: 374, endPoint x: 710, endPoint y: 368, distance: 62.9
click at [710, 368] on app-invite-slot "single-neutral-actions ******" at bounding box center [798, 375] width 248 height 29
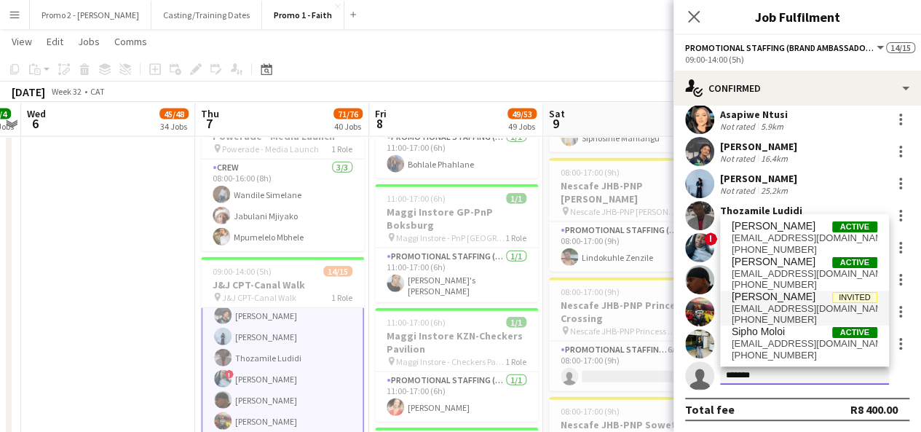
type input "*******"
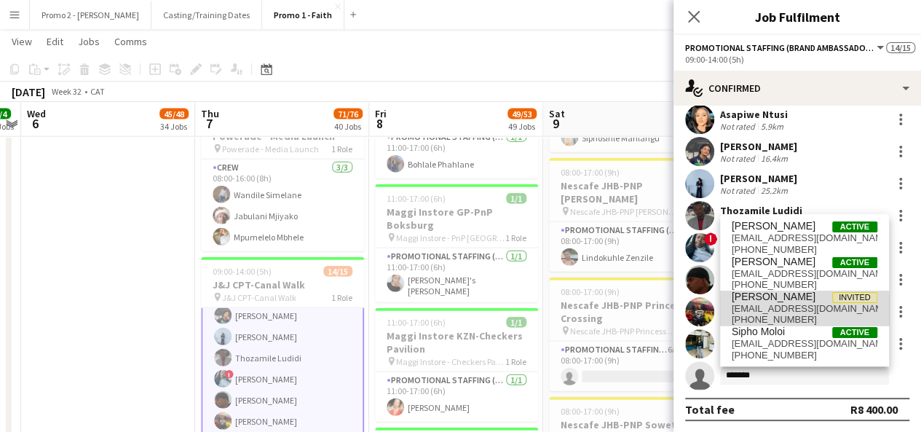
click at [765, 309] on span "[EMAIL_ADDRESS][DOMAIN_NAME]" at bounding box center [805, 309] width 146 height 12
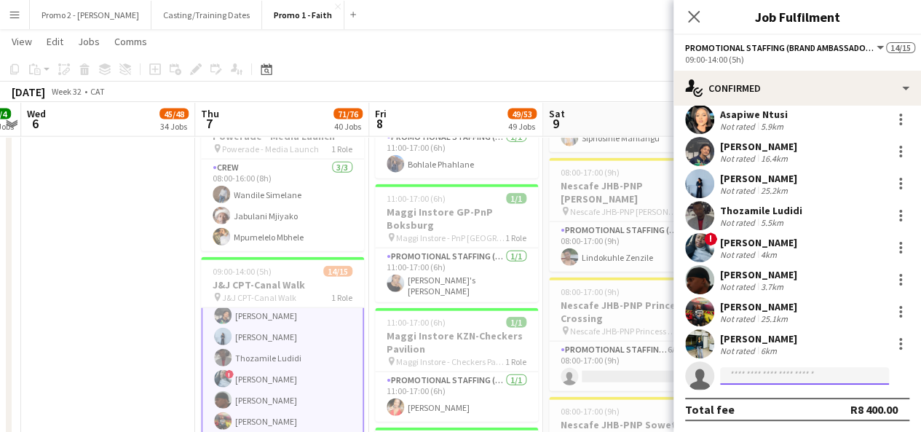
scroll to position [0, 0]
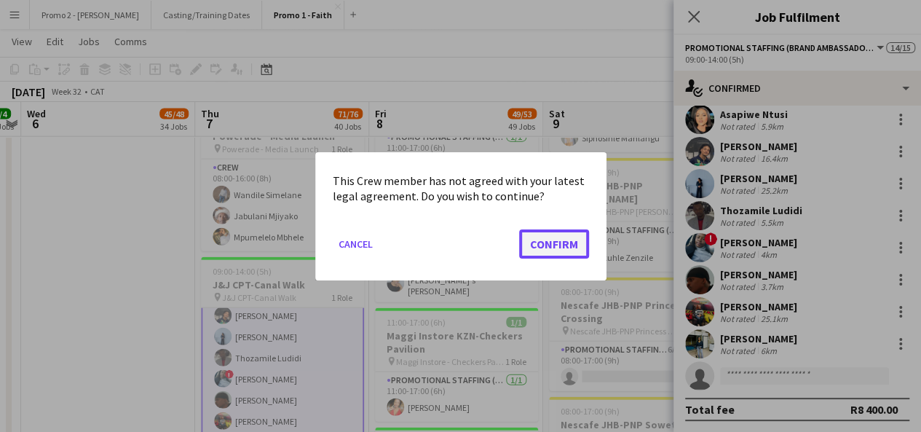
click at [561, 251] on button "Confirm" at bounding box center [554, 243] width 70 height 29
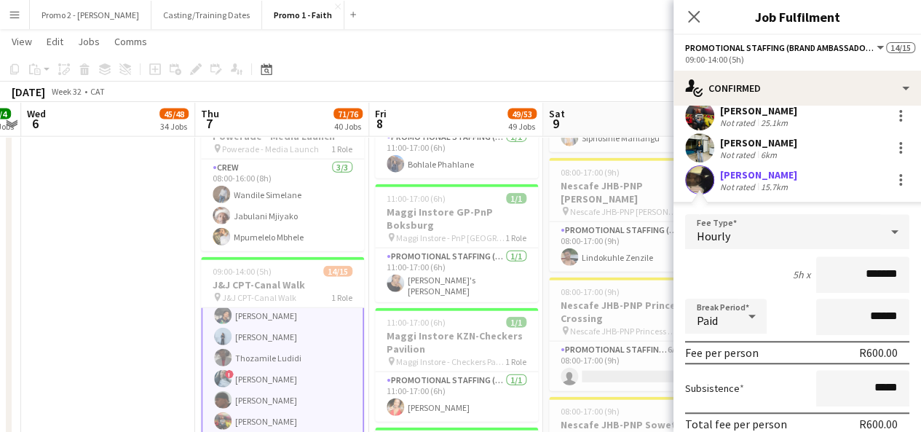
scroll to position [523, 0]
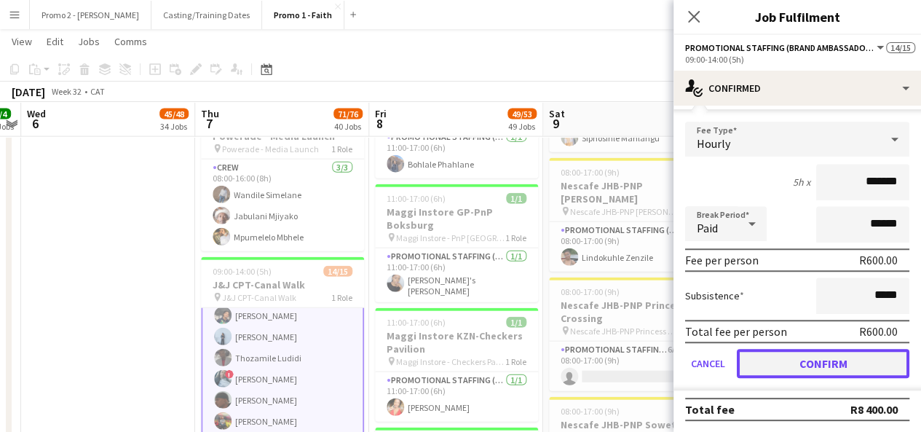
click at [853, 372] on button "Confirm" at bounding box center [823, 363] width 173 height 29
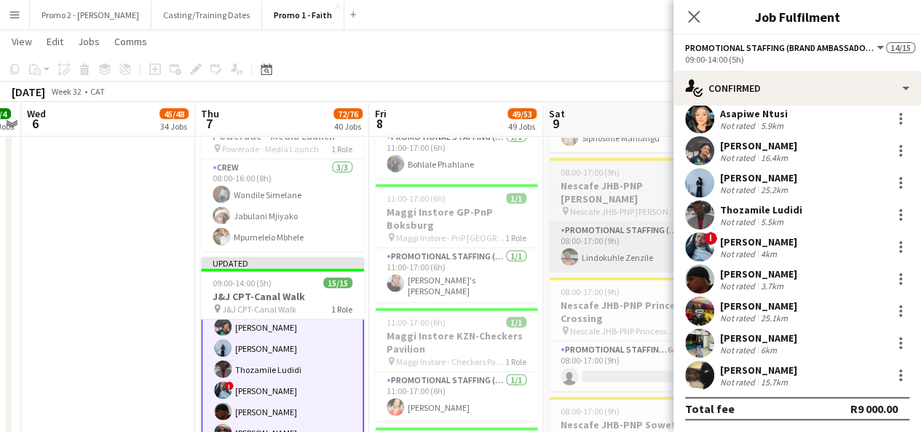
scroll to position [234, 0]
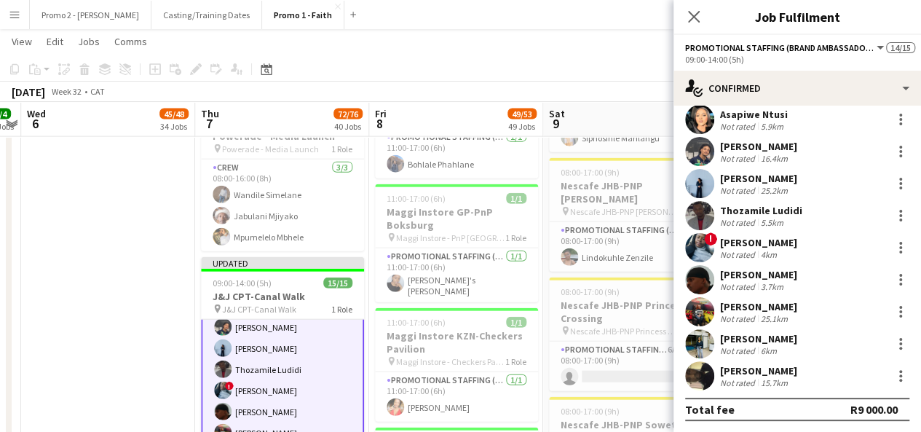
click at [613, 63] on app-toolbar "Copy Paste Paste Ctrl+V Paste with crew Ctrl+Shift+V Paste linked Job [GEOGRAPH…" at bounding box center [460, 69] width 921 height 25
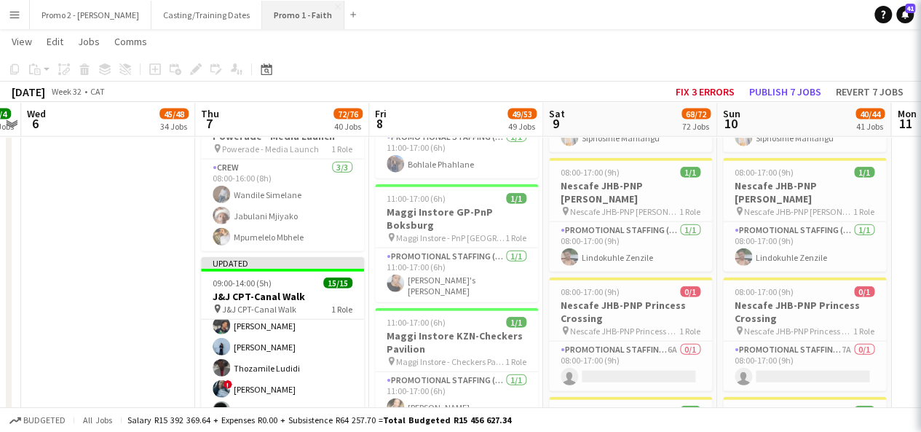
scroll to position [180, 0]
